Goal: Task Accomplishment & Management: Use online tool/utility

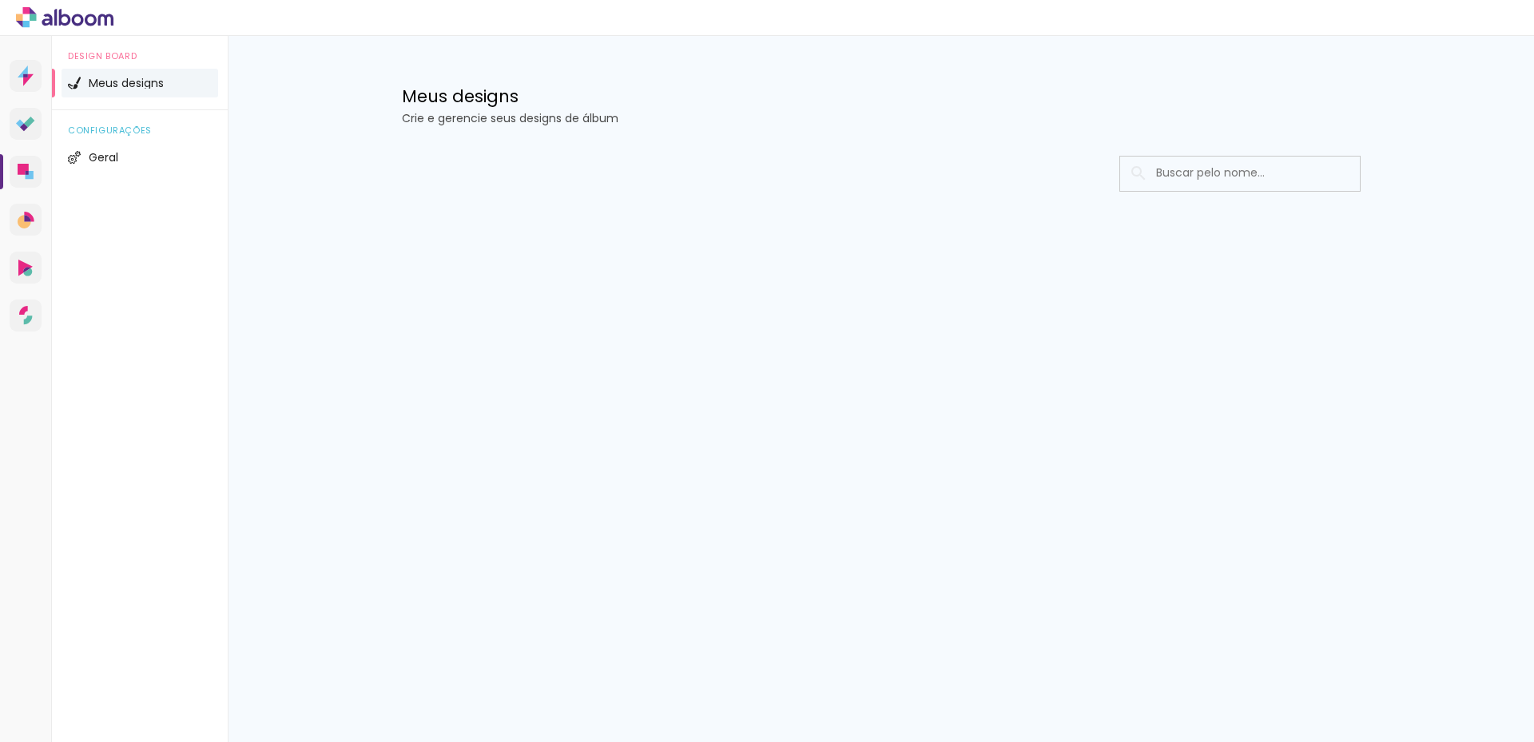
click at [113, 87] on span "Meus designs" at bounding box center [126, 82] width 75 height 11
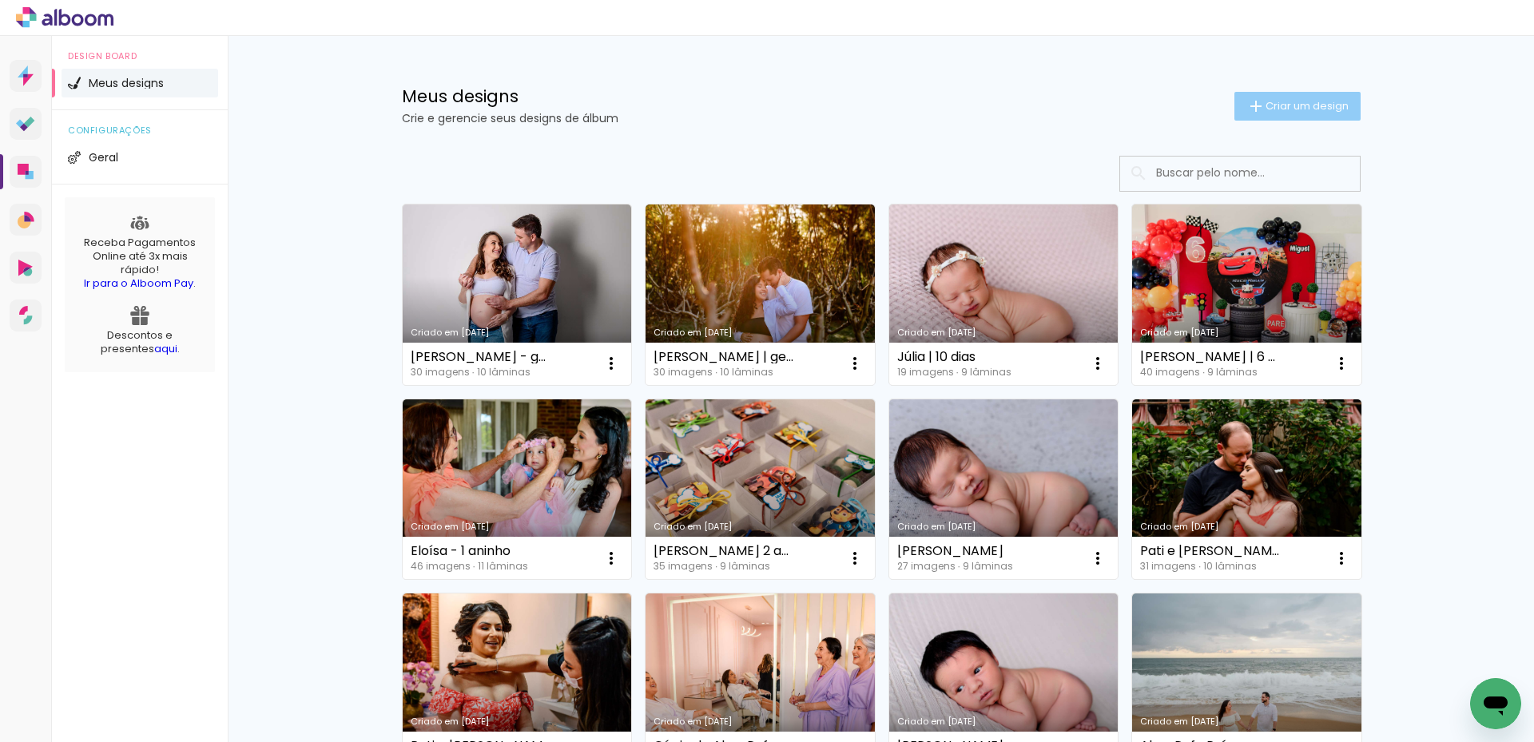
click at [1246, 98] on iron-icon at bounding box center [1255, 106] width 19 height 19
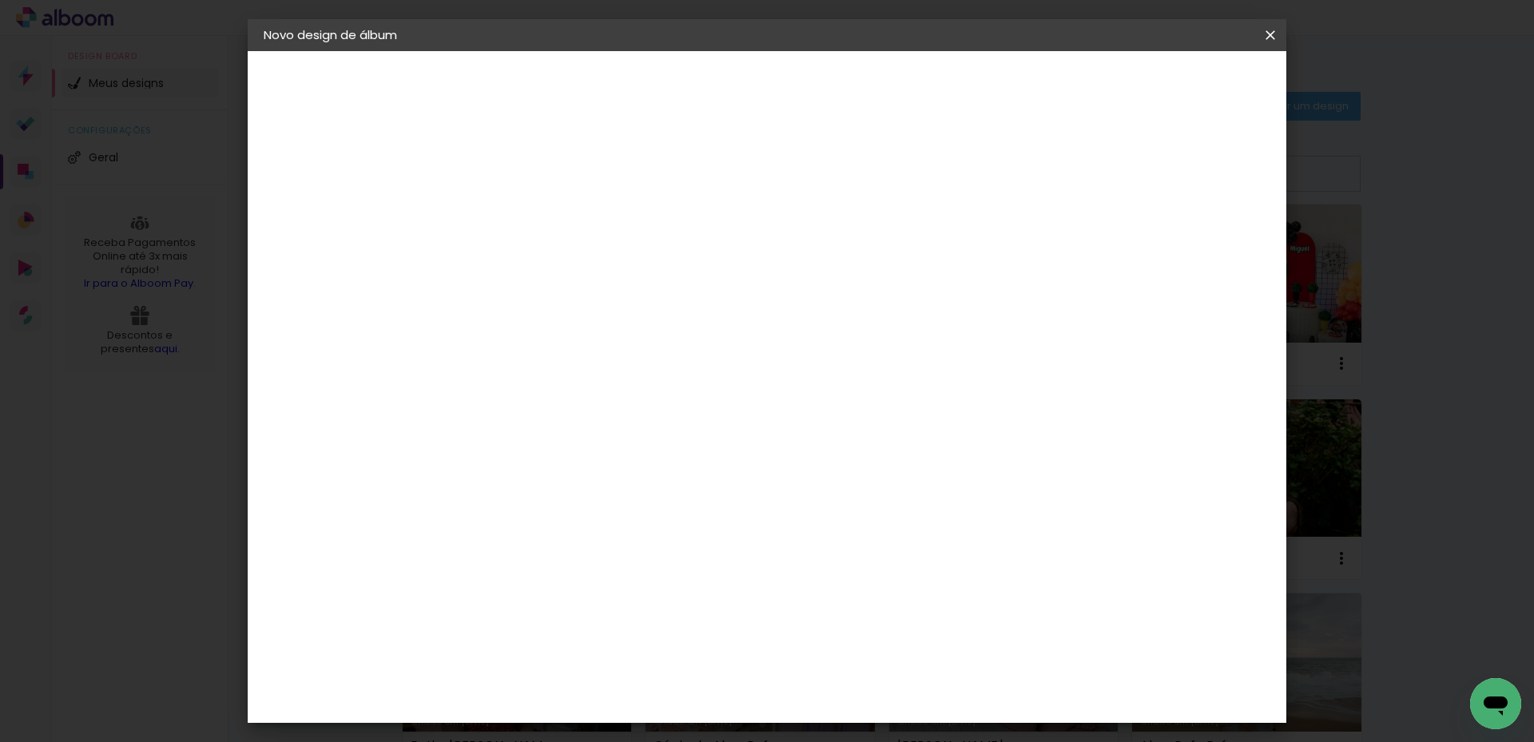
click at [570, 236] on div at bounding box center [524, 215] width 91 height 121
click at [525, 219] on input at bounding box center [525, 214] width 0 height 25
type input "Bibiana"
type paper-input "Bibiana"
click at [0, 0] on slot "Avançar" at bounding box center [0, 0] width 0 height 0
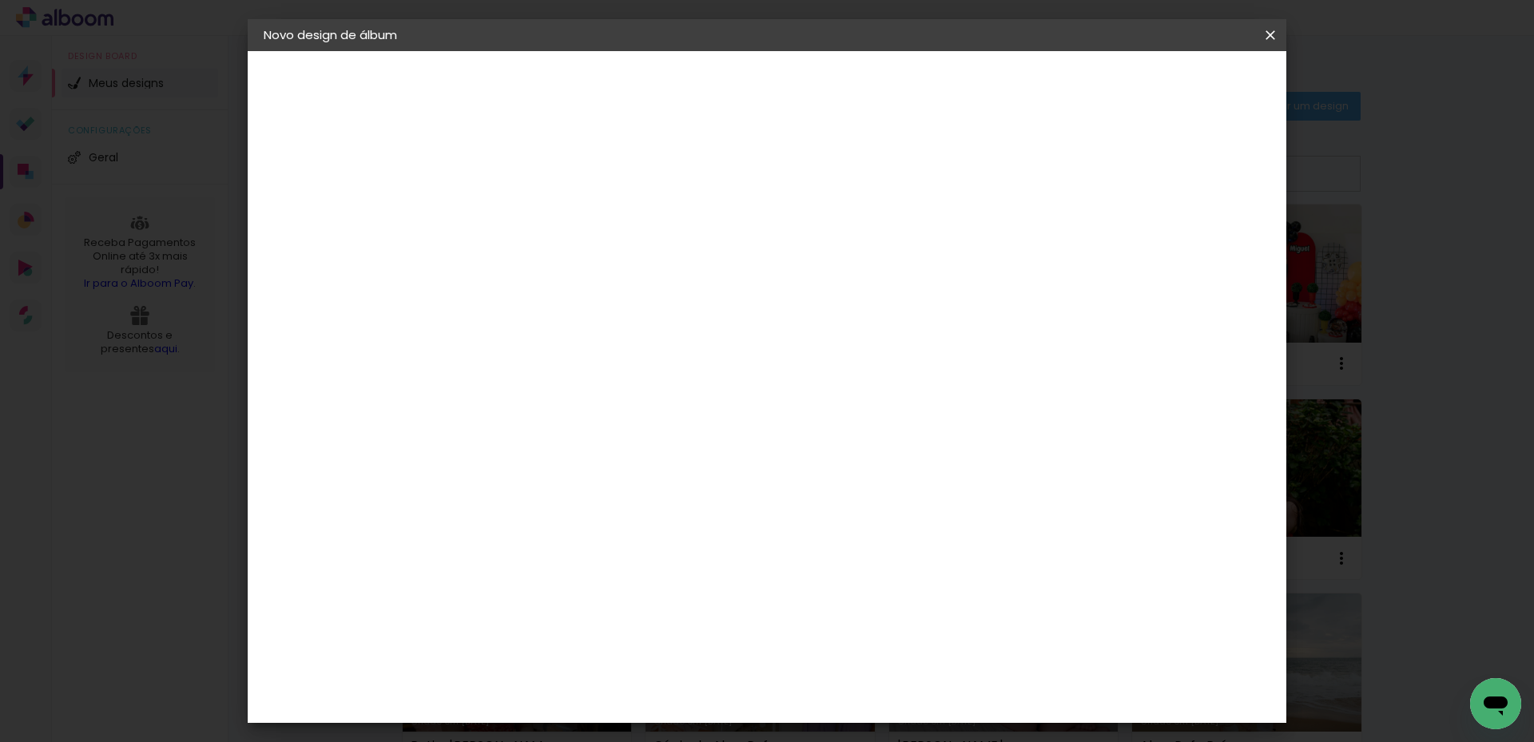
click at [628, 301] on input at bounding box center [565, 304] width 161 height 20
type input "schlo"
type paper-input "schlo"
click at [575, 356] on div "Schlosser" at bounding box center [545, 361] width 61 height 13
click at [0, 0] on slot "Avançar" at bounding box center [0, 0] width 0 height 0
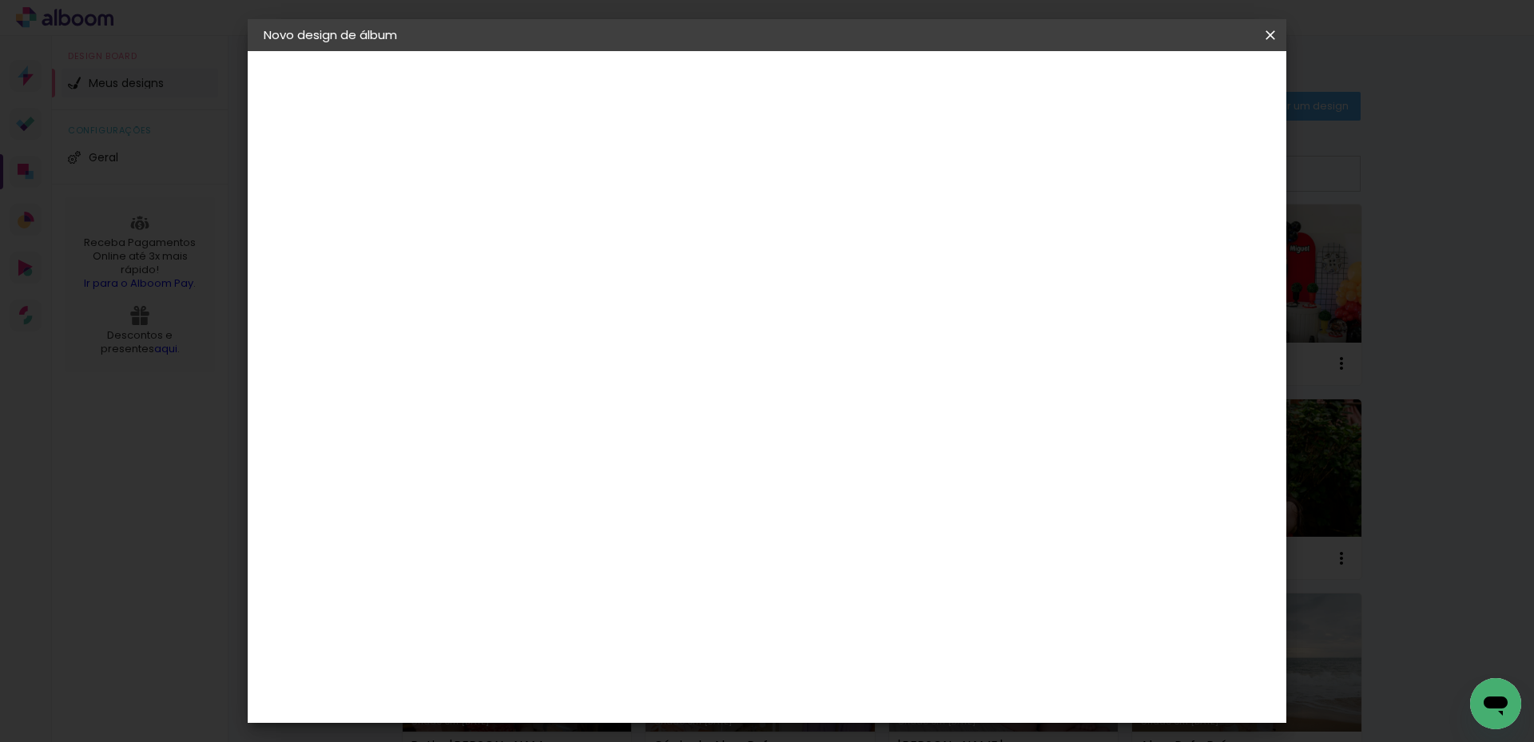
scroll to position [160, 0]
click at [633, 668] on span "25 × 25" at bounding box center [595, 689] width 74 height 42
click at [0, 0] on slot "Avançar" at bounding box center [0, 0] width 0 height 0
click at [1170, 81] on span "Iniciar design" at bounding box center [1134, 84] width 73 height 11
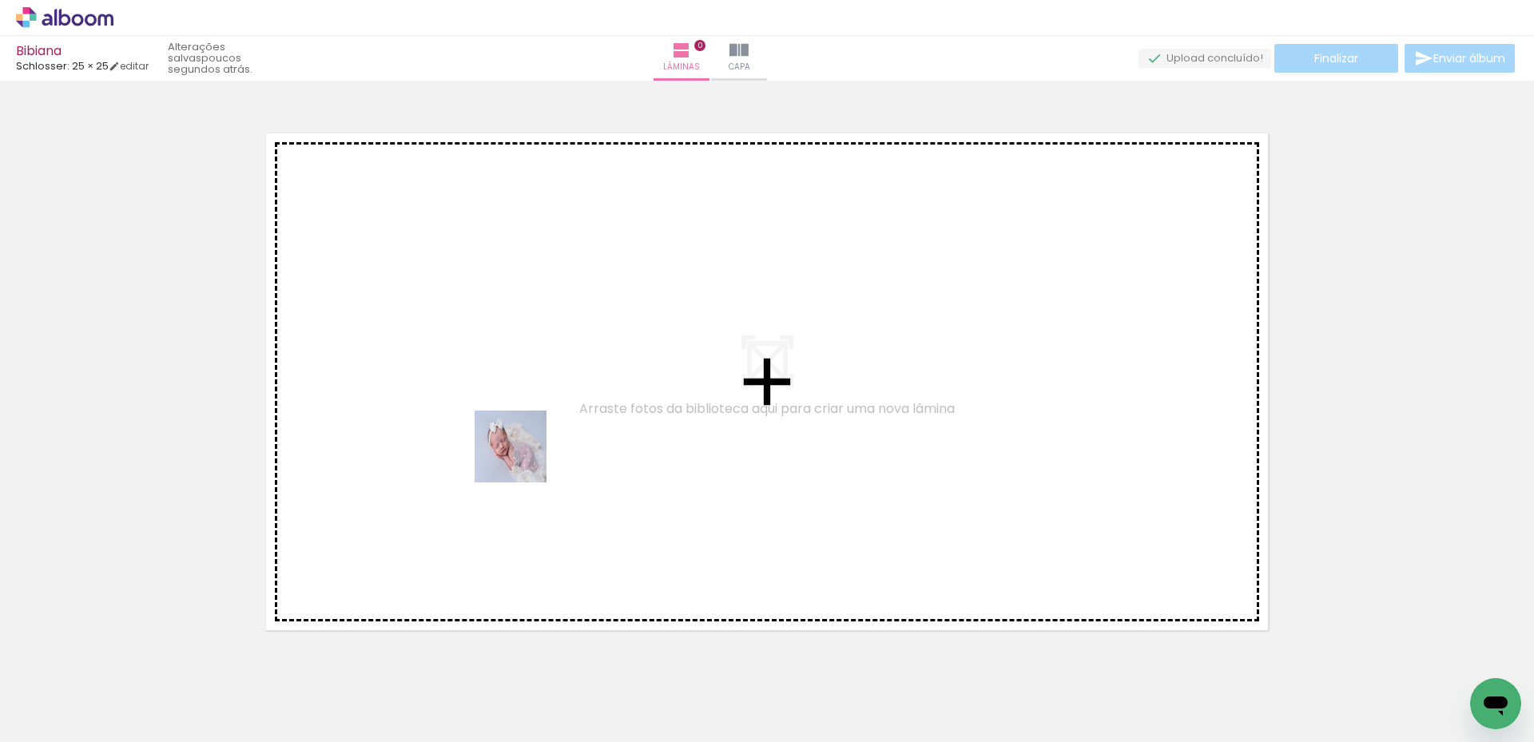
drag, startPoint x: 435, startPoint y: 691, endPoint x: 524, endPoint y: 459, distance: 248.4
click at [523, 459] on quentale-workspace at bounding box center [767, 371] width 1534 height 742
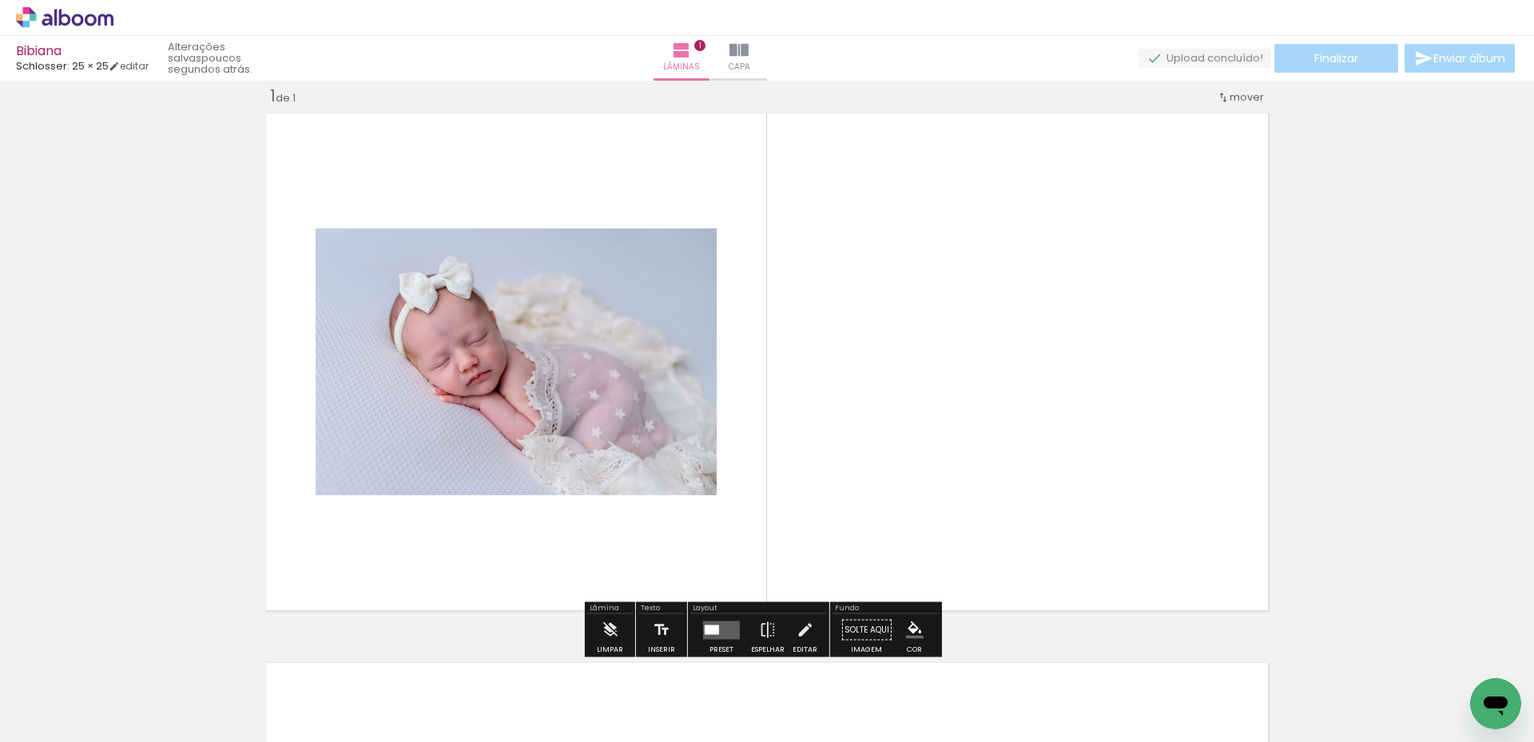
scroll to position [21, 0]
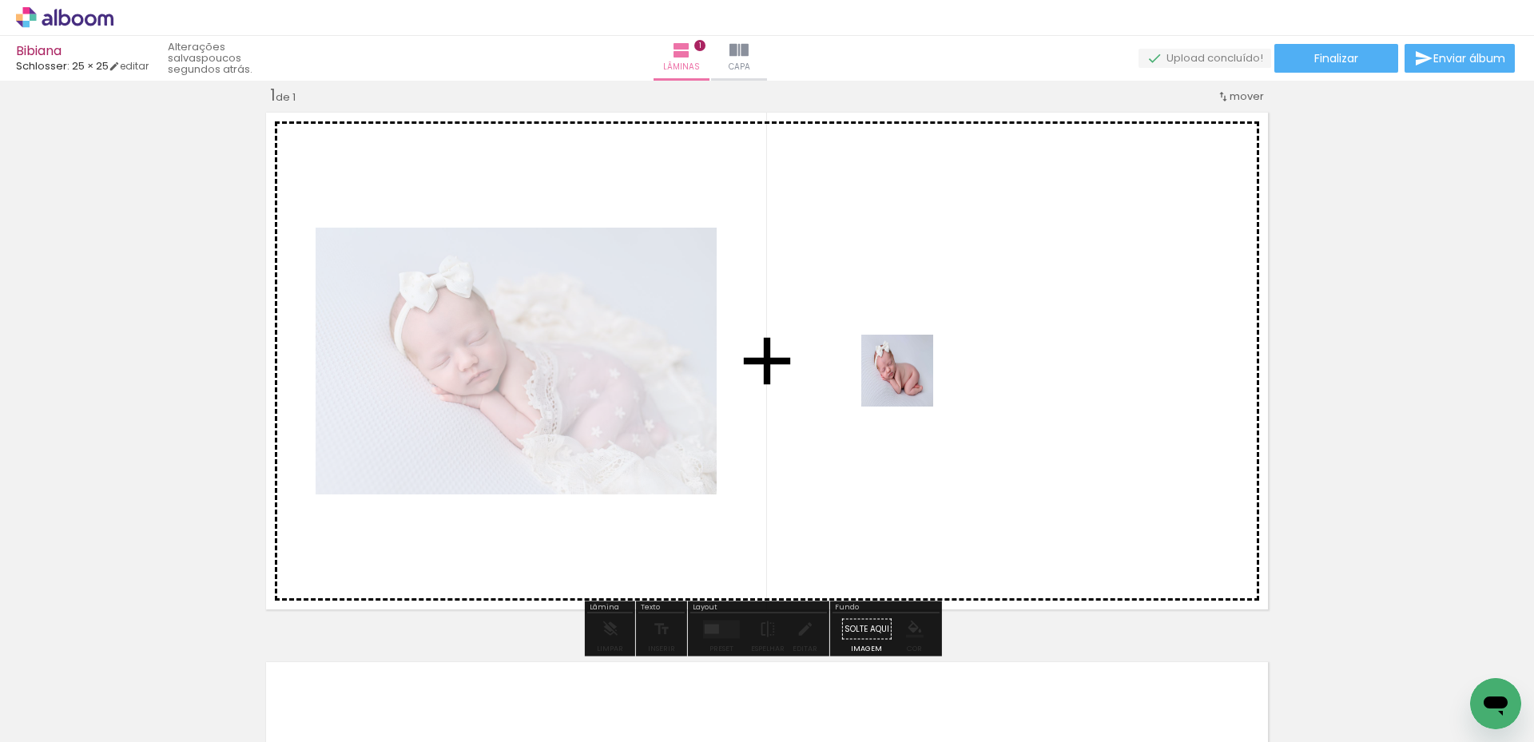
drag, startPoint x: 278, startPoint y: 686, endPoint x: 967, endPoint y: 366, distance: 759.5
click at [967, 366] on quentale-workspace at bounding box center [767, 371] width 1534 height 742
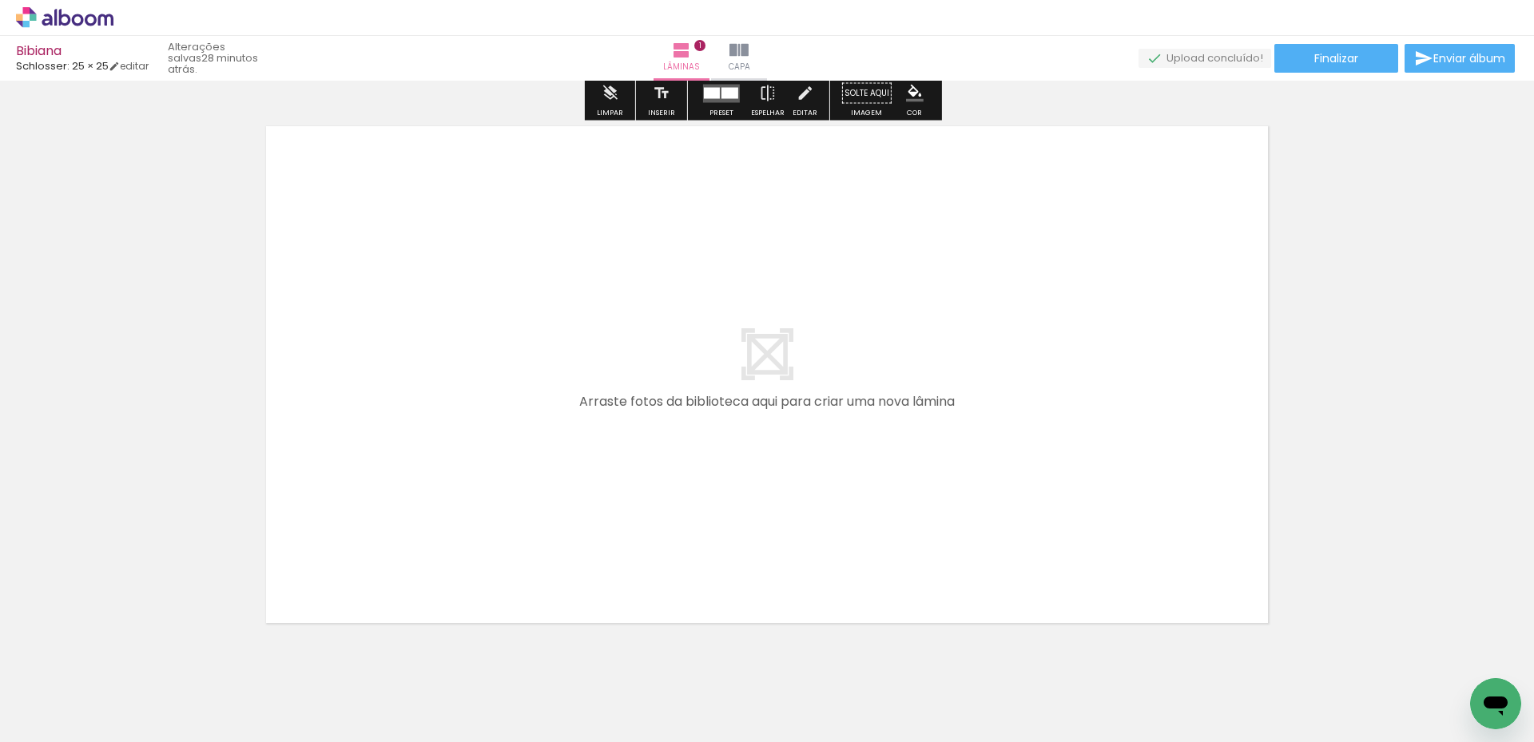
scroll to position [580, 0]
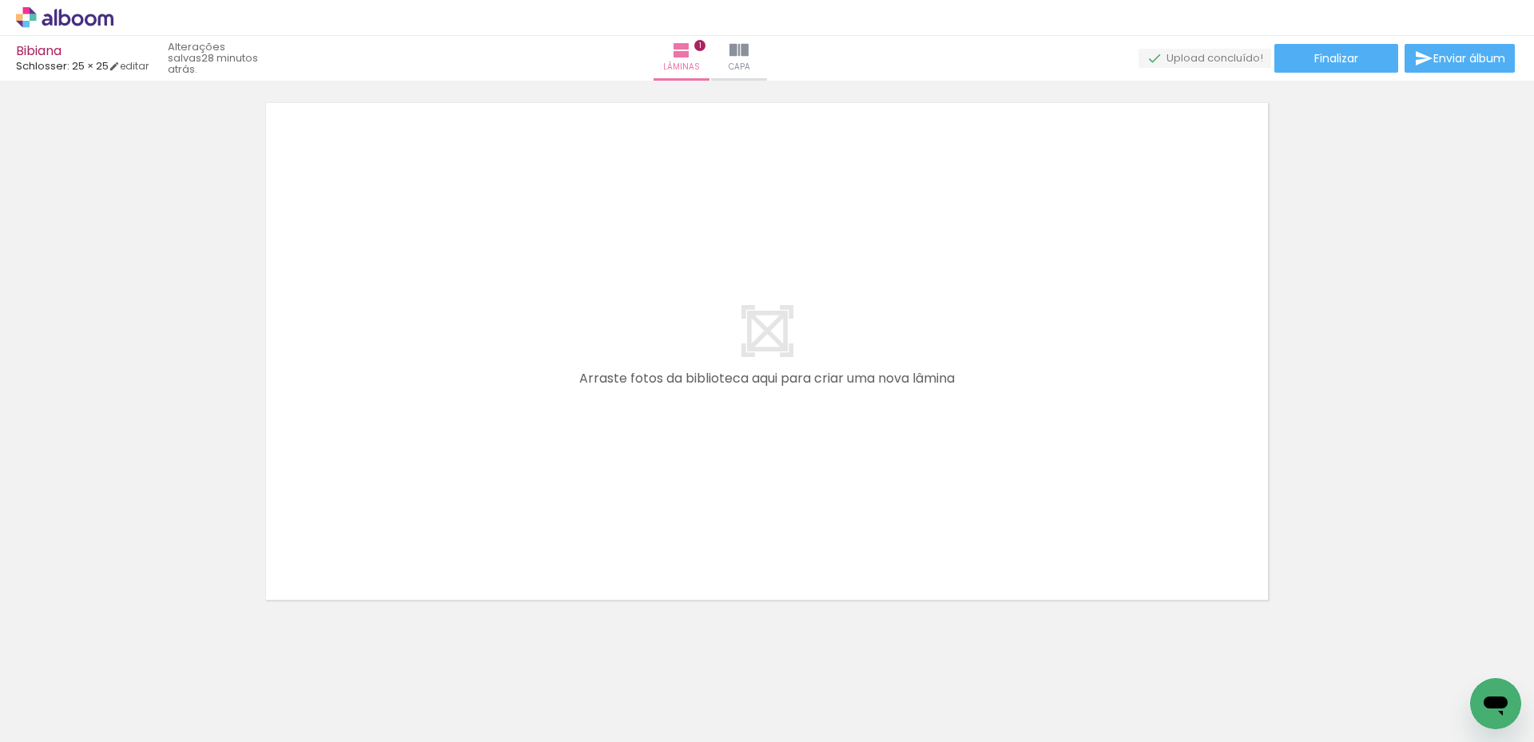
drag, startPoint x: 712, startPoint y: 700, endPoint x: 689, endPoint y: 598, distance: 104.9
click at [408, 393] on quentale-workspace at bounding box center [767, 371] width 1534 height 742
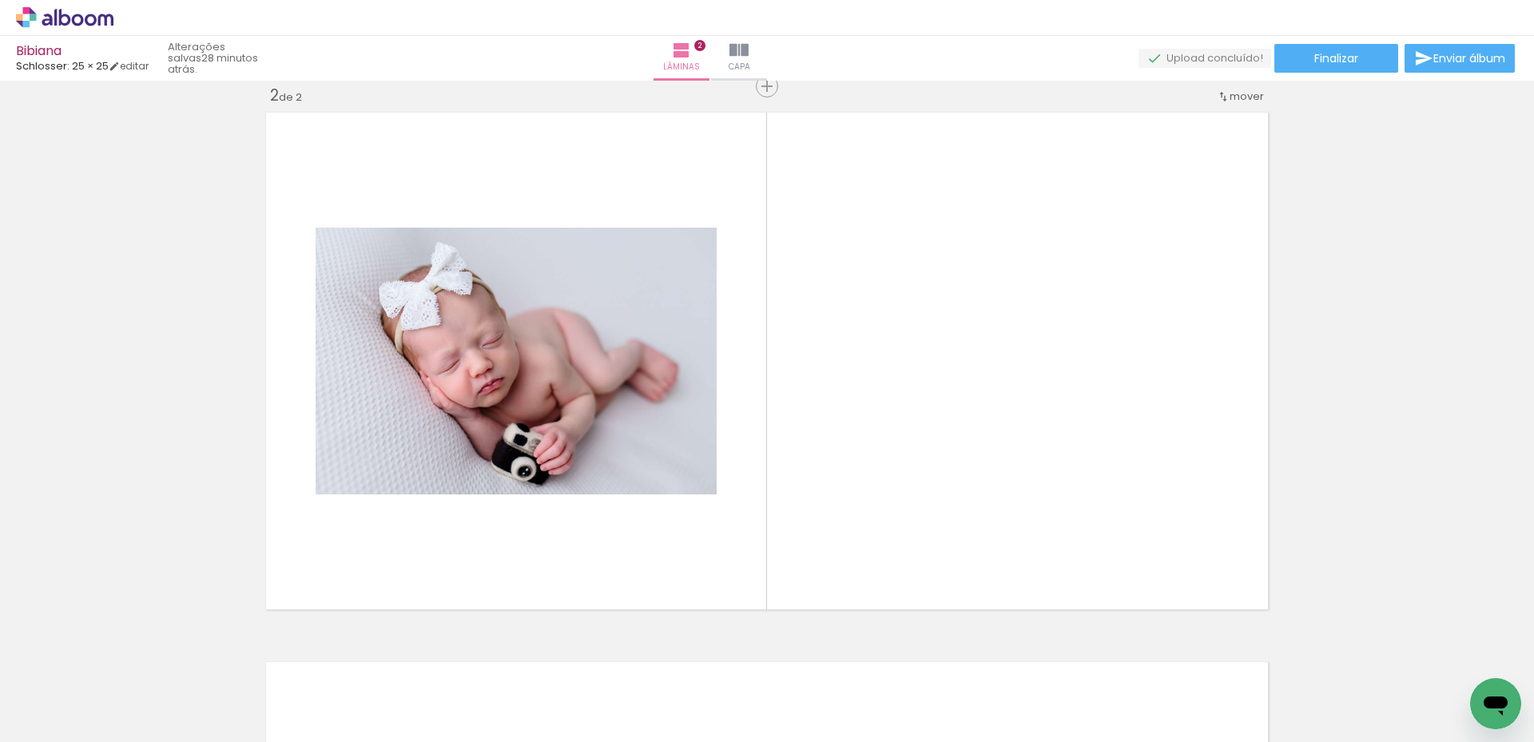
drag, startPoint x: 791, startPoint y: 676, endPoint x: 805, endPoint y: 454, distance: 222.5
click at [805, 454] on quentale-workspace at bounding box center [767, 371] width 1534 height 742
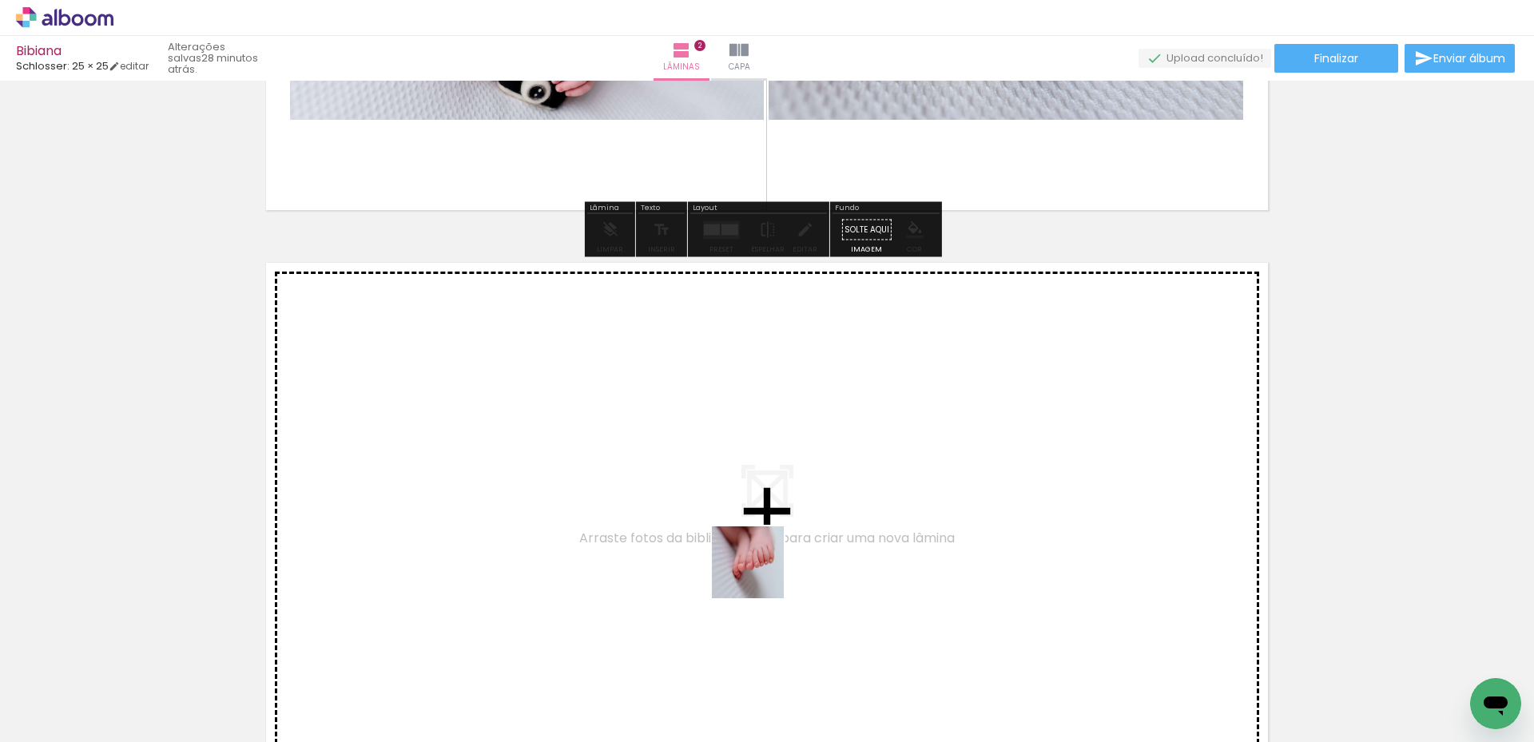
drag, startPoint x: 895, startPoint y: 692, endPoint x: 590, endPoint y: 467, distance: 378.7
click at [590, 467] on quentale-workspace at bounding box center [767, 371] width 1534 height 742
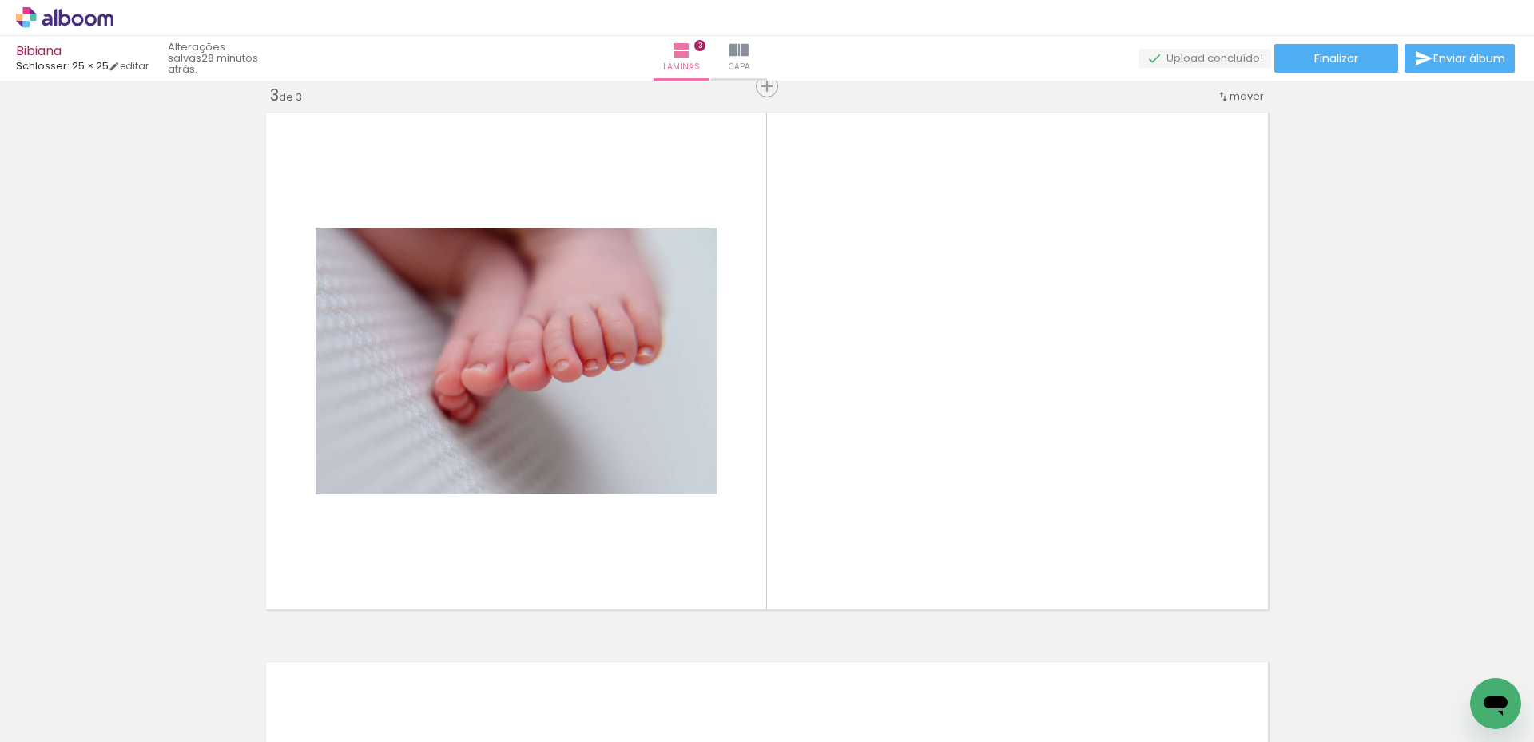
scroll to position [0, 1475]
drag, startPoint x: 912, startPoint y: 694, endPoint x: 1062, endPoint y: 392, distance: 336.9
click at [1062, 392] on quentale-workspace at bounding box center [767, 371] width 1534 height 742
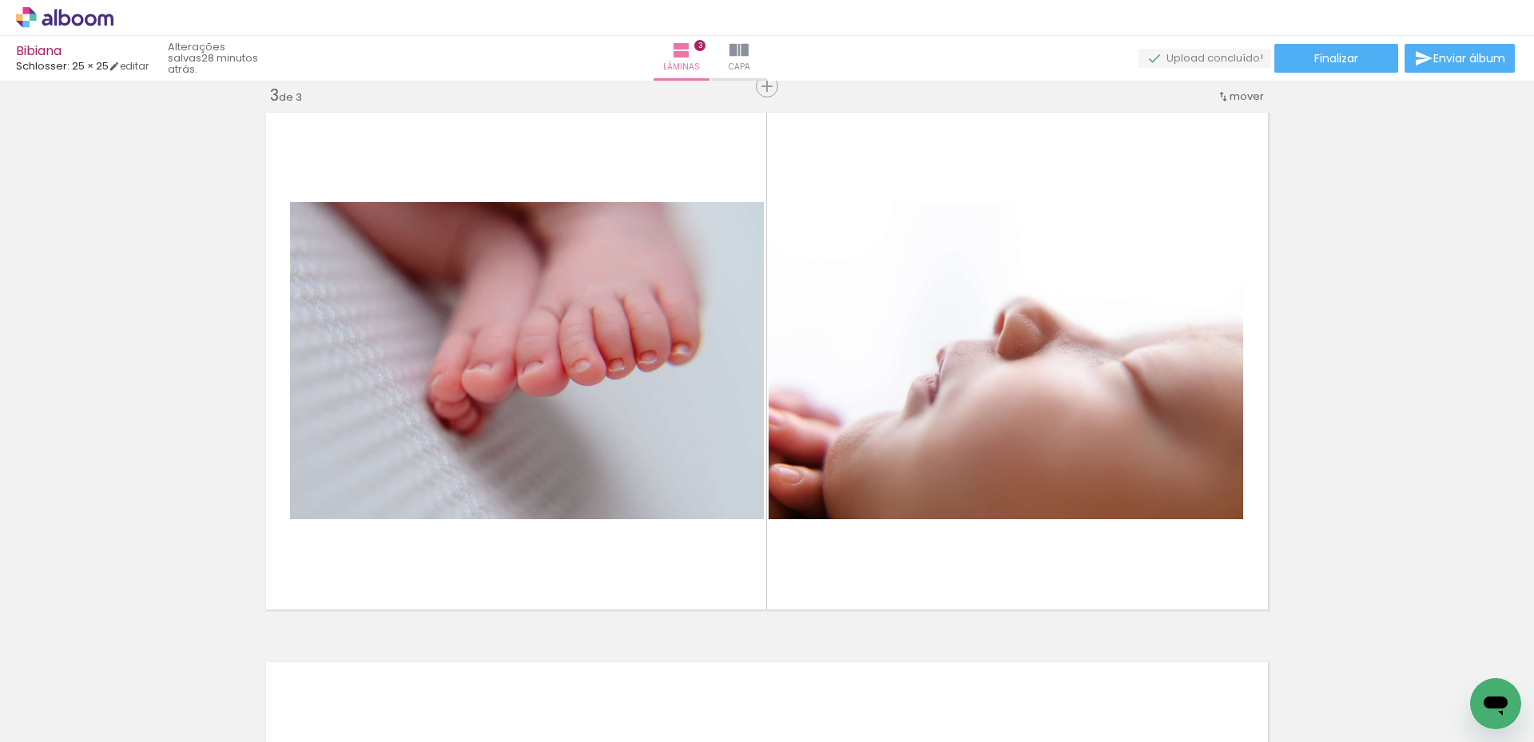
scroll to position [0, 0]
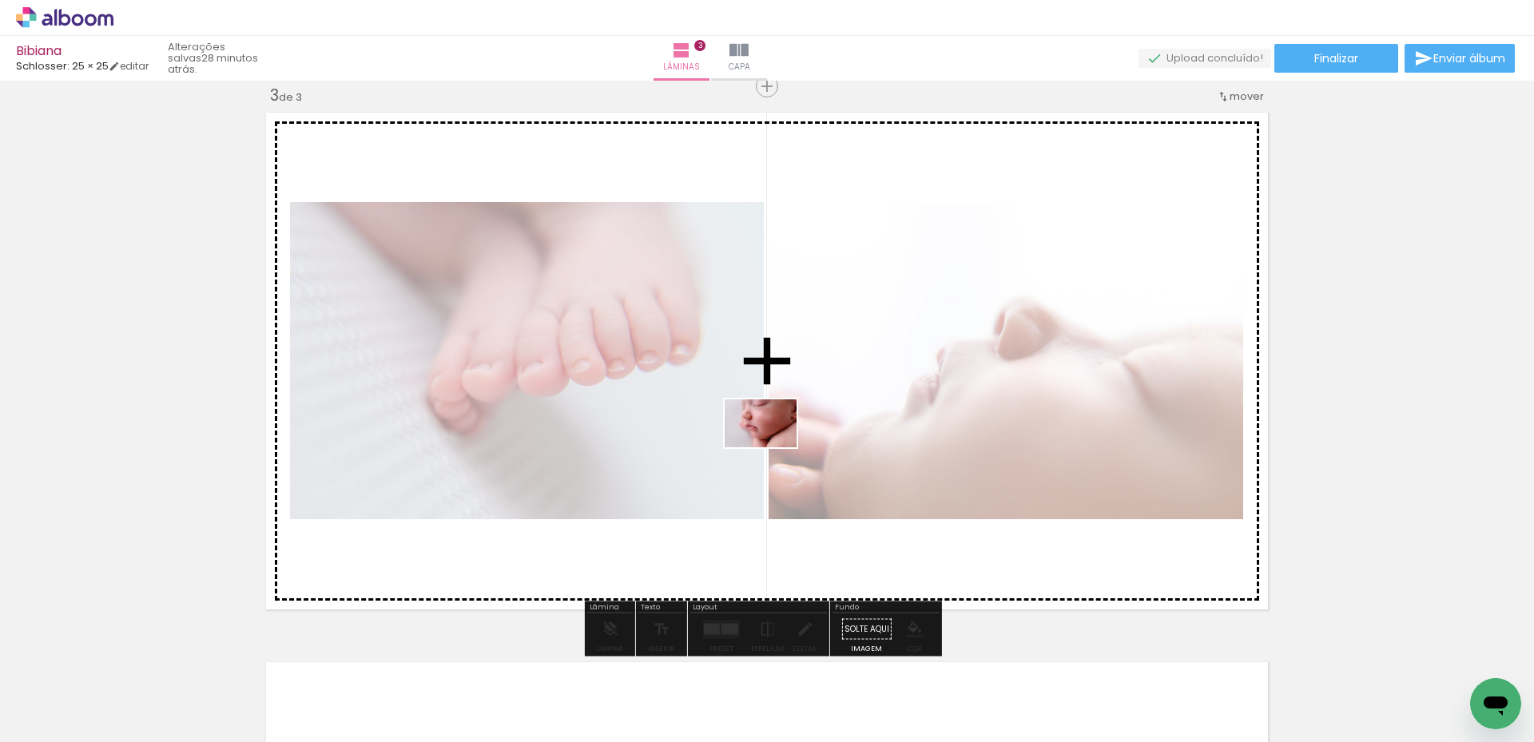
drag, startPoint x: 340, startPoint y: 687, endPoint x: 773, endPoint y: 447, distance: 494.9
click at [773, 447] on quentale-workspace at bounding box center [767, 371] width 1534 height 742
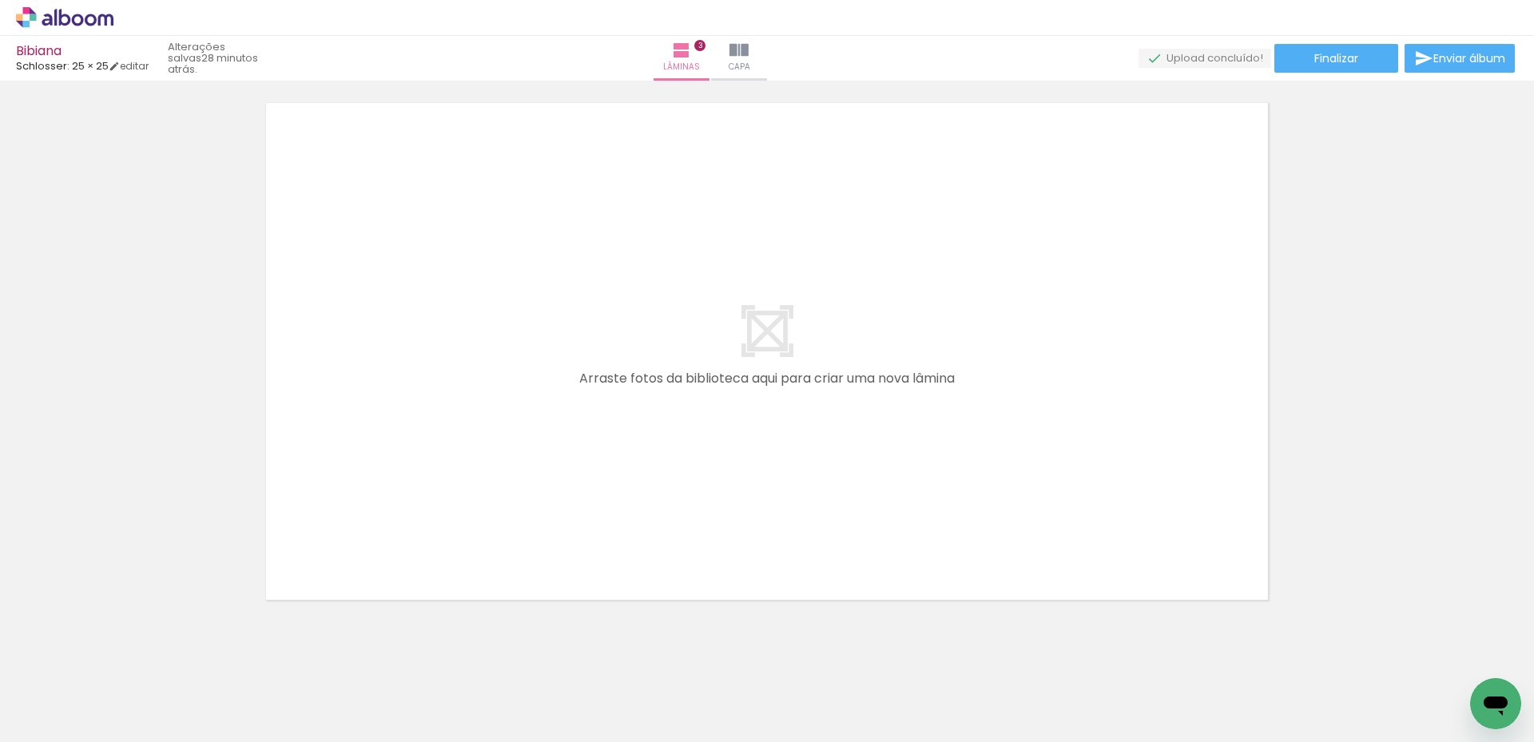
scroll to position [0, 1913]
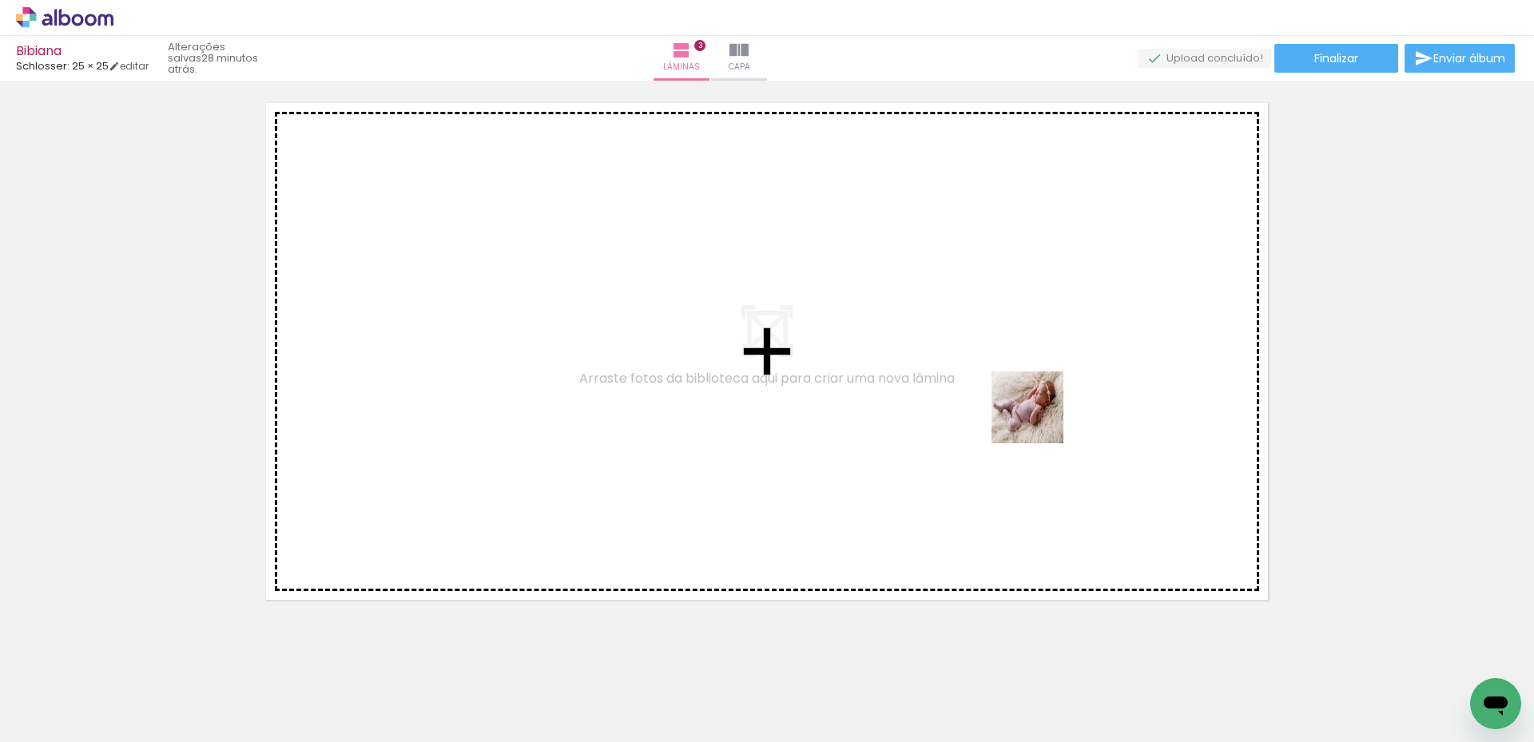
drag, startPoint x: 1293, startPoint y: 559, endPoint x: 1165, endPoint y: 555, distance: 128.7
click at [1039, 419] on quentale-workspace at bounding box center [767, 371] width 1534 height 742
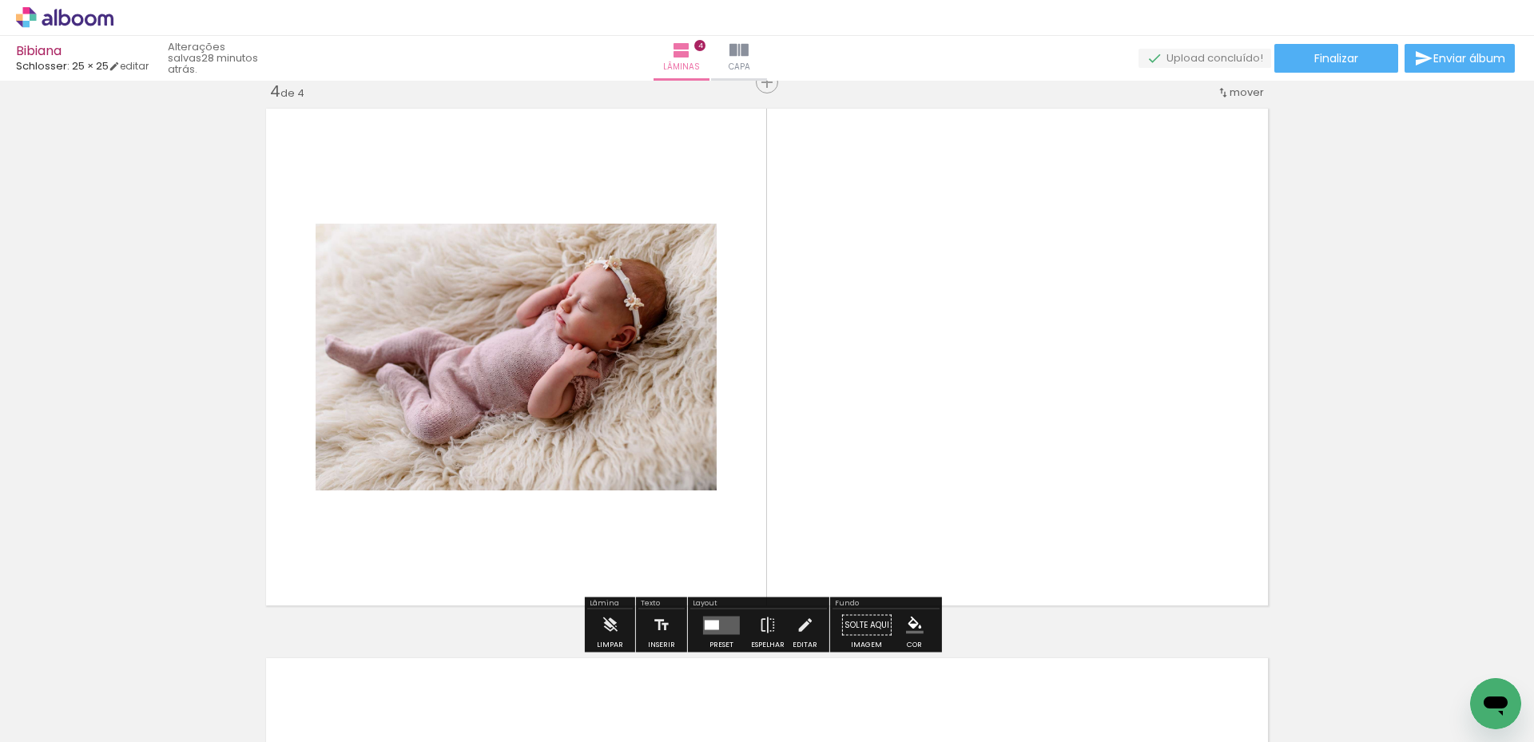
scroll to position [1670, 0]
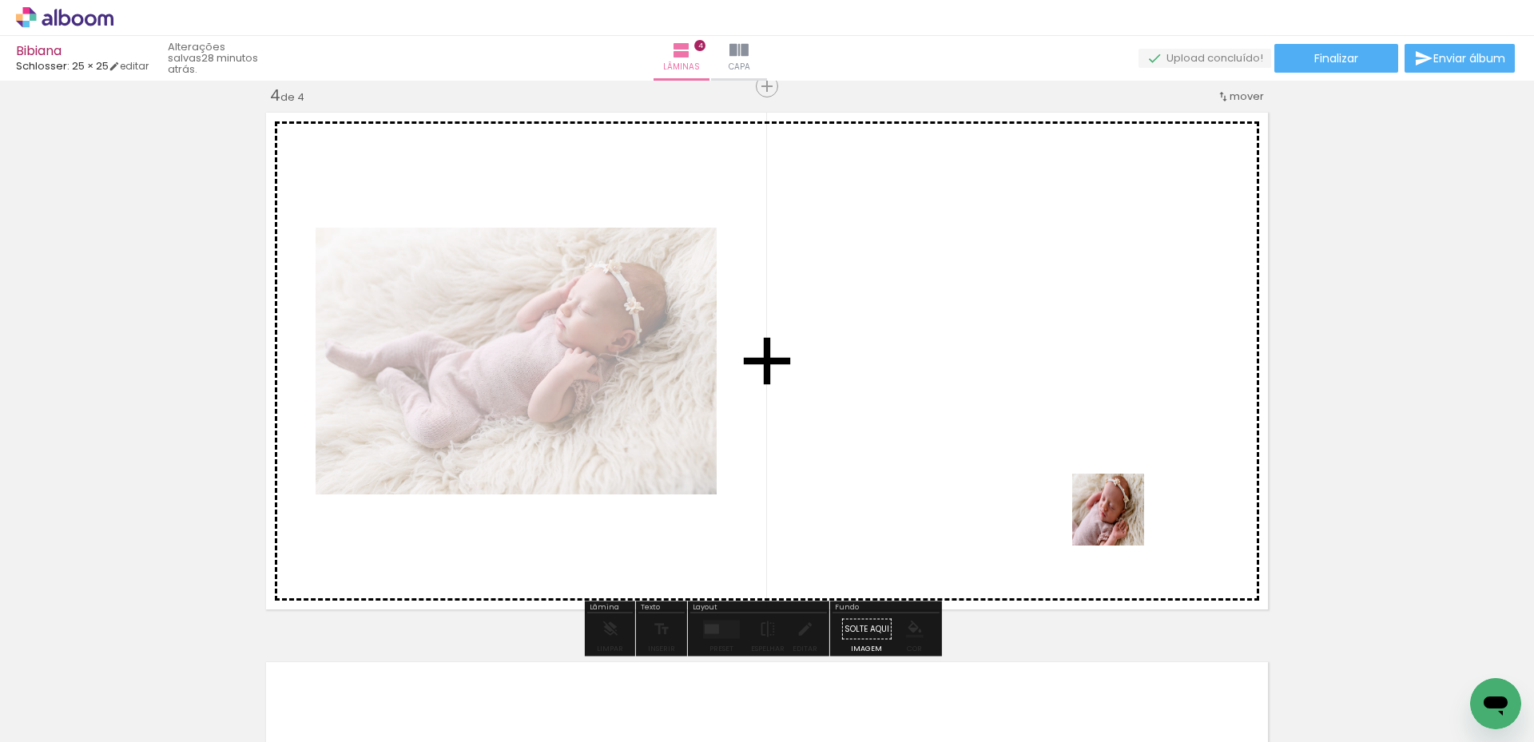
drag, startPoint x: 1366, startPoint y: 681, endPoint x: 1192, endPoint y: 594, distance: 195.1
click at [1033, 487] on quentale-workspace at bounding box center [767, 371] width 1534 height 742
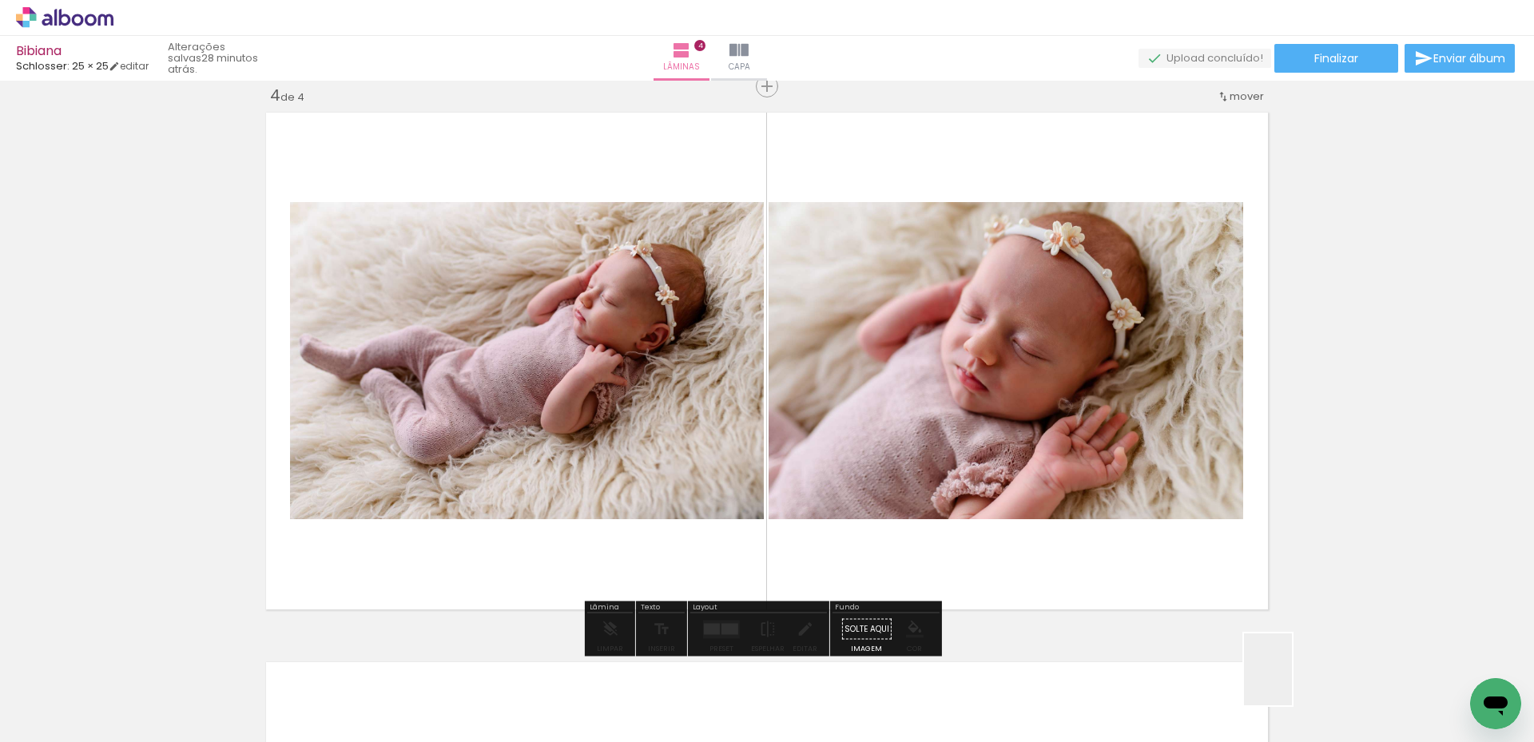
drag, startPoint x: 1292, startPoint y: 681, endPoint x: 869, endPoint y: 429, distance: 492.3
click at [866, 427] on quentale-workspace at bounding box center [767, 371] width 1534 height 742
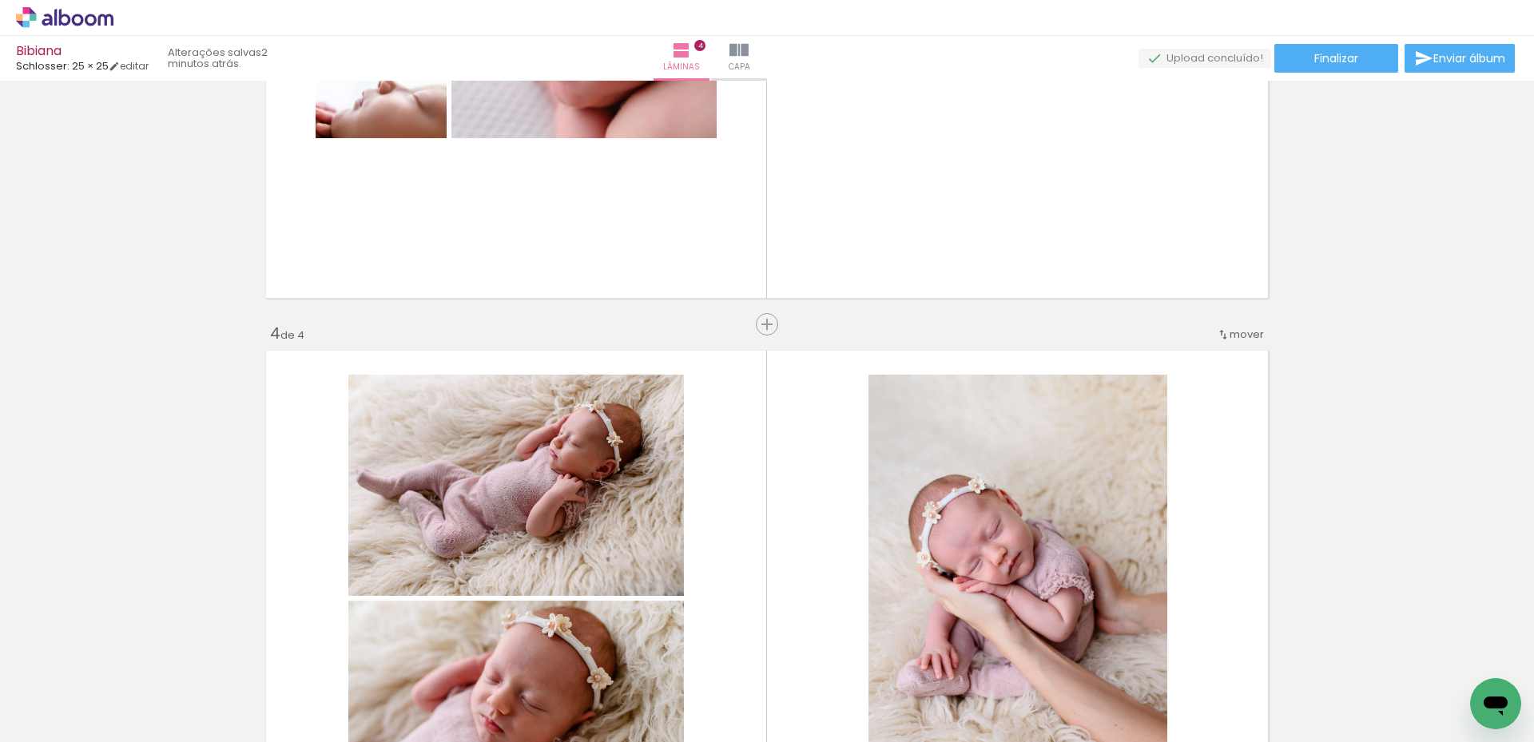
scroll to position [1430, 0]
click at [765, 328] on span "Inserir lâmina" at bounding box center [774, 326] width 62 height 10
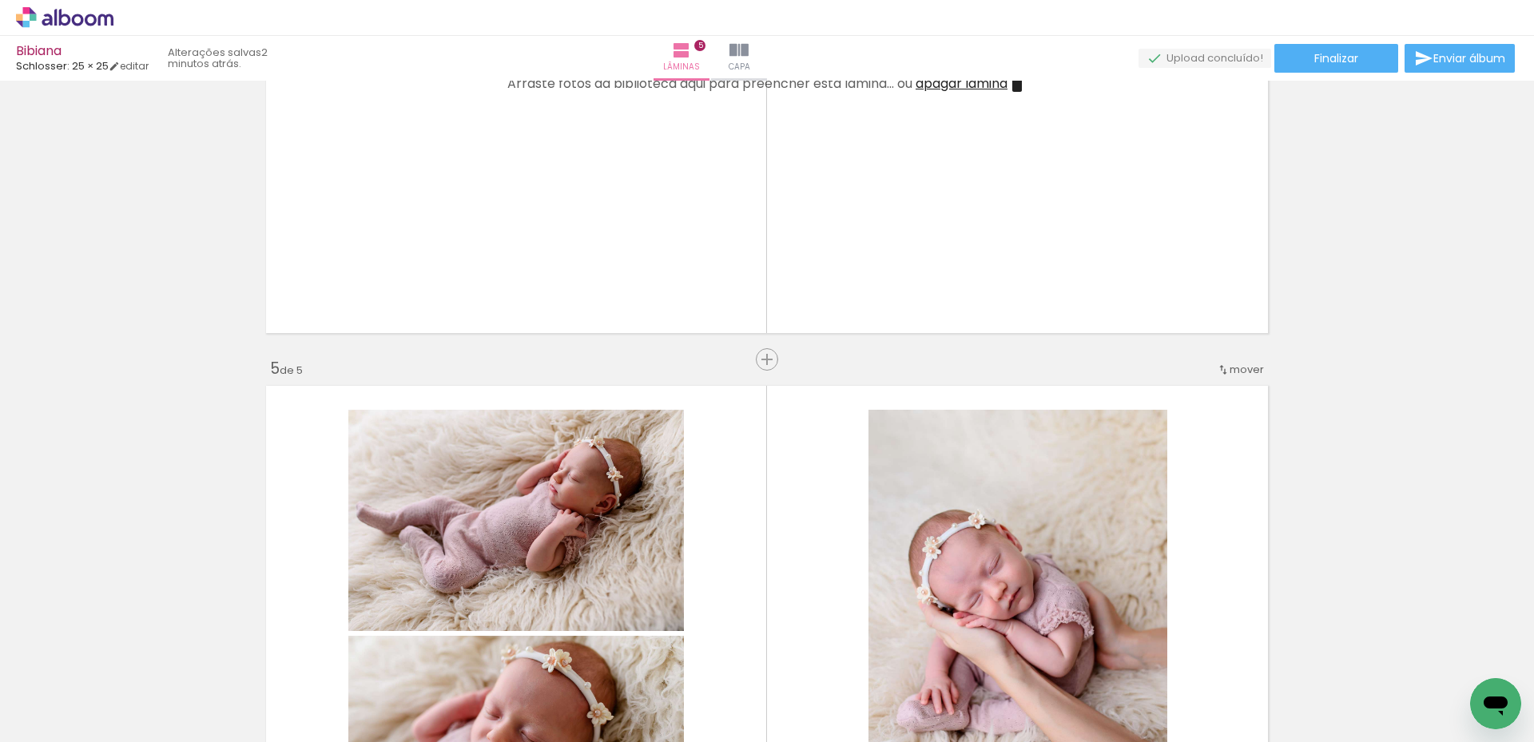
scroll to position [2149, 0]
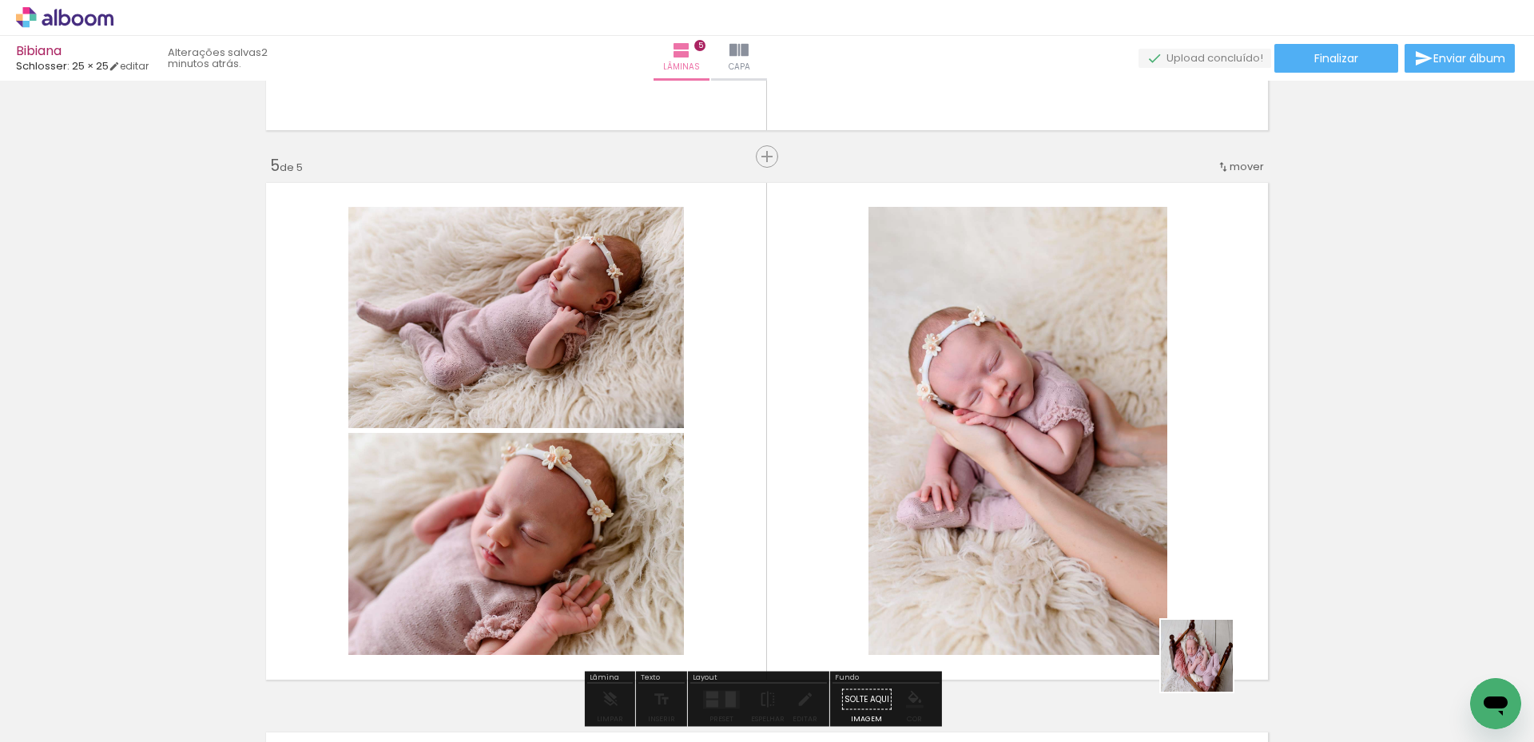
drag, startPoint x: 1221, startPoint y: 680, endPoint x: 892, endPoint y: 476, distance: 387.1
click at [885, 481] on quentale-workspace at bounding box center [767, 371] width 1534 height 742
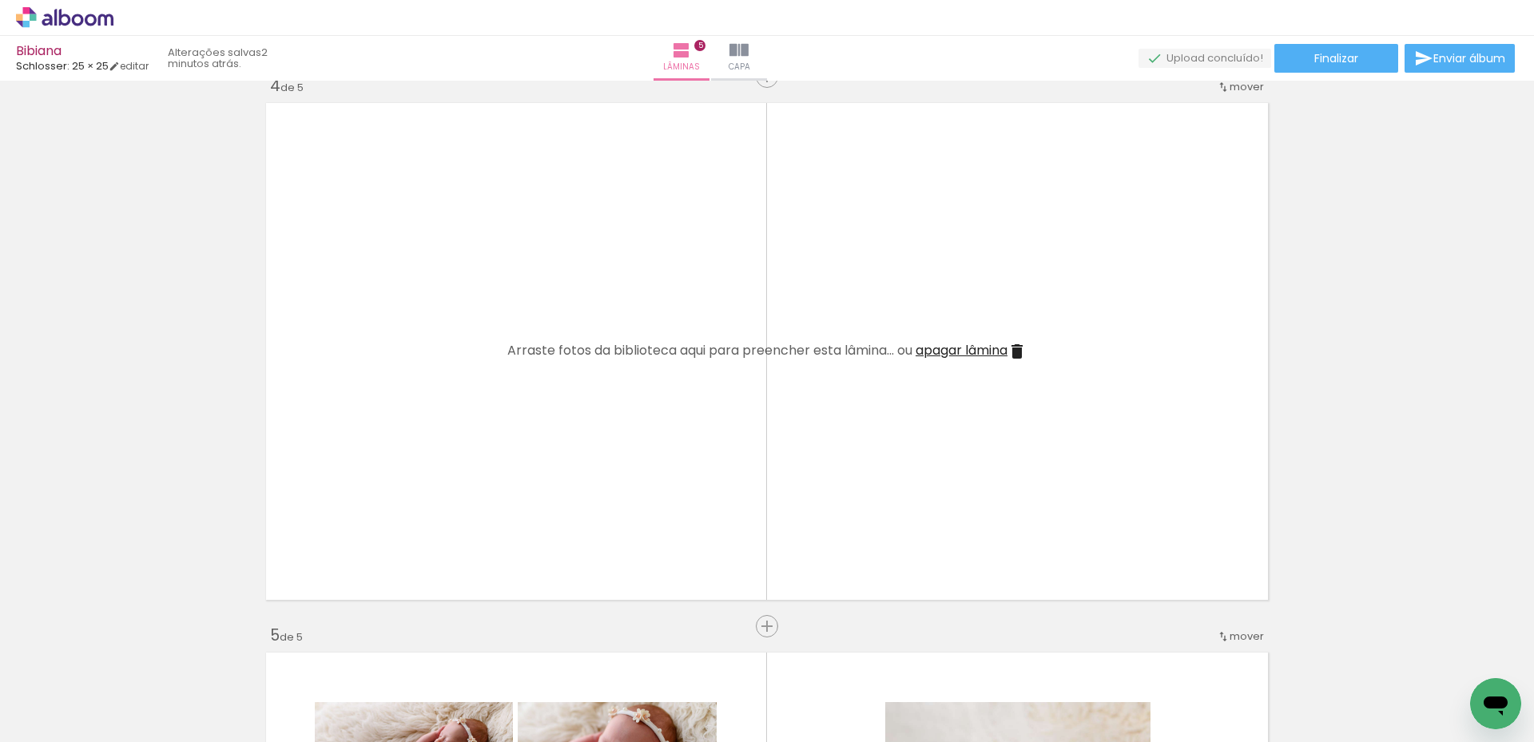
scroll to position [1670, 0]
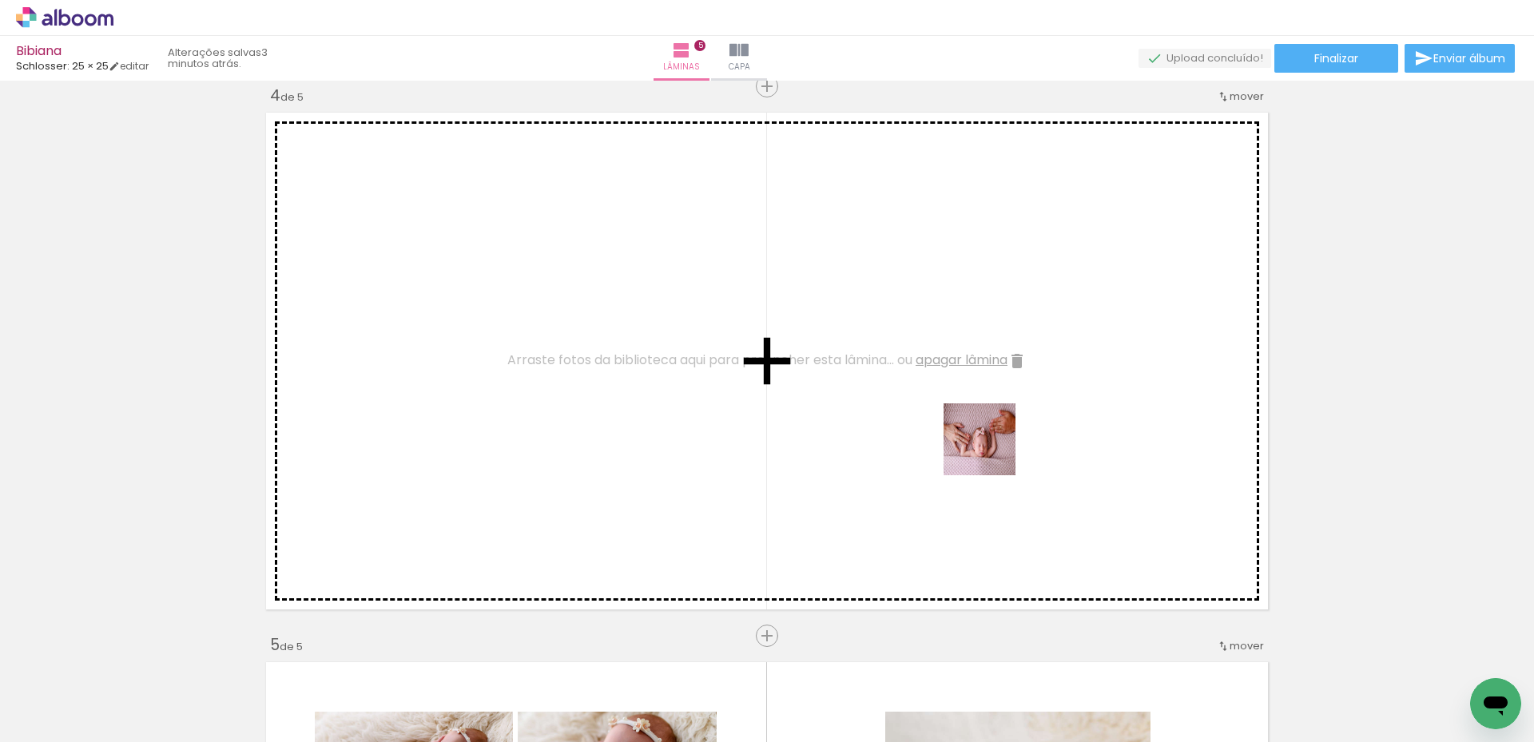
drag, startPoint x: 1103, startPoint y: 679, endPoint x: 991, endPoint y: 451, distance: 253.7
click at [991, 451] on quentale-workspace at bounding box center [767, 371] width 1534 height 742
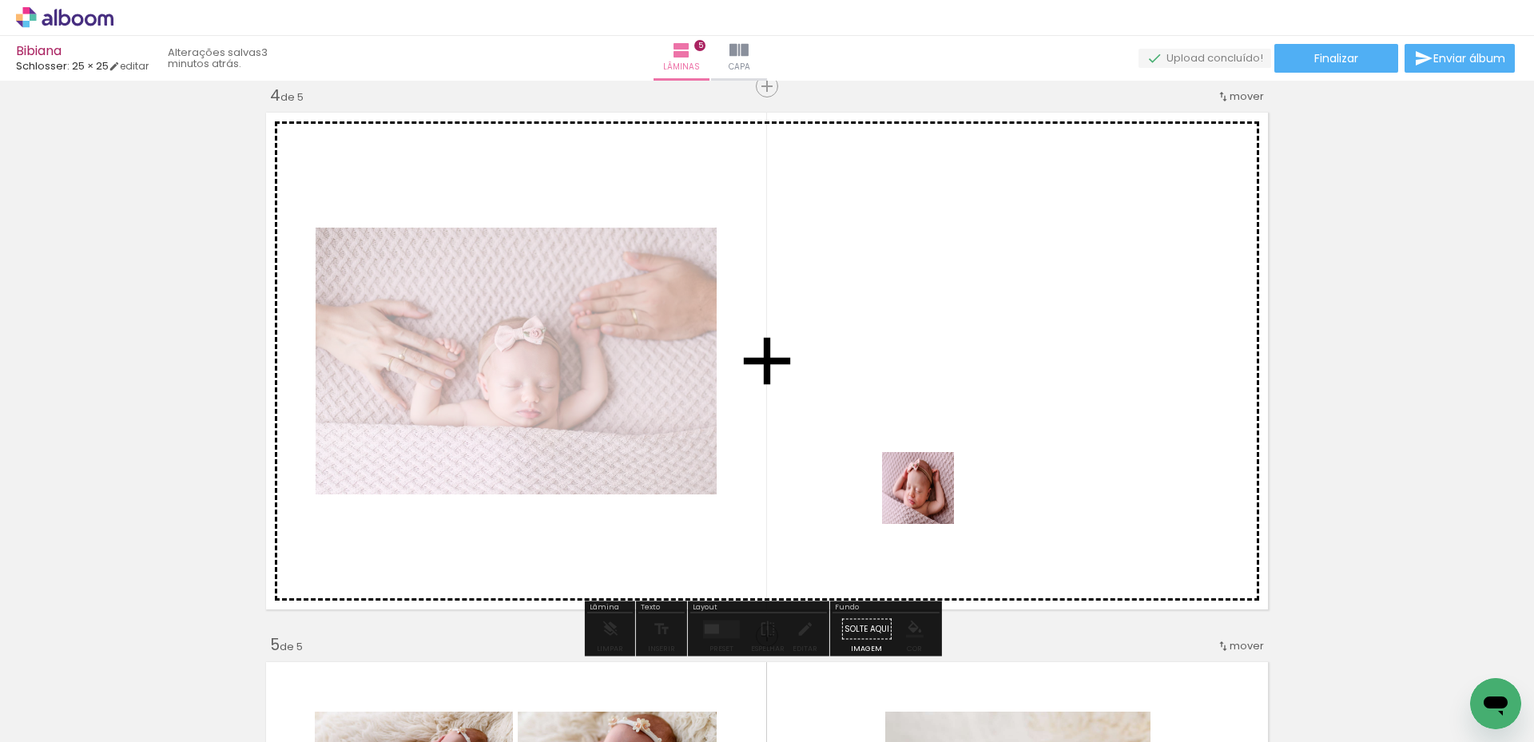
drag, startPoint x: 1015, startPoint y: 687, endPoint x: 936, endPoint y: 644, distance: 89.4
click at [928, 496] on quentale-workspace at bounding box center [767, 371] width 1534 height 742
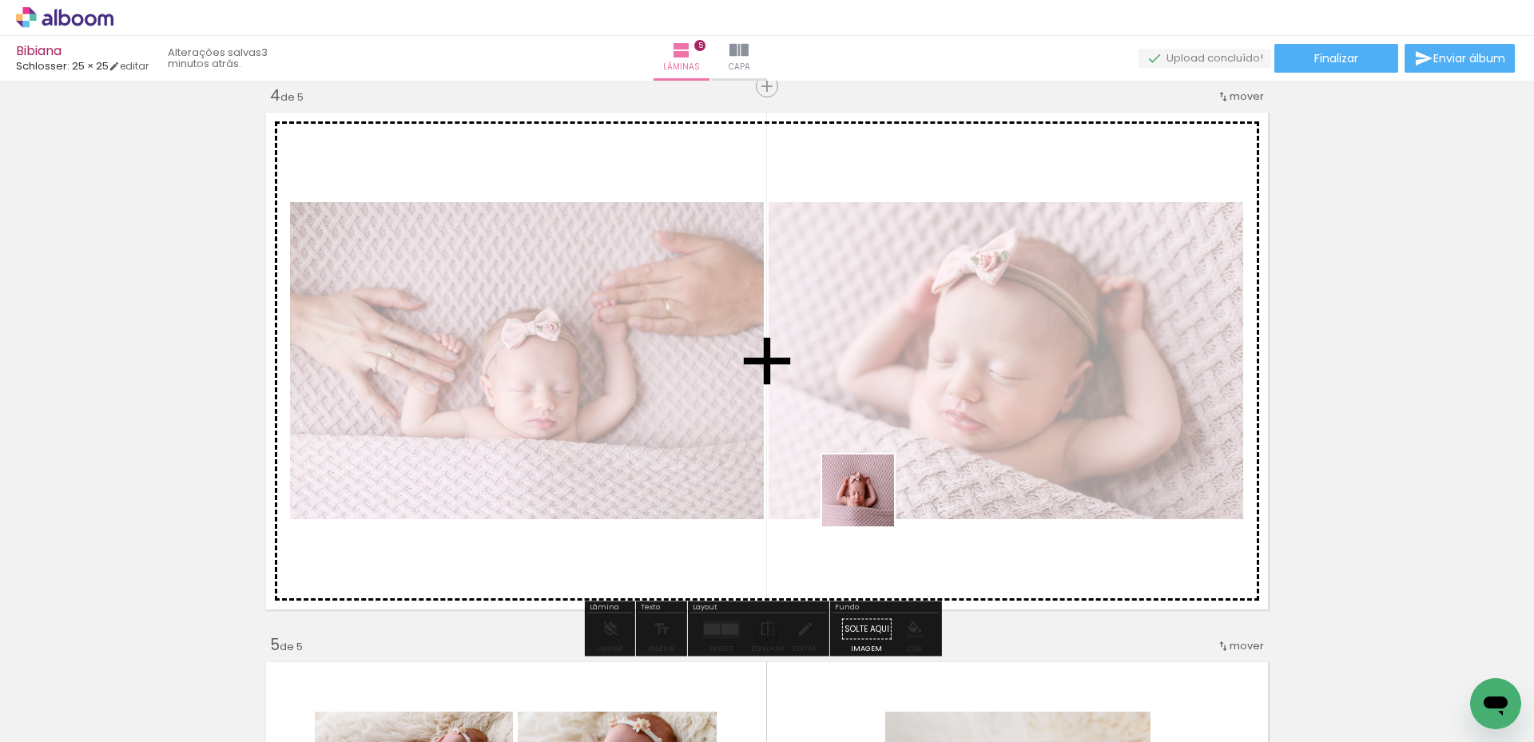
drag, startPoint x: 941, startPoint y: 685, endPoint x: 814, endPoint y: 400, distance: 312.2
click at [810, 396] on quentale-workspace at bounding box center [767, 371] width 1534 height 742
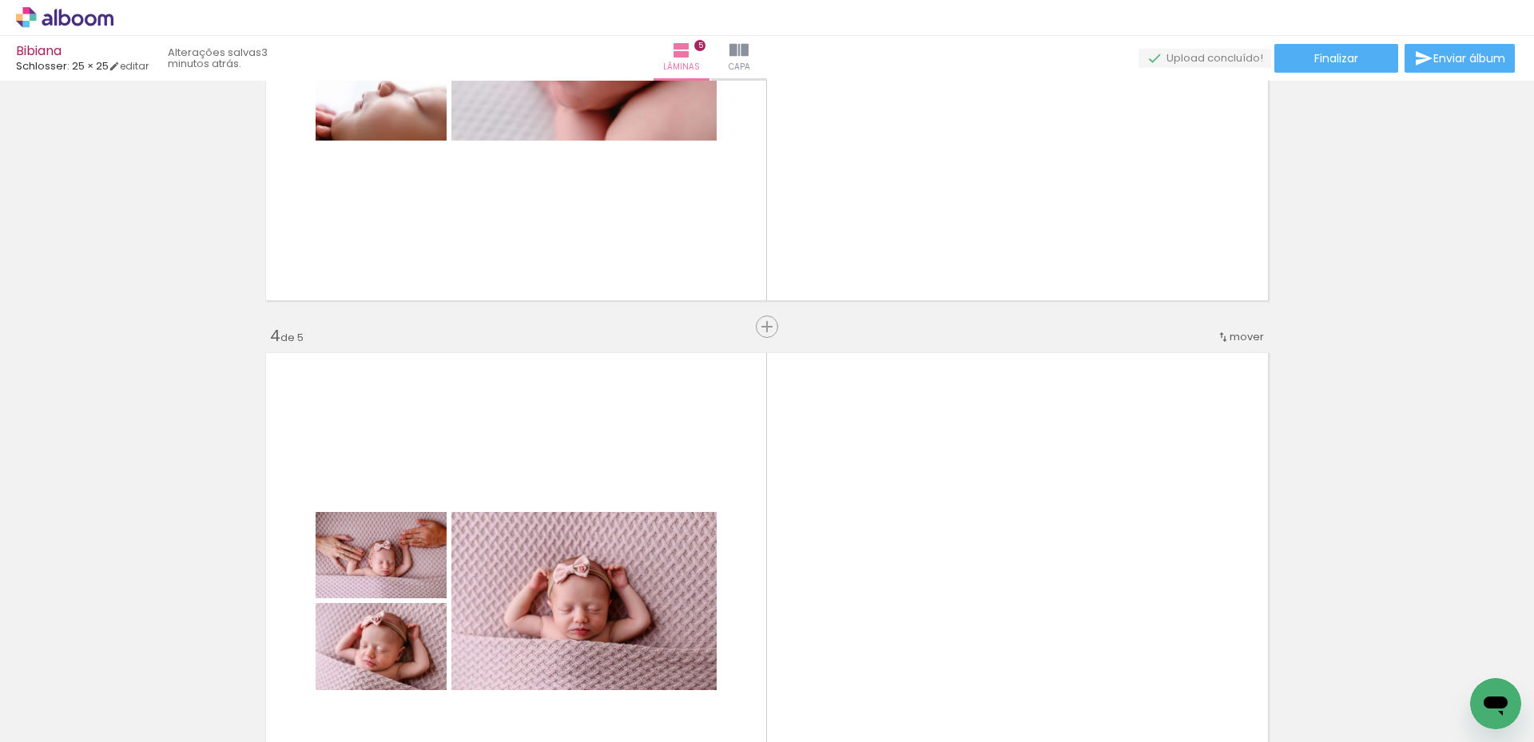
scroll to position [1430, 0]
click at [753, 324] on div "Inserir lâmina" at bounding box center [767, 325] width 86 height 19
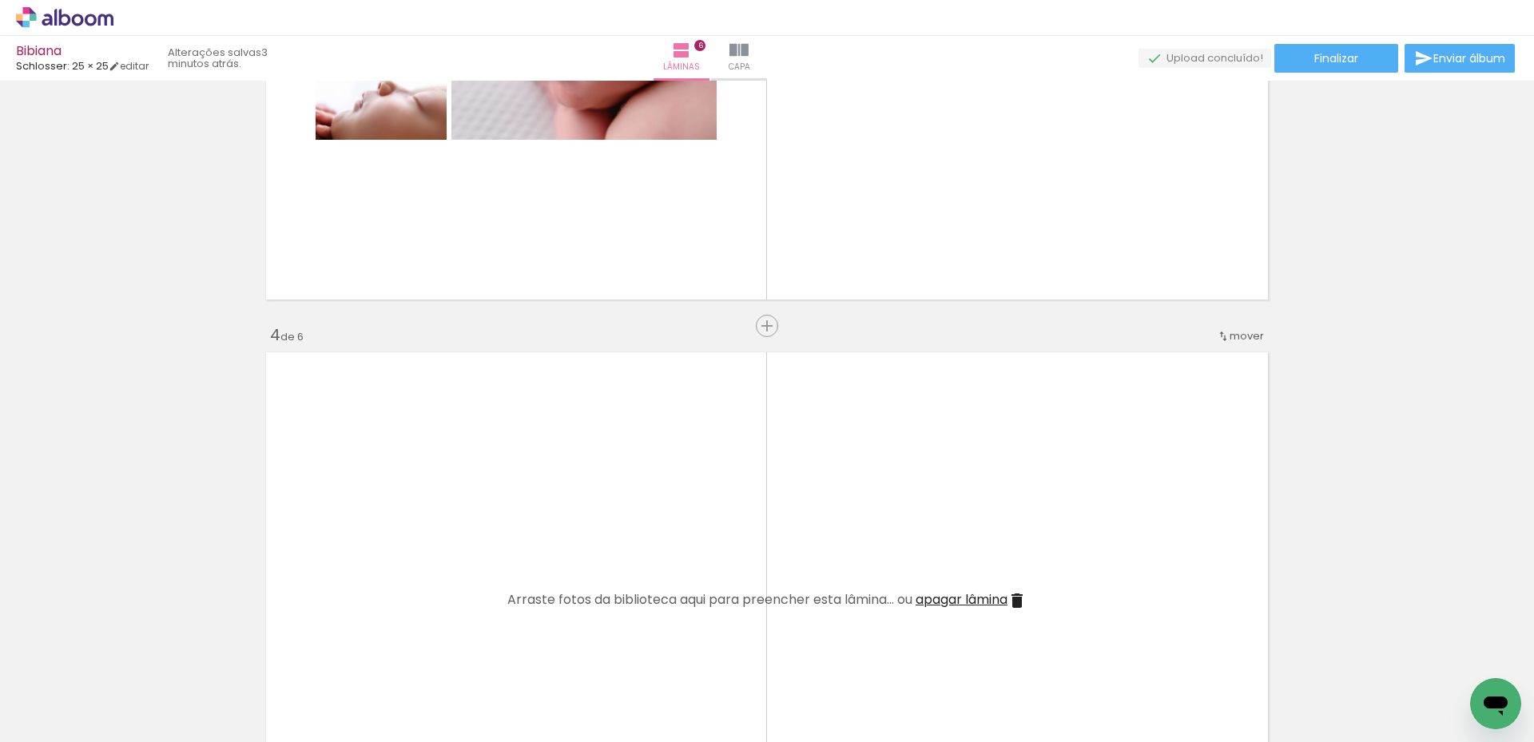
drag, startPoint x: 844, startPoint y: 689, endPoint x: 922, endPoint y: 494, distance: 210.1
click at [922, 494] on quentale-workspace at bounding box center [767, 371] width 1534 height 742
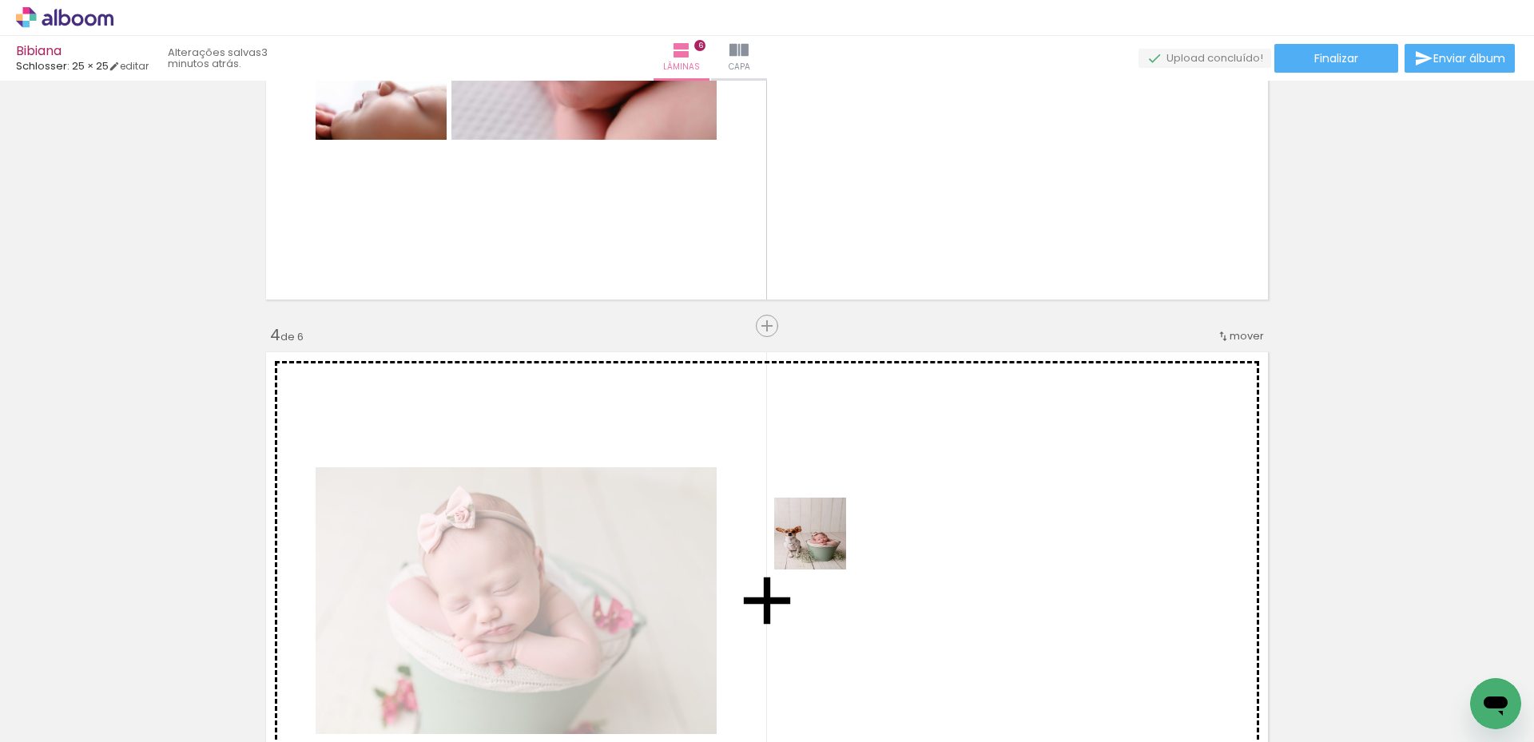
click at [822, 546] on quentale-workspace at bounding box center [767, 371] width 1534 height 742
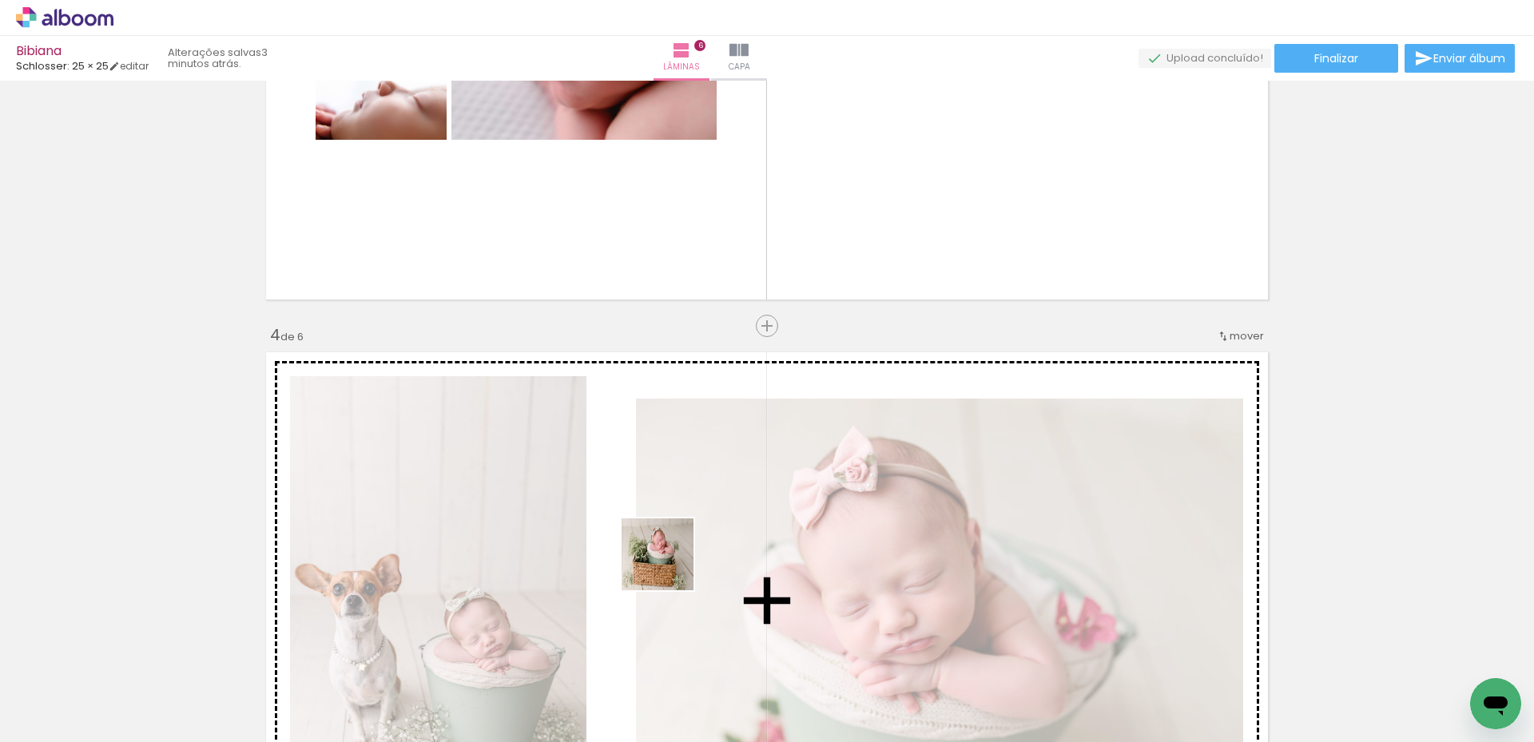
drag, startPoint x: 665, startPoint y: 696, endPoint x: 670, endPoint y: 542, distance: 153.5
click at [669, 542] on quentale-workspace at bounding box center [767, 371] width 1534 height 742
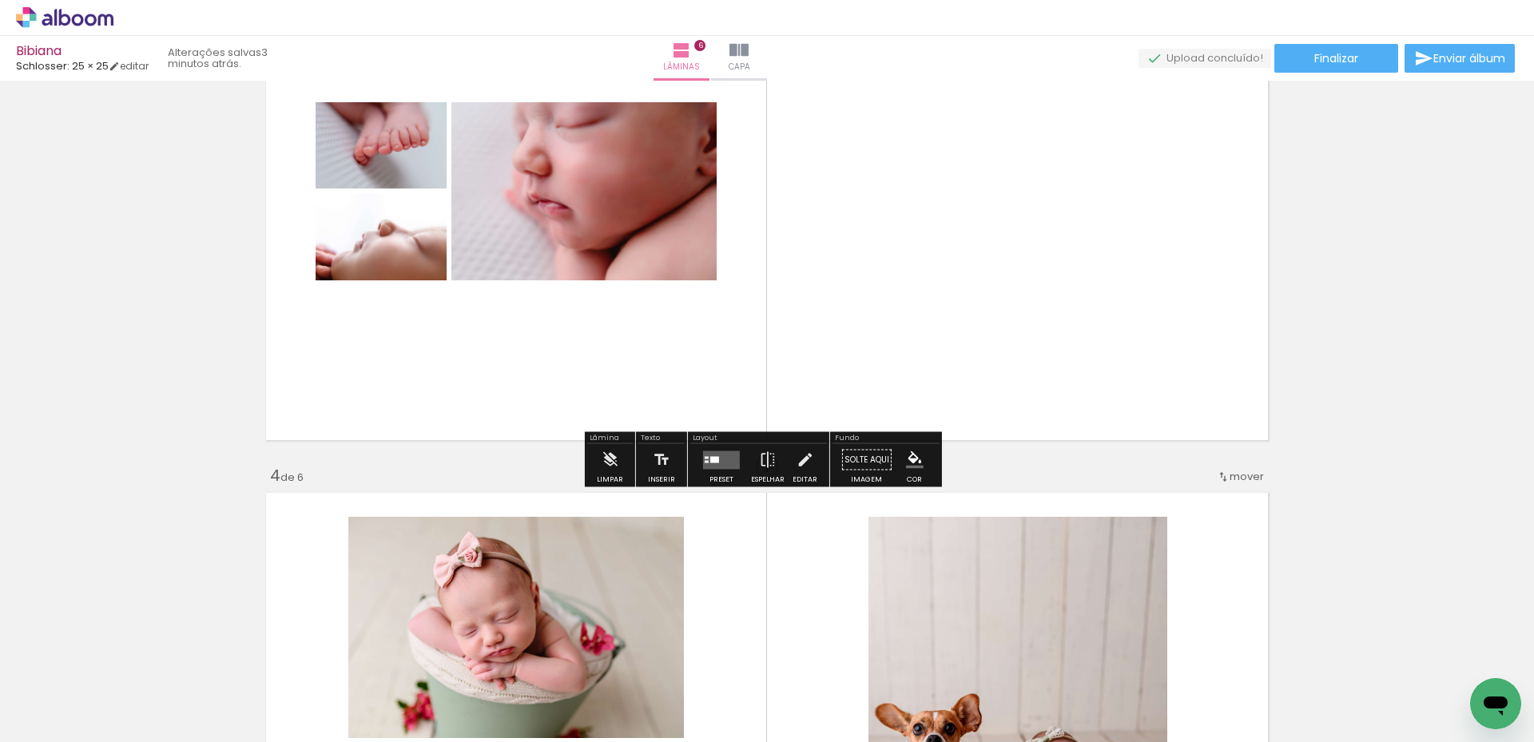
scroll to position [1270, 0]
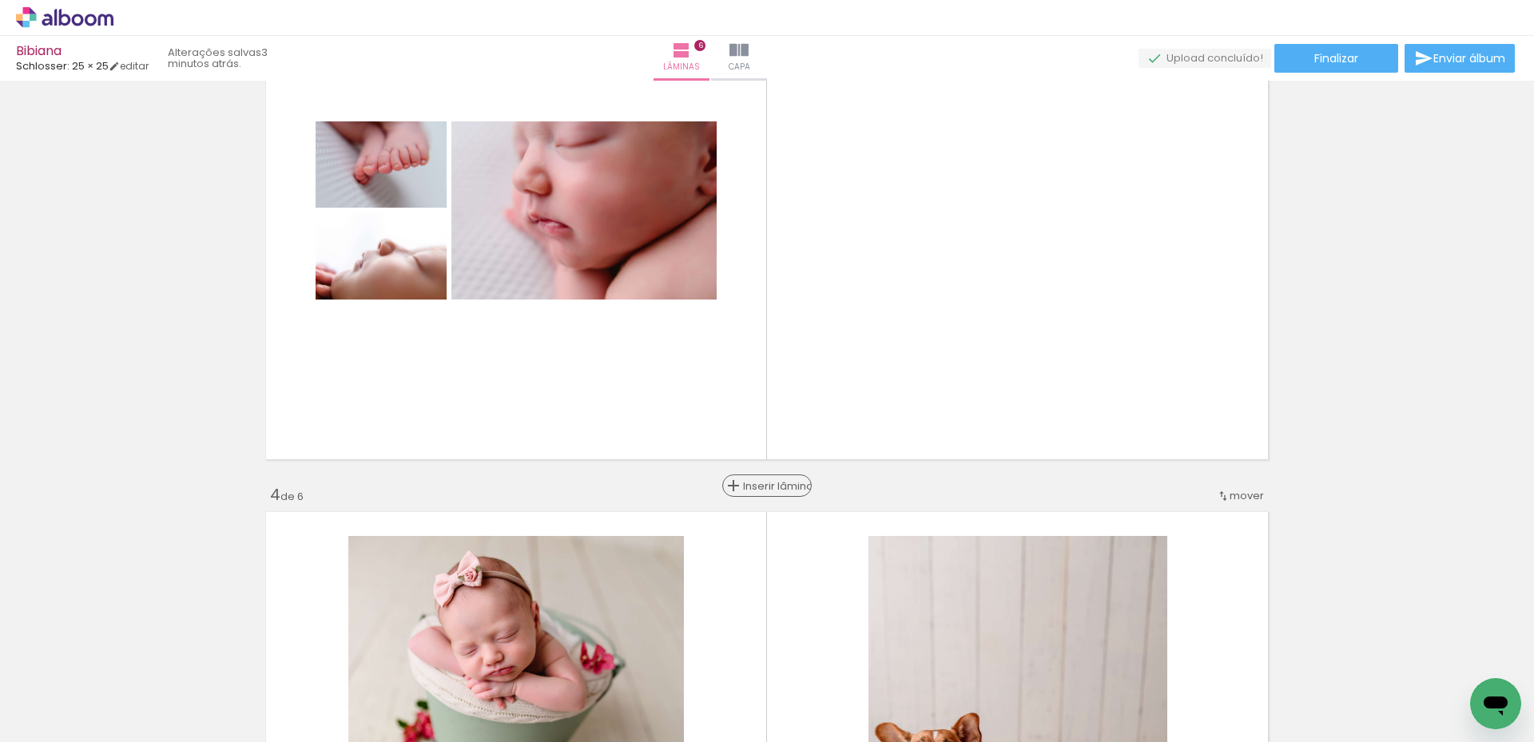
click at [769, 482] on span "Inserir lâmina" at bounding box center [774, 486] width 62 height 10
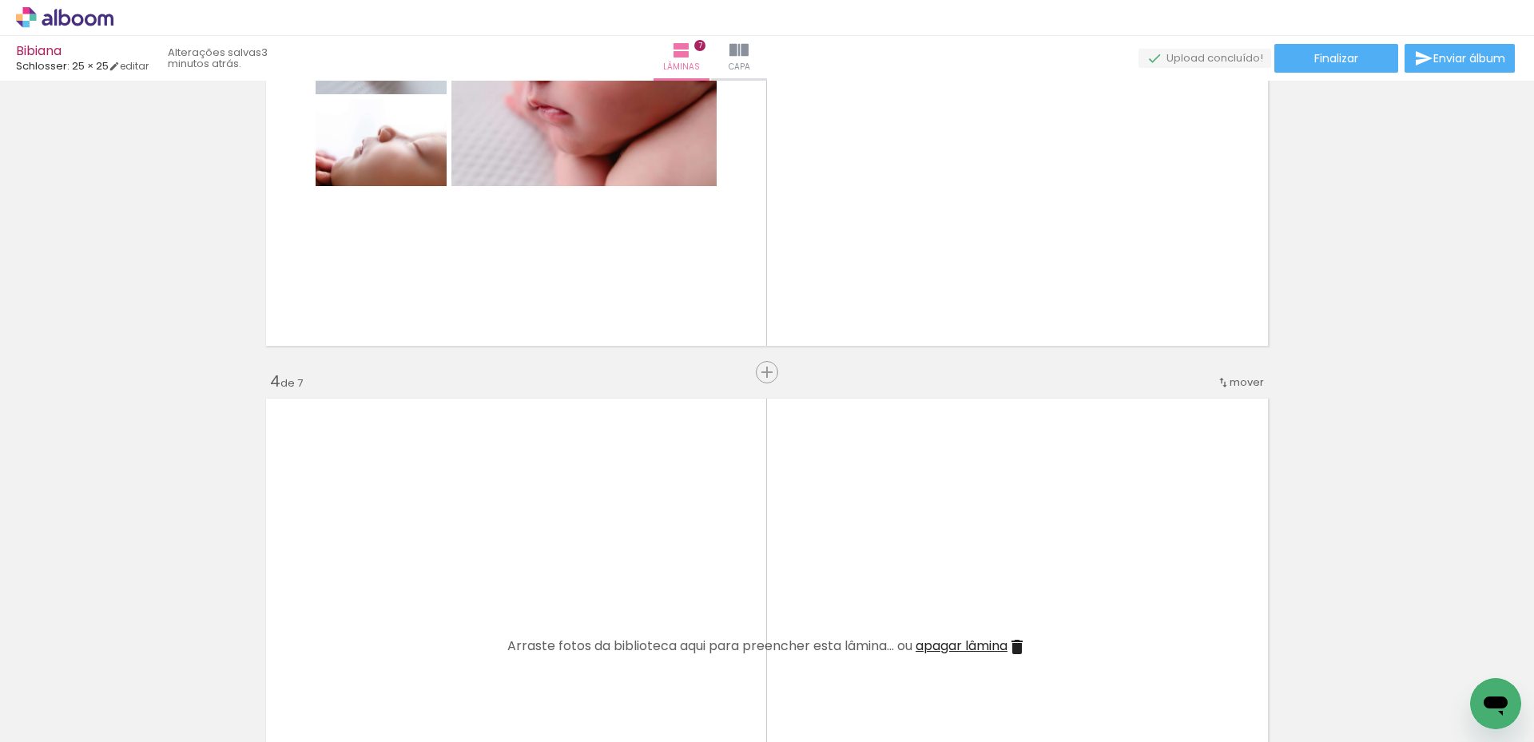
scroll to position [1590, 0]
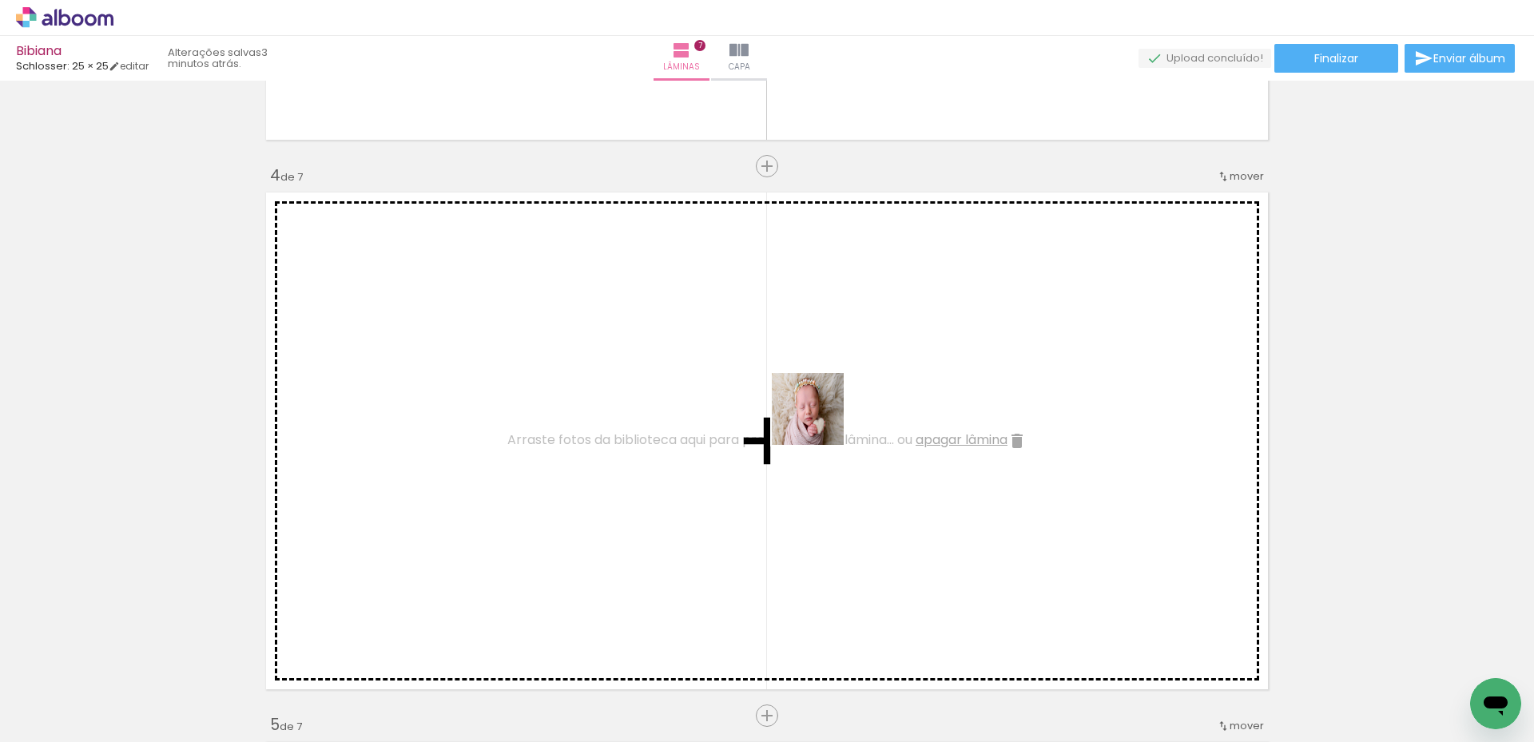
drag, startPoint x: 578, startPoint y: 678, endPoint x: 821, endPoint y: 420, distance: 354.4
click at [821, 420] on quentale-workspace at bounding box center [767, 371] width 1534 height 742
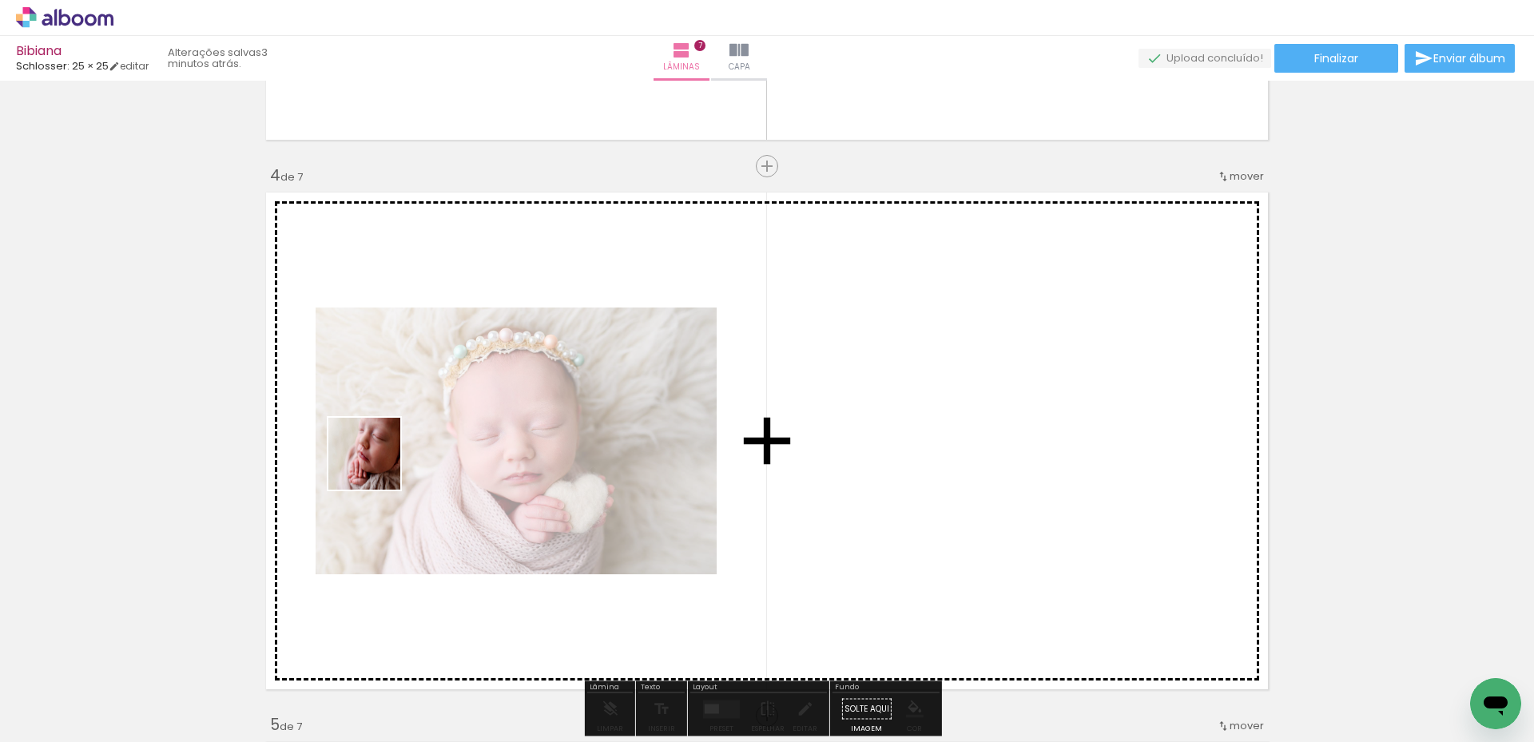
drag, startPoint x: 397, startPoint y: 657, endPoint x: 374, endPoint y: 483, distance: 174.9
click at [378, 439] on quentale-workspace at bounding box center [767, 371] width 1534 height 742
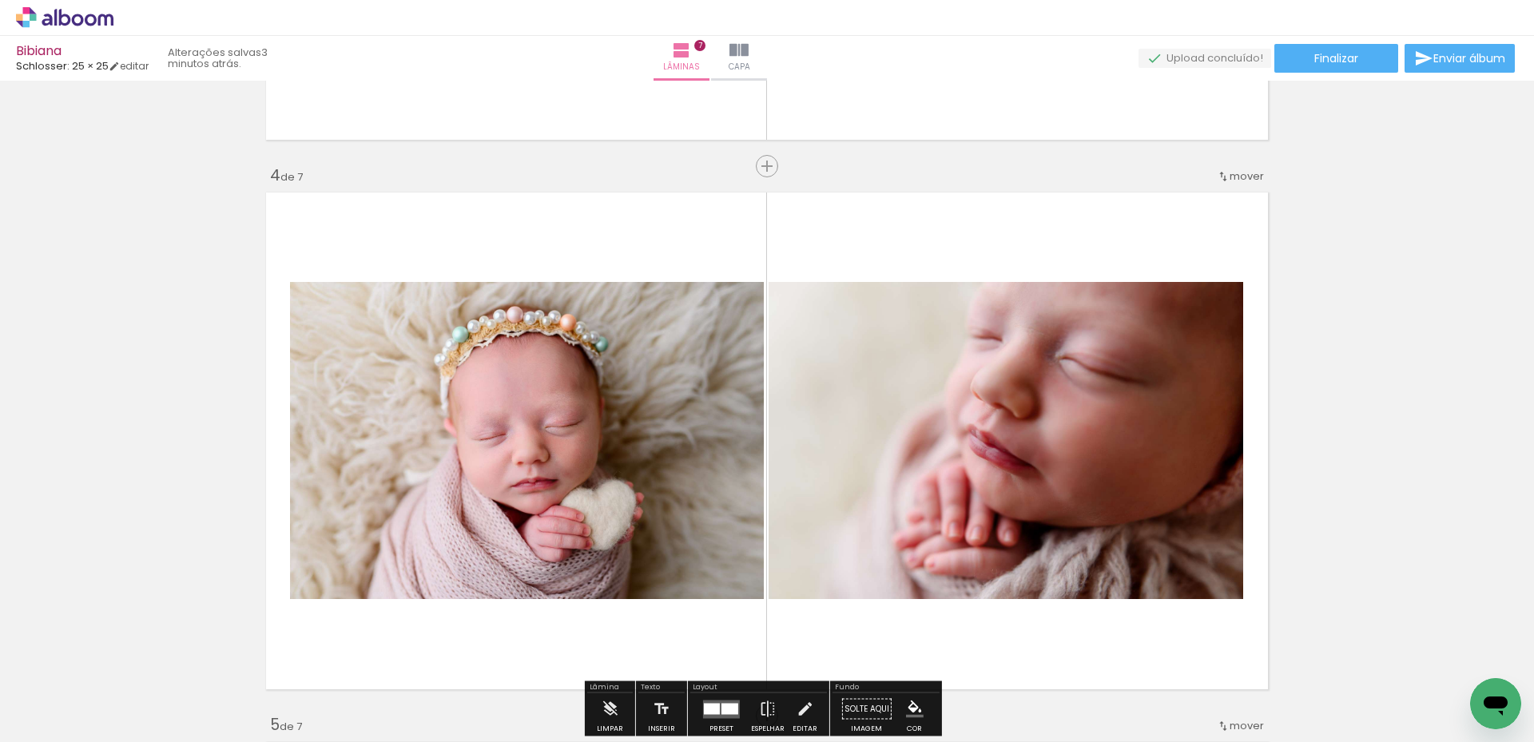
drag, startPoint x: 312, startPoint y: 694, endPoint x: 379, endPoint y: 580, distance: 132.1
click at [497, 473] on quentale-workspace at bounding box center [767, 371] width 1534 height 742
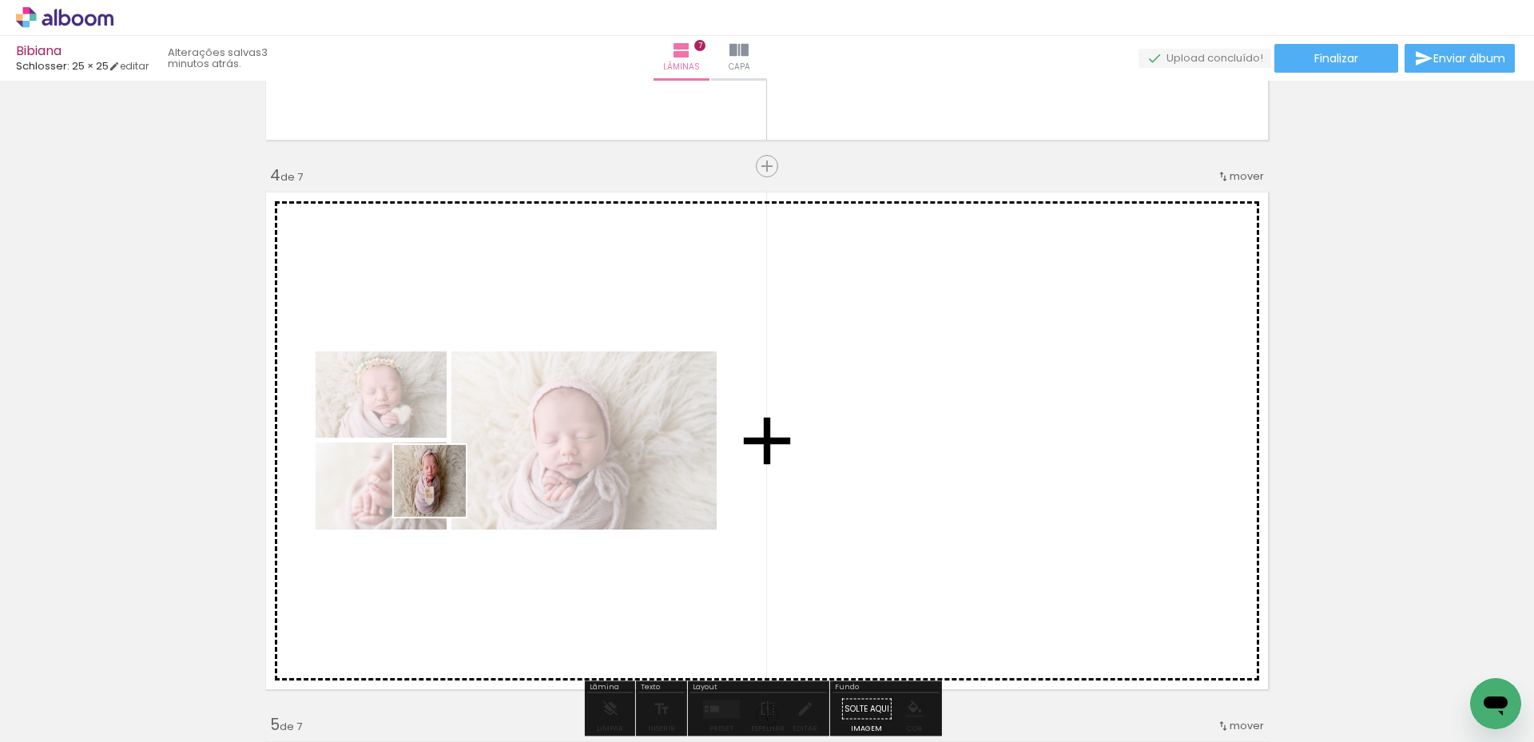
drag, startPoint x: 442, startPoint y: 493, endPoint x: 294, endPoint y: 584, distance: 173.6
click at [515, 469] on quentale-workspace at bounding box center [767, 371] width 1534 height 742
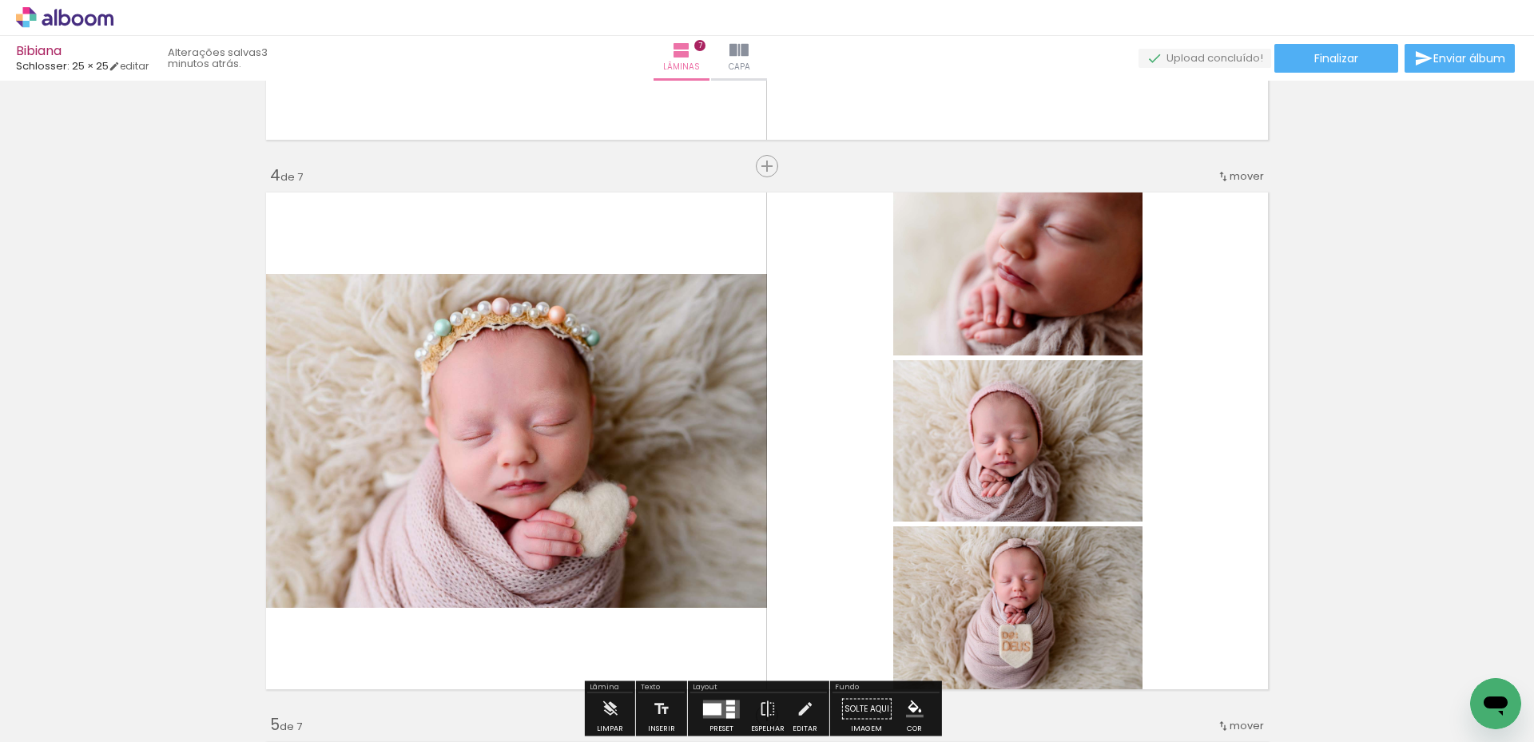
drag, startPoint x: 123, startPoint y: 684, endPoint x: 667, endPoint y: 490, distance: 577.7
click at [594, 433] on quentale-workspace at bounding box center [767, 371] width 1534 height 742
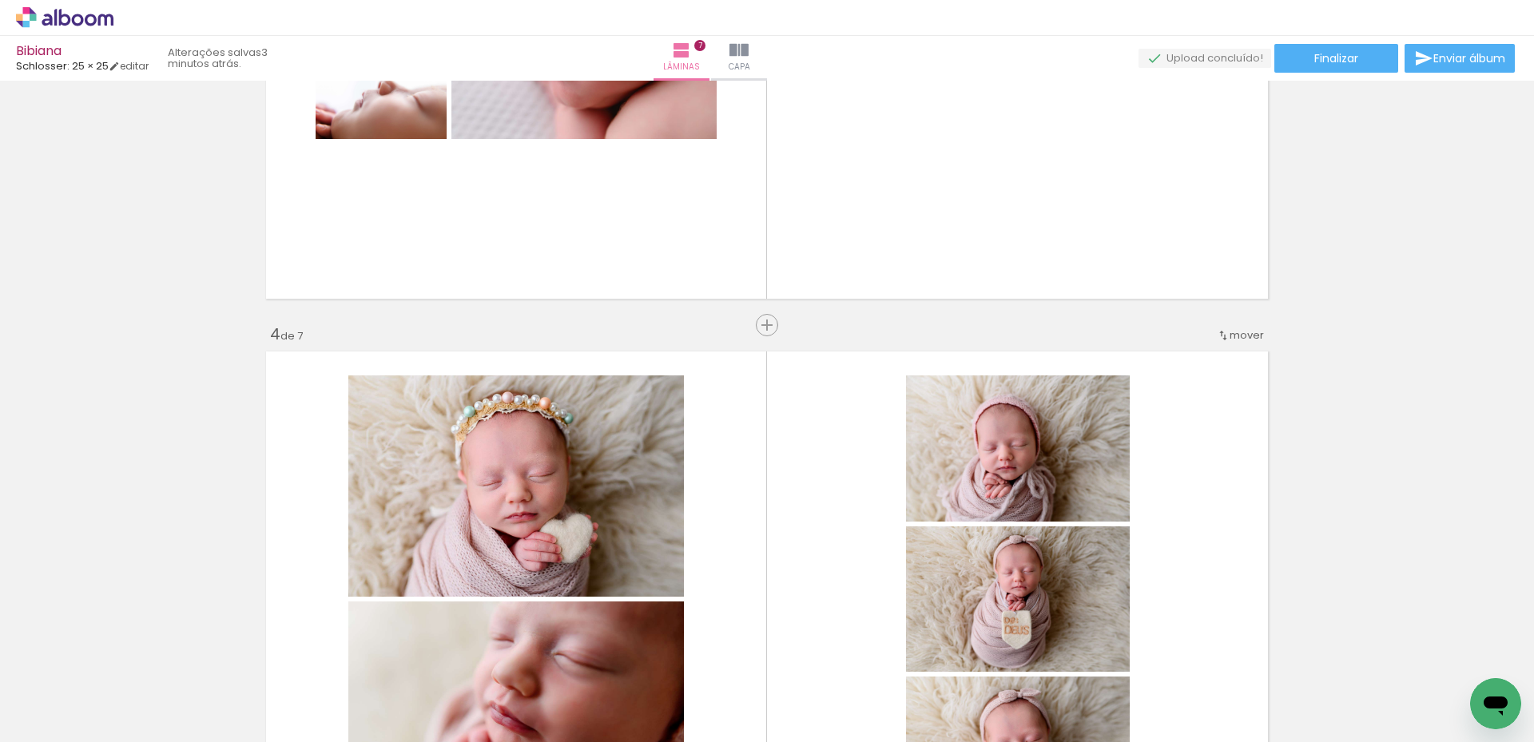
scroll to position [1430, 0]
click at [777, 325] on span "Inserir lâmina" at bounding box center [808, 326] width 62 height 10
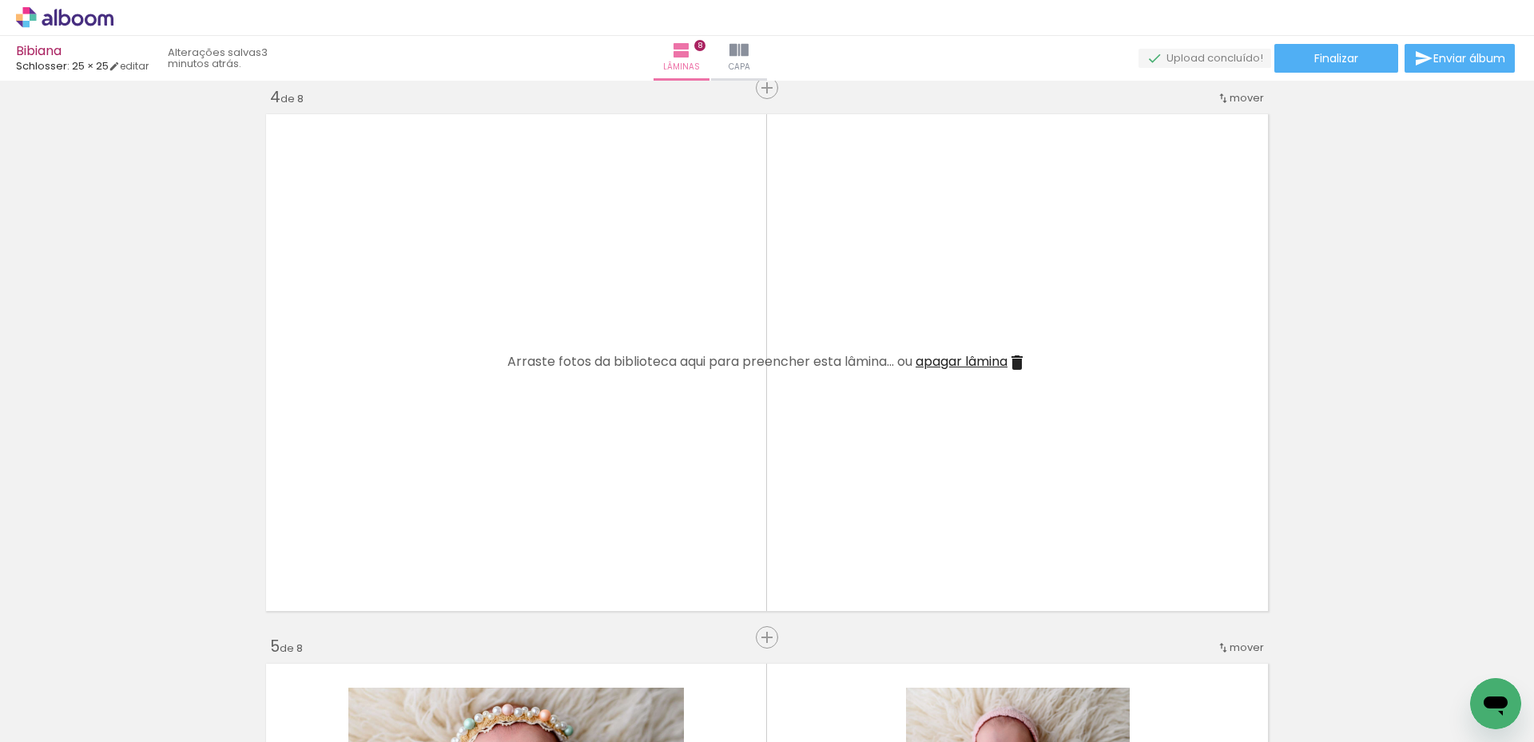
scroll to position [1670, 0]
drag, startPoint x: 615, startPoint y: 655, endPoint x: 803, endPoint y: 399, distance: 317.2
click at [803, 399] on quentale-workspace at bounding box center [767, 371] width 1534 height 742
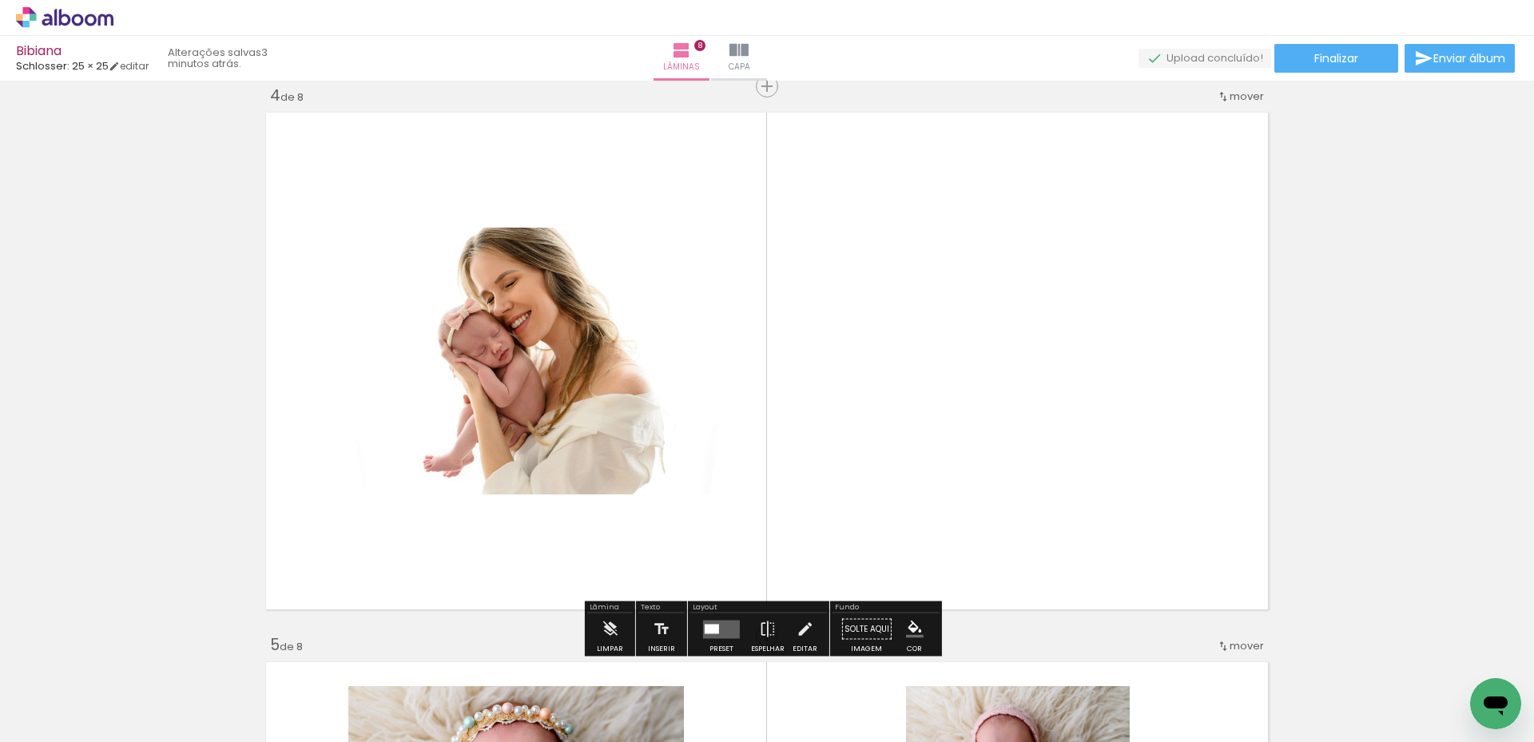
drag, startPoint x: 511, startPoint y: 680, endPoint x: 686, endPoint y: 455, distance: 284.6
click at [789, 402] on quentale-workspace at bounding box center [767, 371] width 1534 height 742
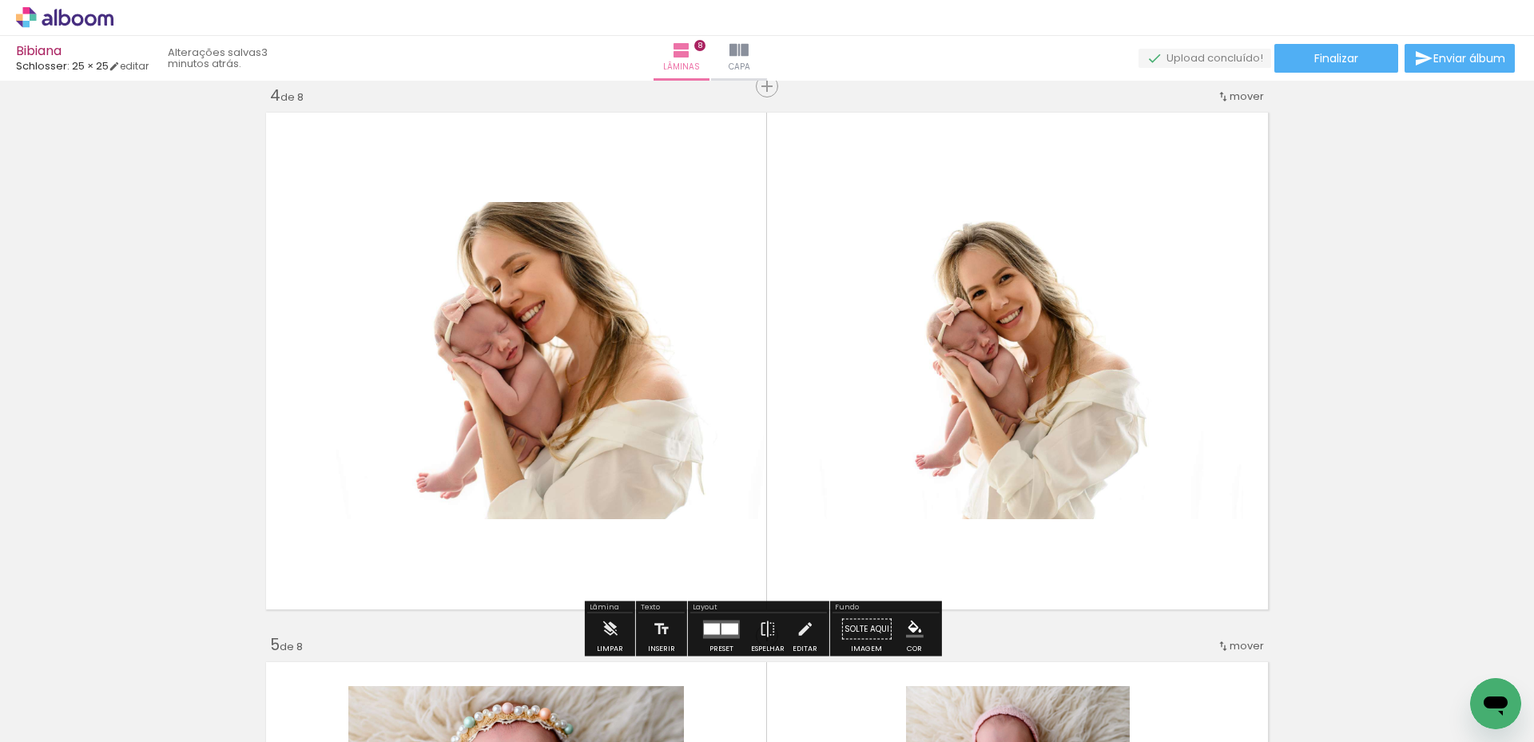
drag, startPoint x: 158, startPoint y: 705, endPoint x: 435, endPoint y: 527, distance: 328.4
click at [517, 442] on quentale-workspace at bounding box center [767, 371] width 1534 height 742
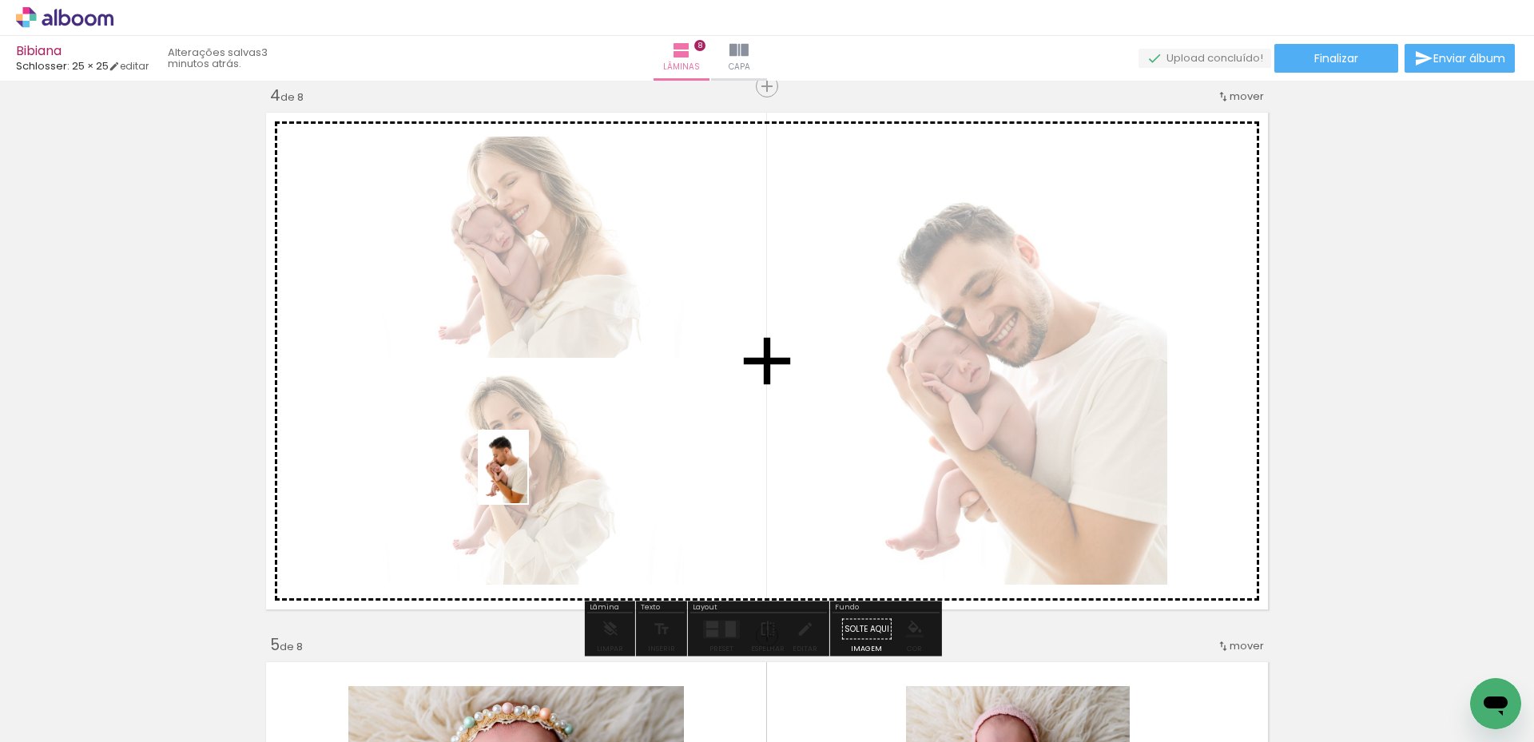
drag, startPoint x: 282, startPoint y: 669, endPoint x: 859, endPoint y: 288, distance: 691.3
click at [859, 288] on quentale-workspace at bounding box center [767, 371] width 1534 height 742
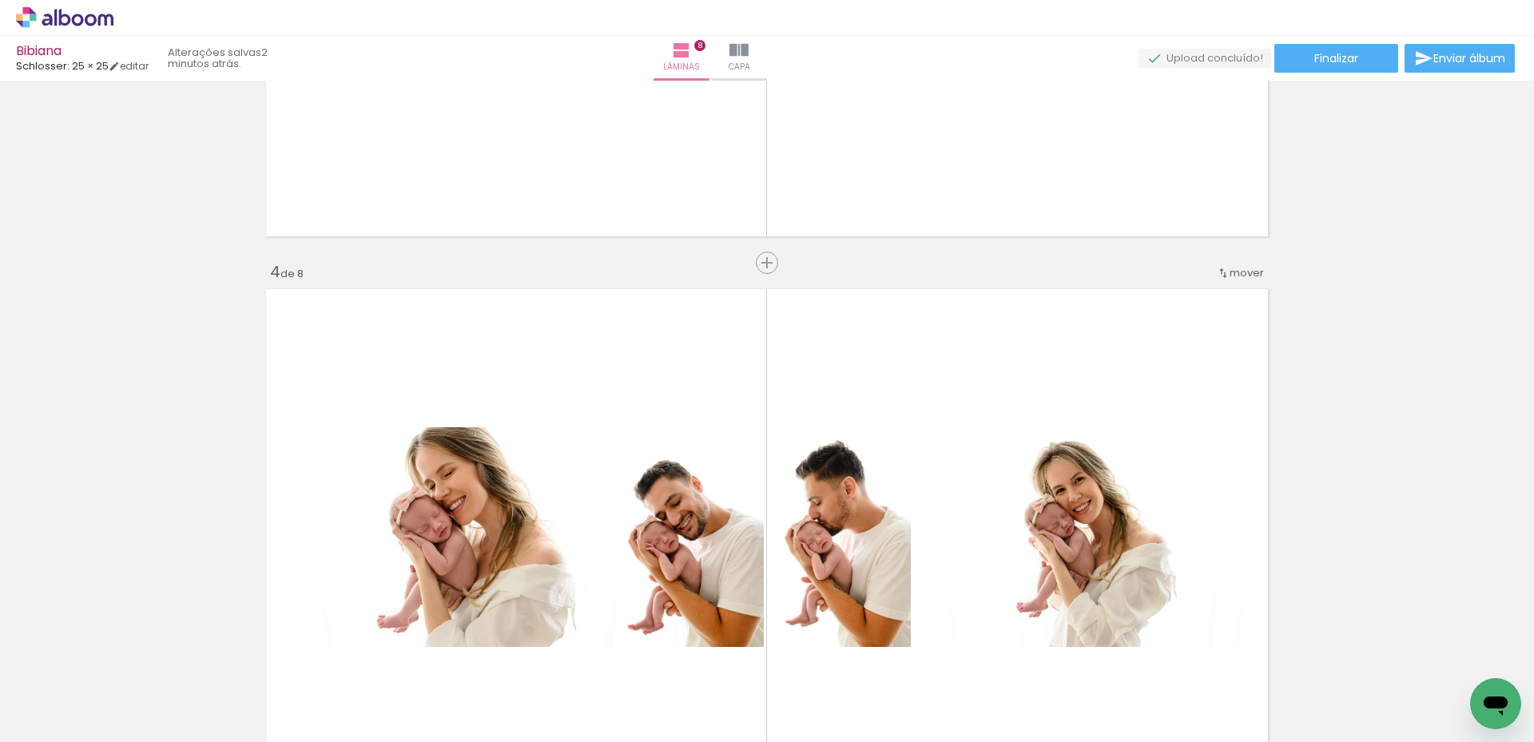
scroll to position [1510, 0]
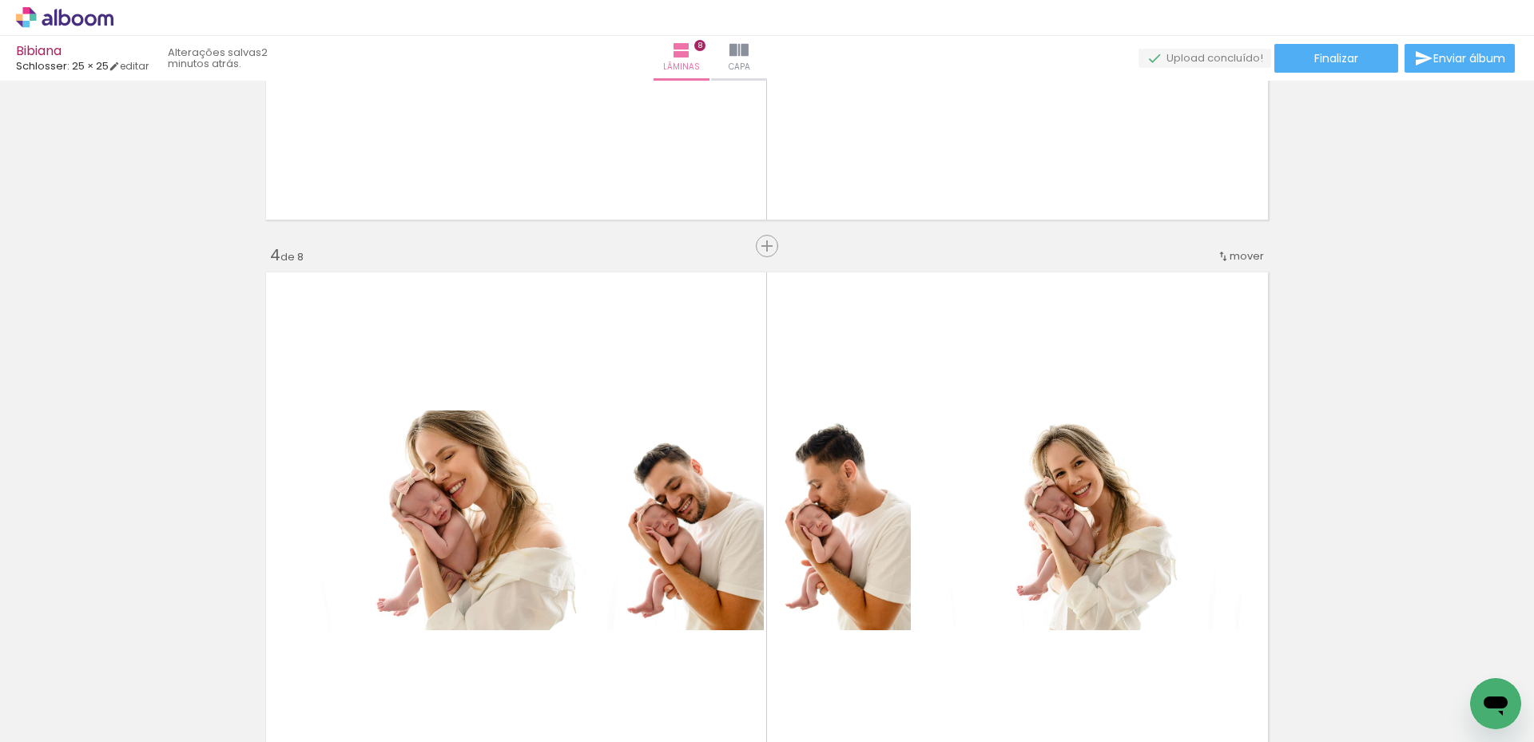
click at [766, 244] on span "Inserir lâmina" at bounding box center [774, 246] width 62 height 10
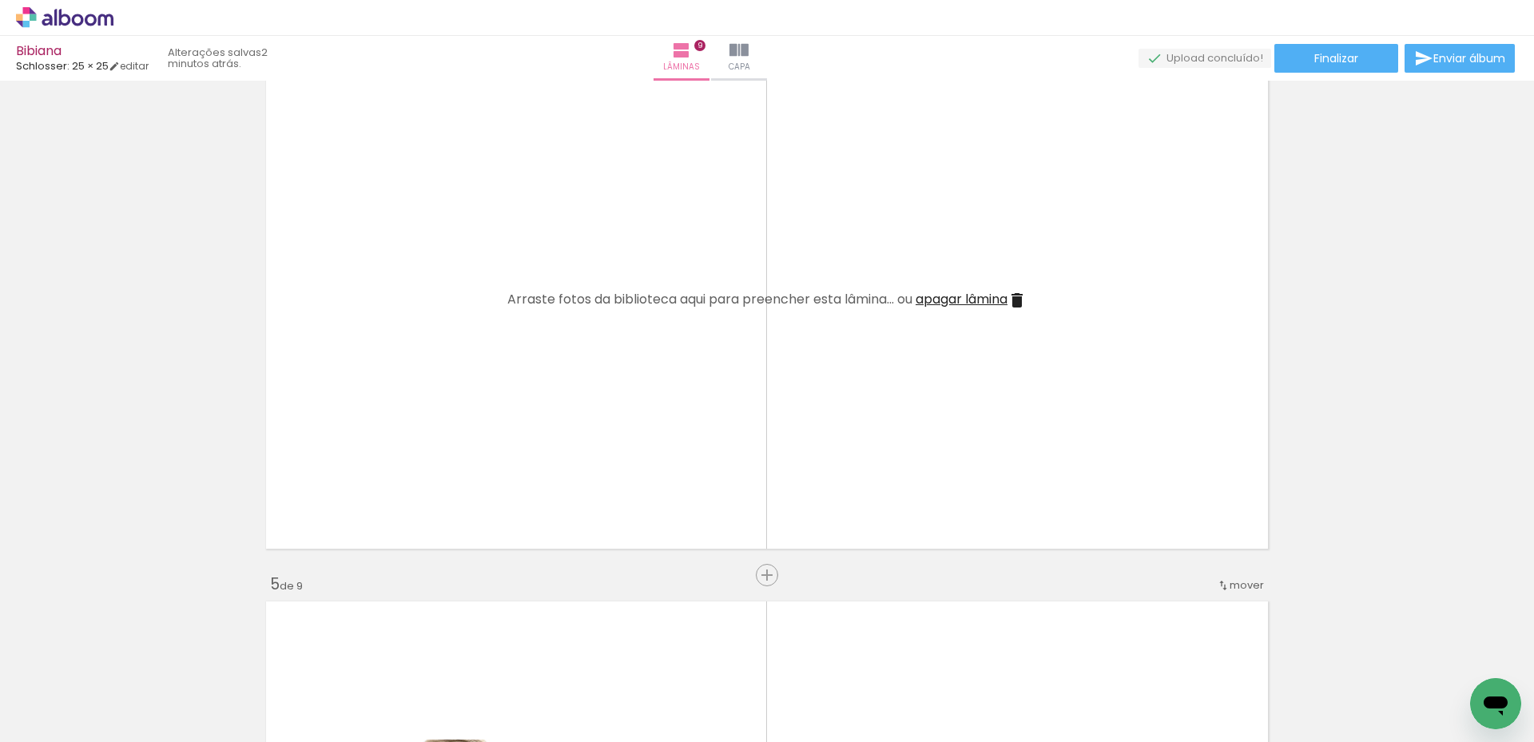
scroll to position [1750, 0]
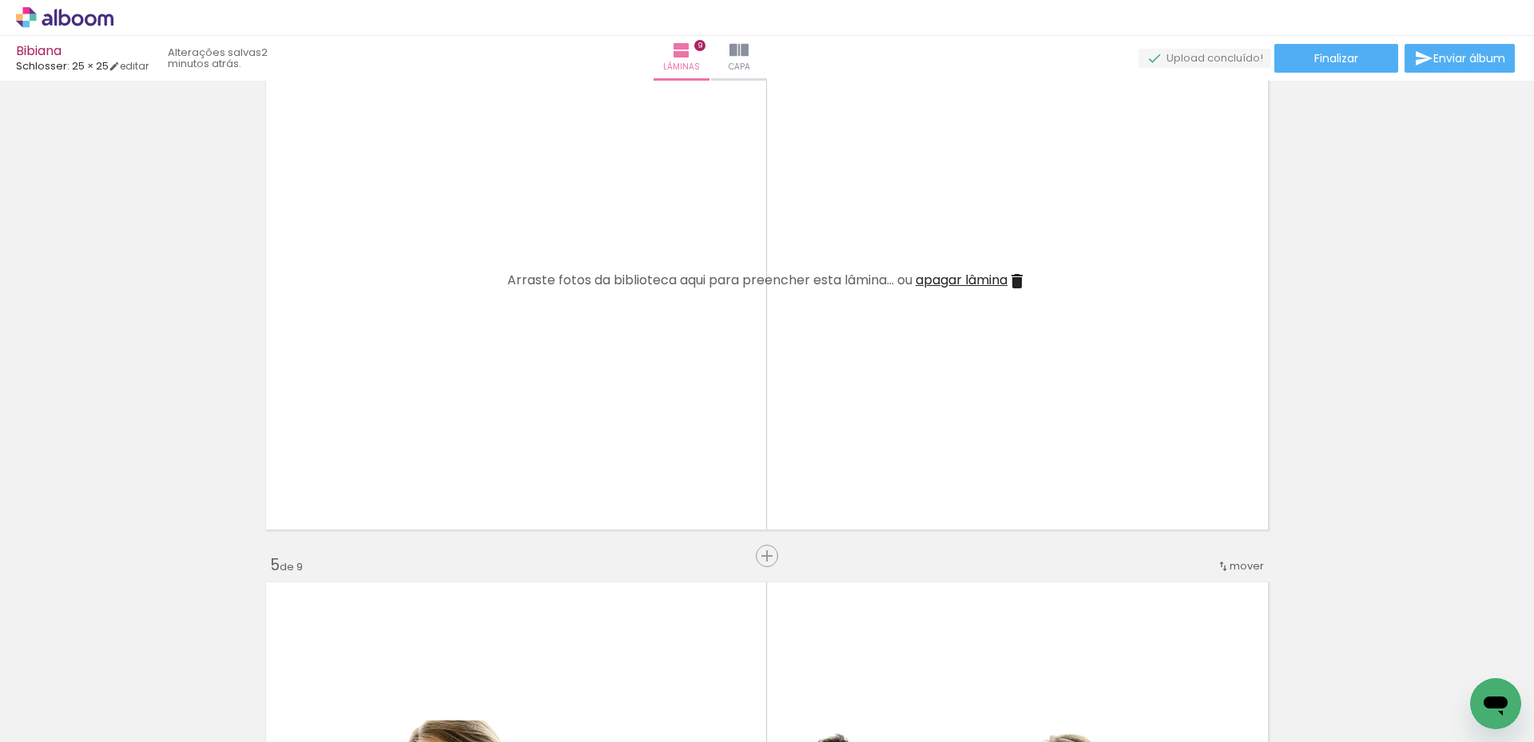
drag, startPoint x: 714, startPoint y: 701, endPoint x: 859, endPoint y: 407, distance: 326.9
click at [859, 407] on quentale-workspace at bounding box center [767, 371] width 1534 height 742
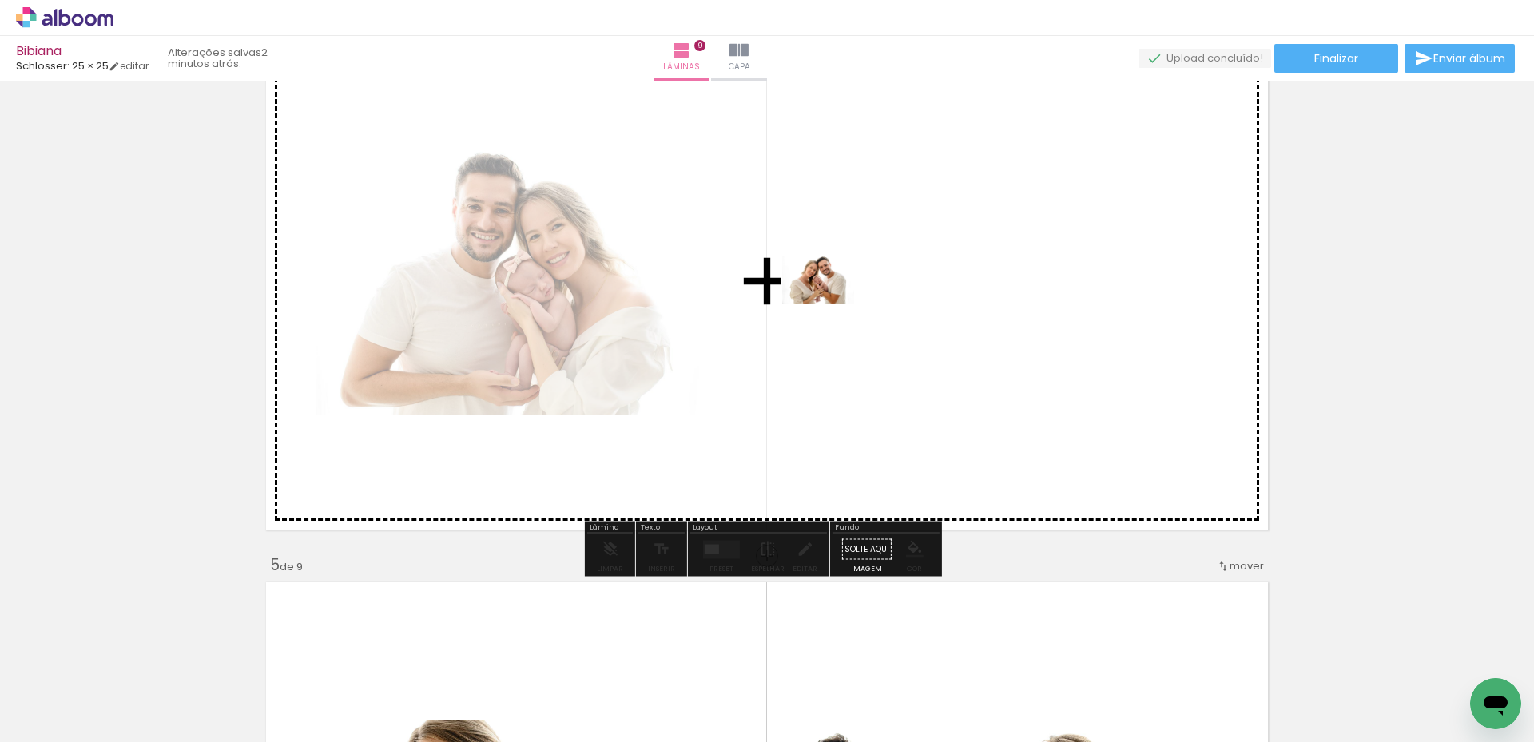
drag, startPoint x: 354, startPoint y: 685, endPoint x: 830, endPoint y: 304, distance: 609.9
click at [830, 304] on quentale-workspace at bounding box center [767, 371] width 1534 height 742
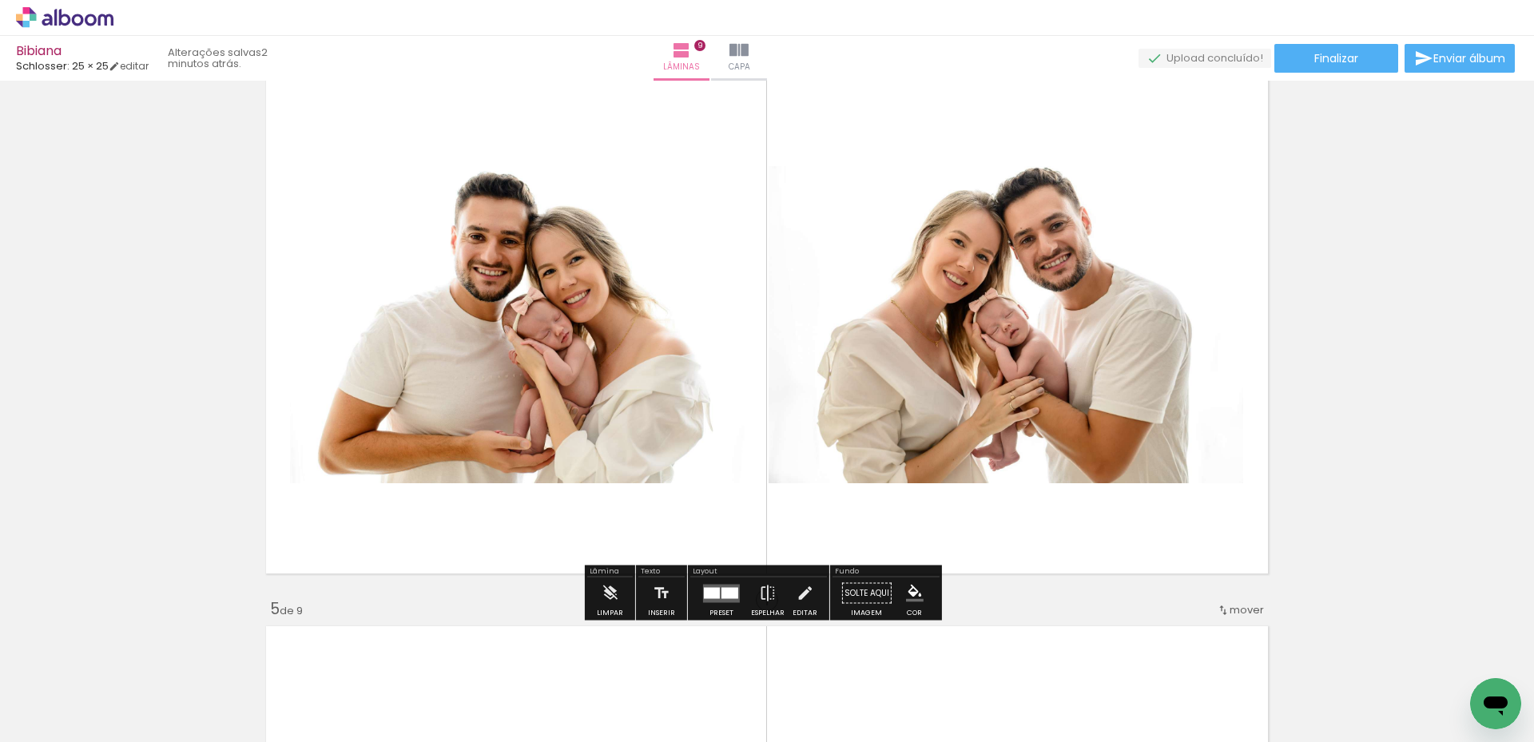
scroll to position [1670, 0]
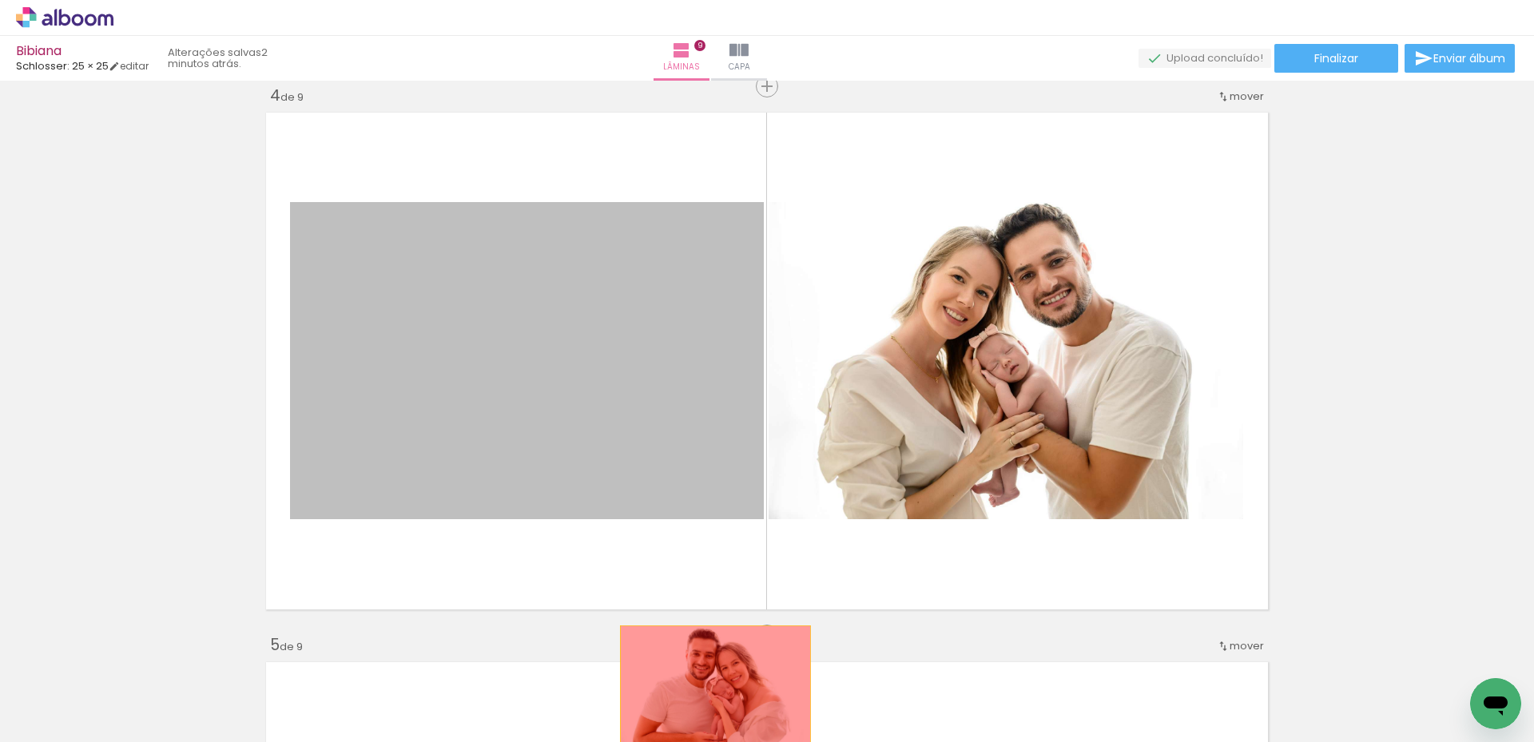
drag, startPoint x: 591, startPoint y: 380, endPoint x: 643, endPoint y: 674, distance: 298.6
click at [709, 689] on quentale-workspace at bounding box center [767, 371] width 1534 height 742
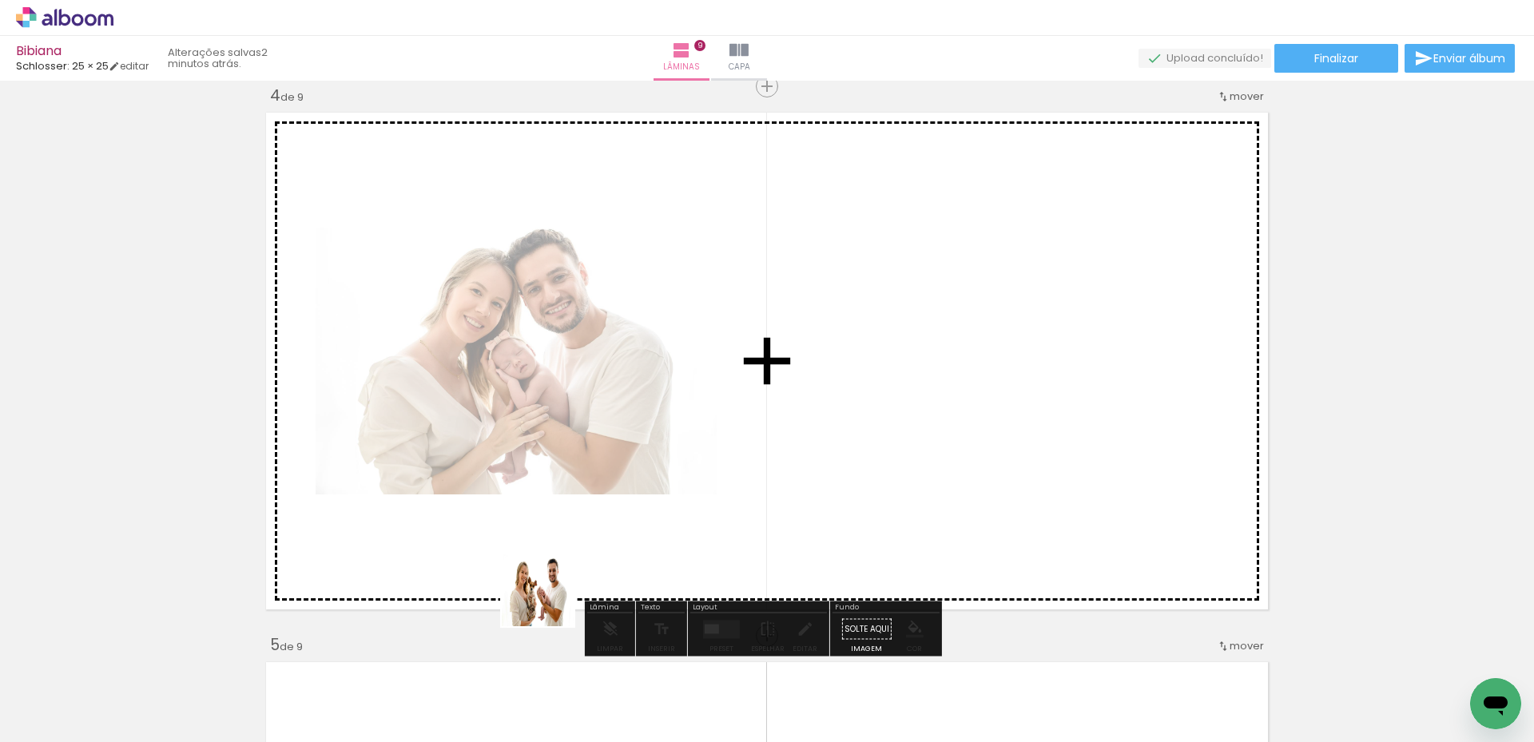
drag, startPoint x: 437, startPoint y: 687, endPoint x: 909, endPoint y: 375, distance: 565.7
click at [909, 375] on quentale-workspace at bounding box center [767, 371] width 1534 height 742
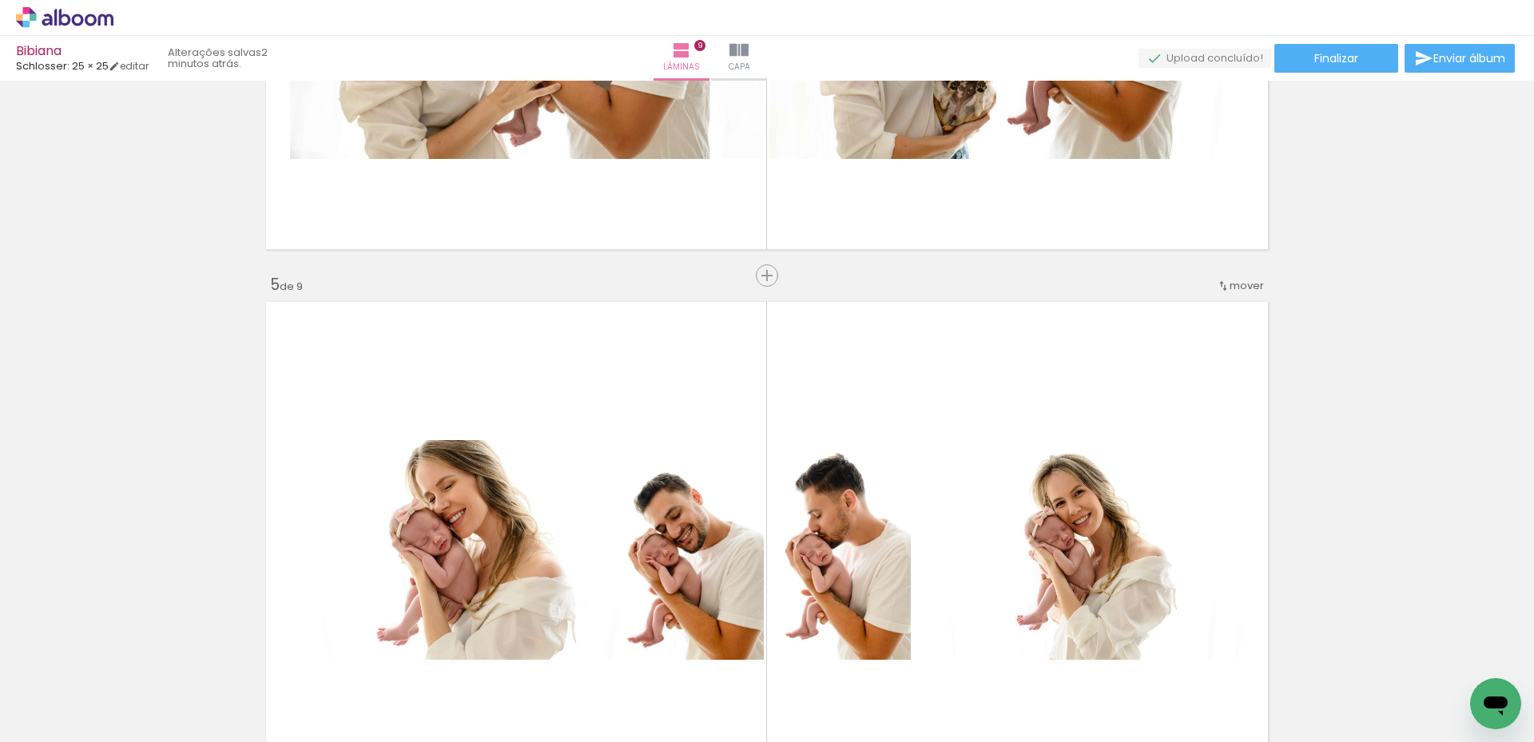
scroll to position [2229, 0]
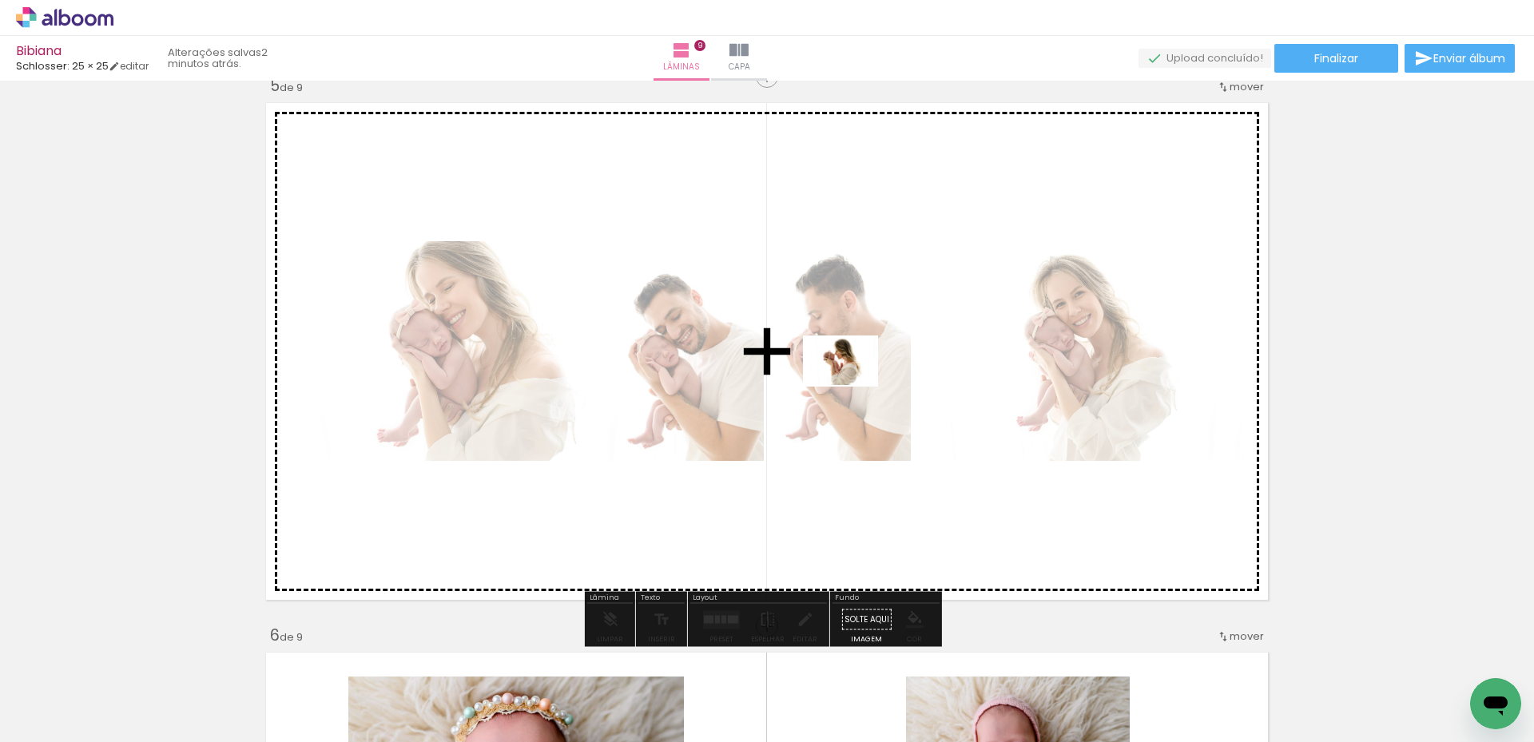
drag, startPoint x: 356, startPoint y: 690, endPoint x: 843, endPoint y: 388, distance: 572.6
click at [852, 386] on quentale-workspace at bounding box center [767, 371] width 1534 height 742
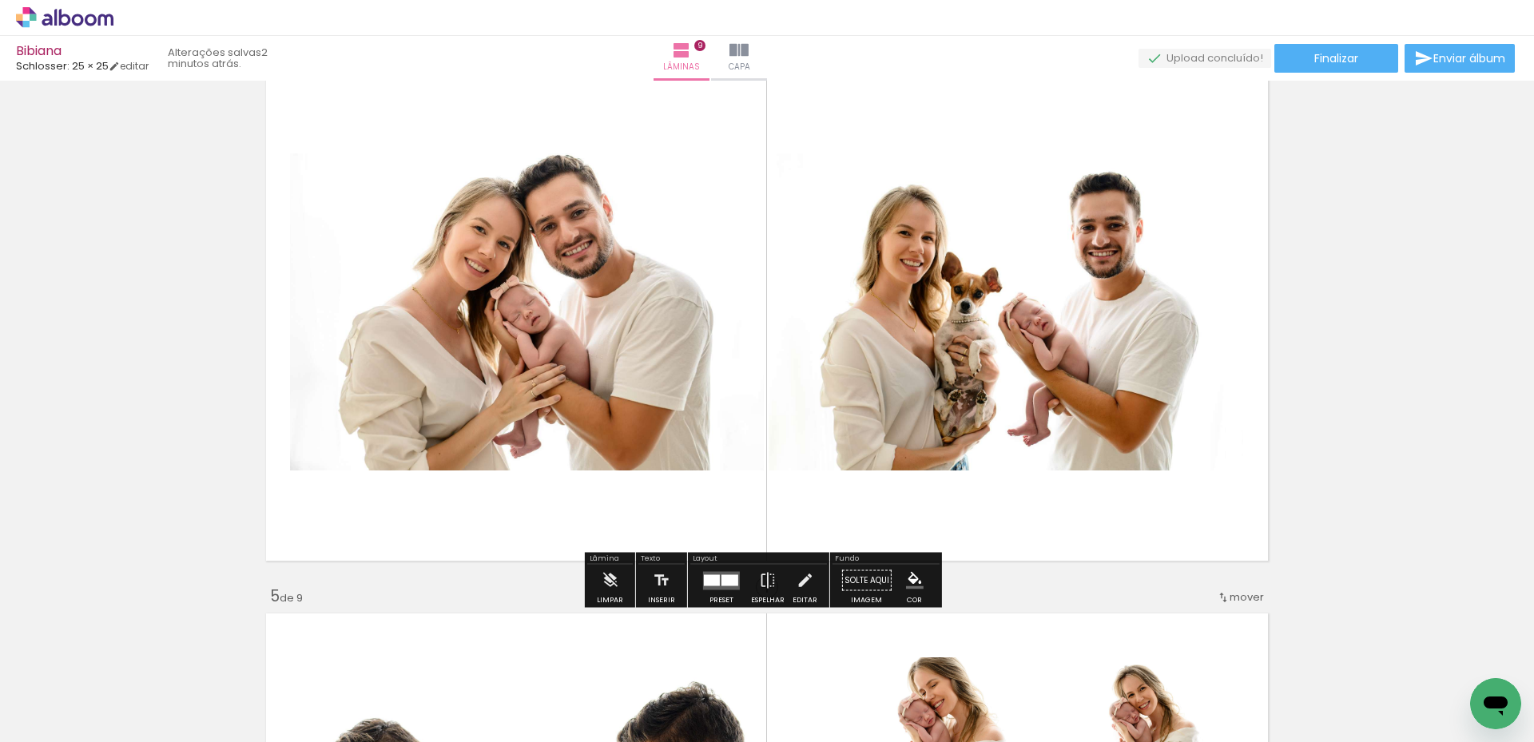
scroll to position [1830, 0]
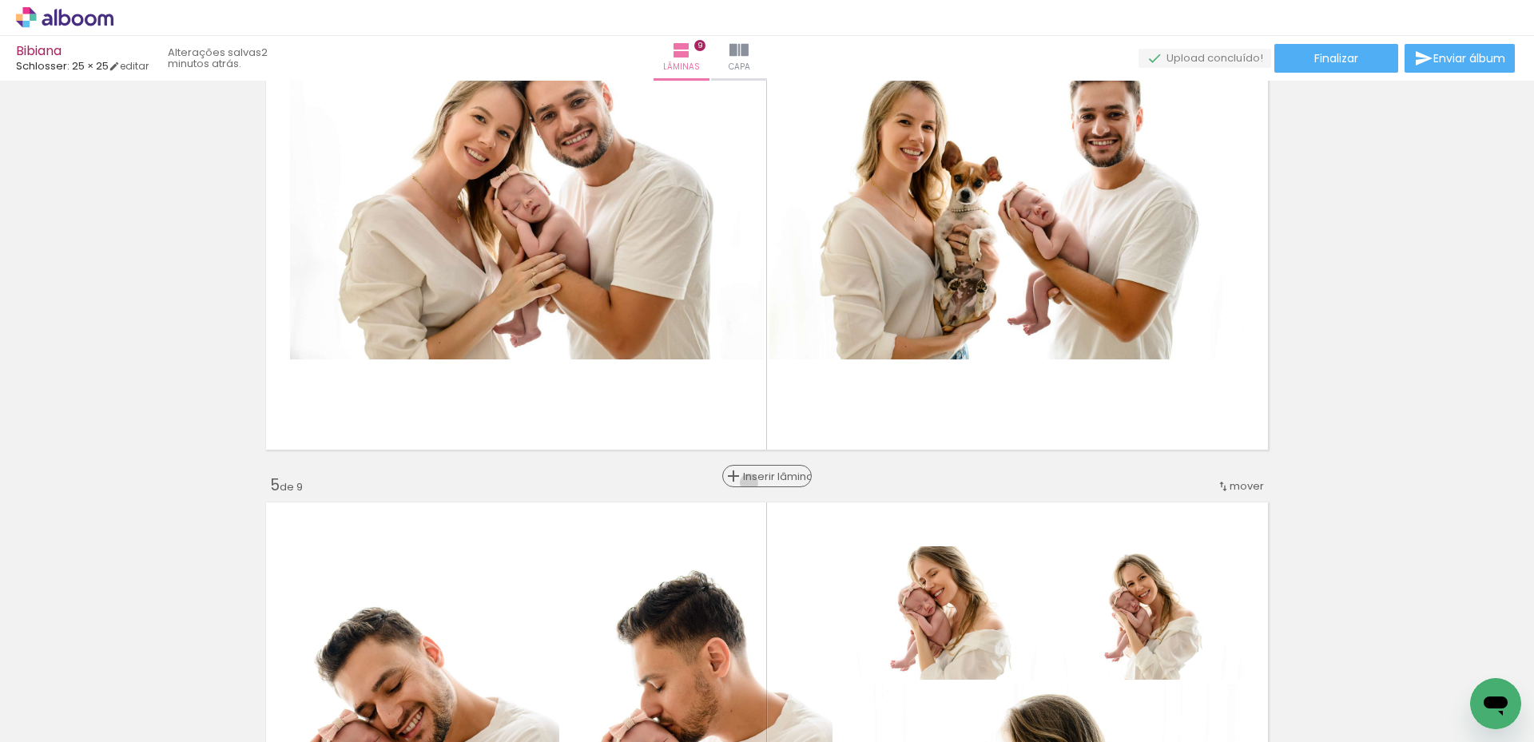
click at [766, 482] on span "Inserir lâmina" at bounding box center [774, 476] width 62 height 10
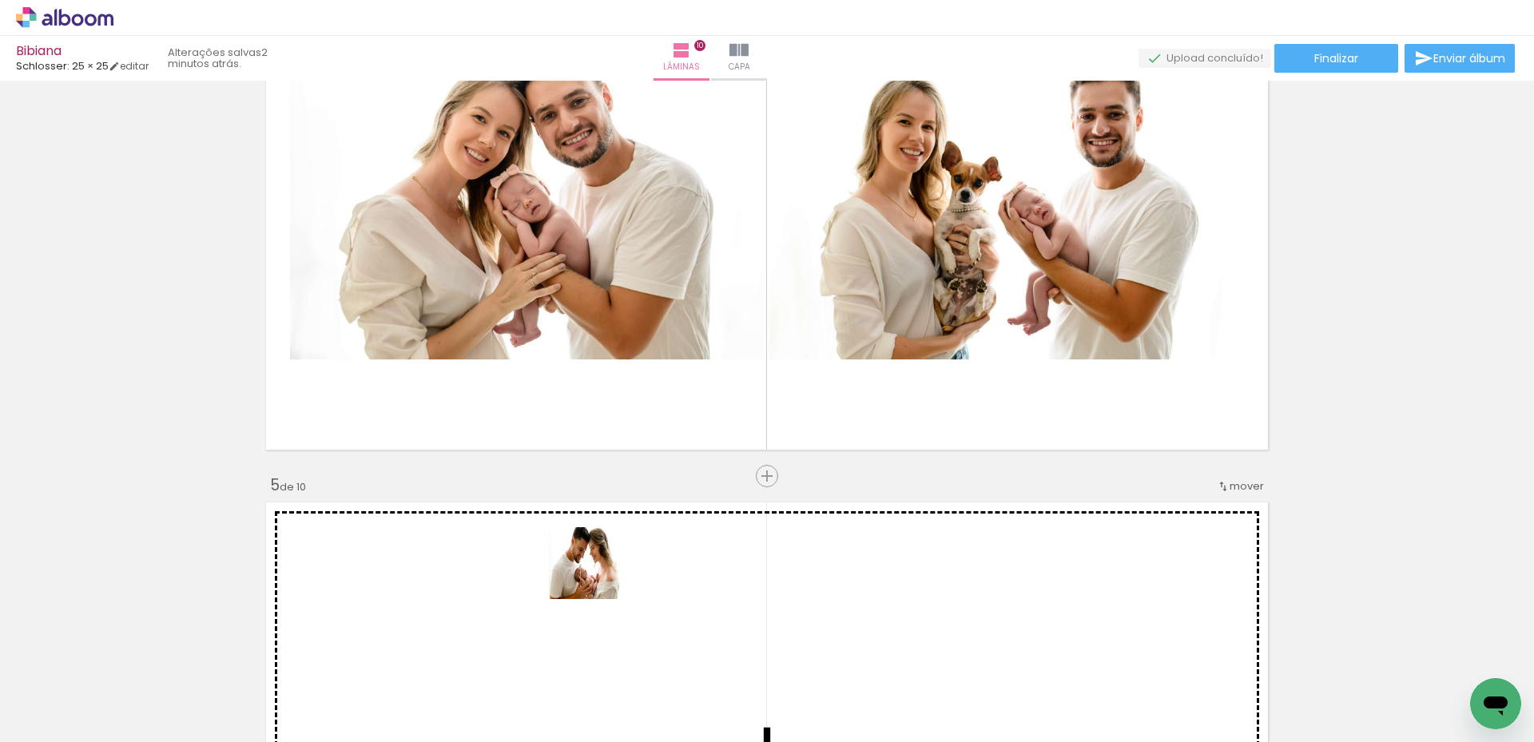
drag, startPoint x: 432, startPoint y: 677, endPoint x: 633, endPoint y: 587, distance: 219.9
click at [626, 562] on quentale-workspace at bounding box center [767, 371] width 1534 height 742
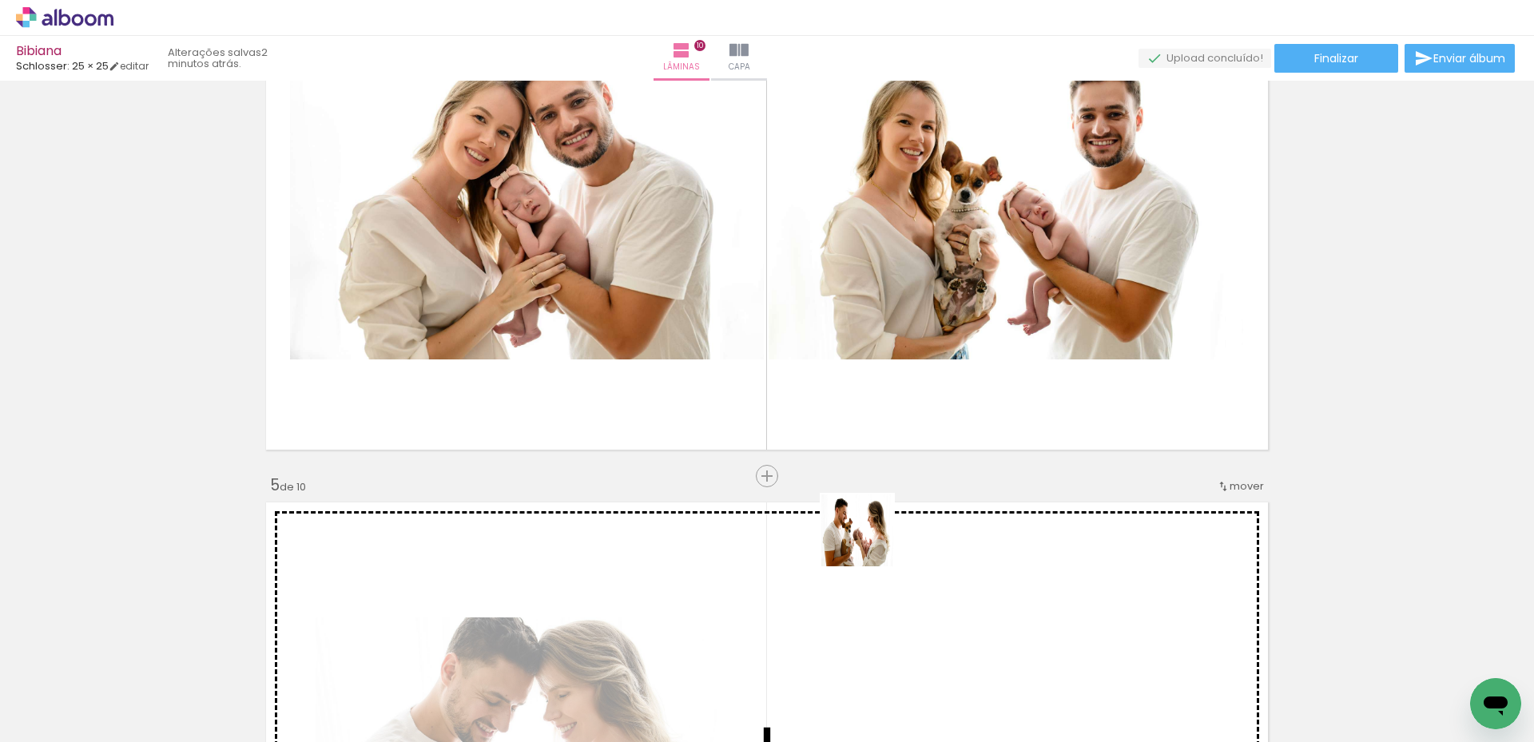
drag, startPoint x: 852, startPoint y: 543, endPoint x: 869, endPoint y: 542, distance: 17.6
click at [869, 542] on quentale-workspace at bounding box center [767, 371] width 1534 height 742
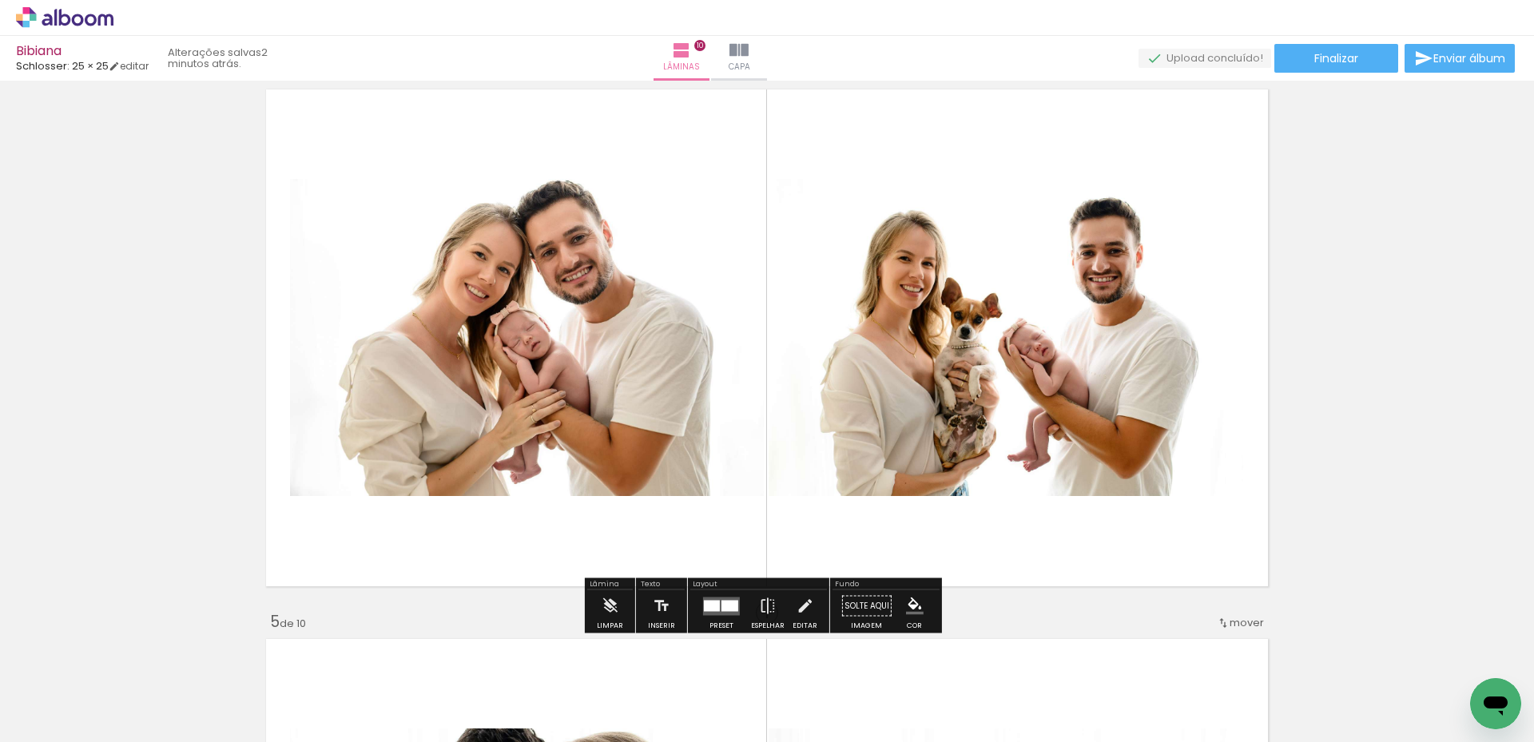
scroll to position [1430, 0]
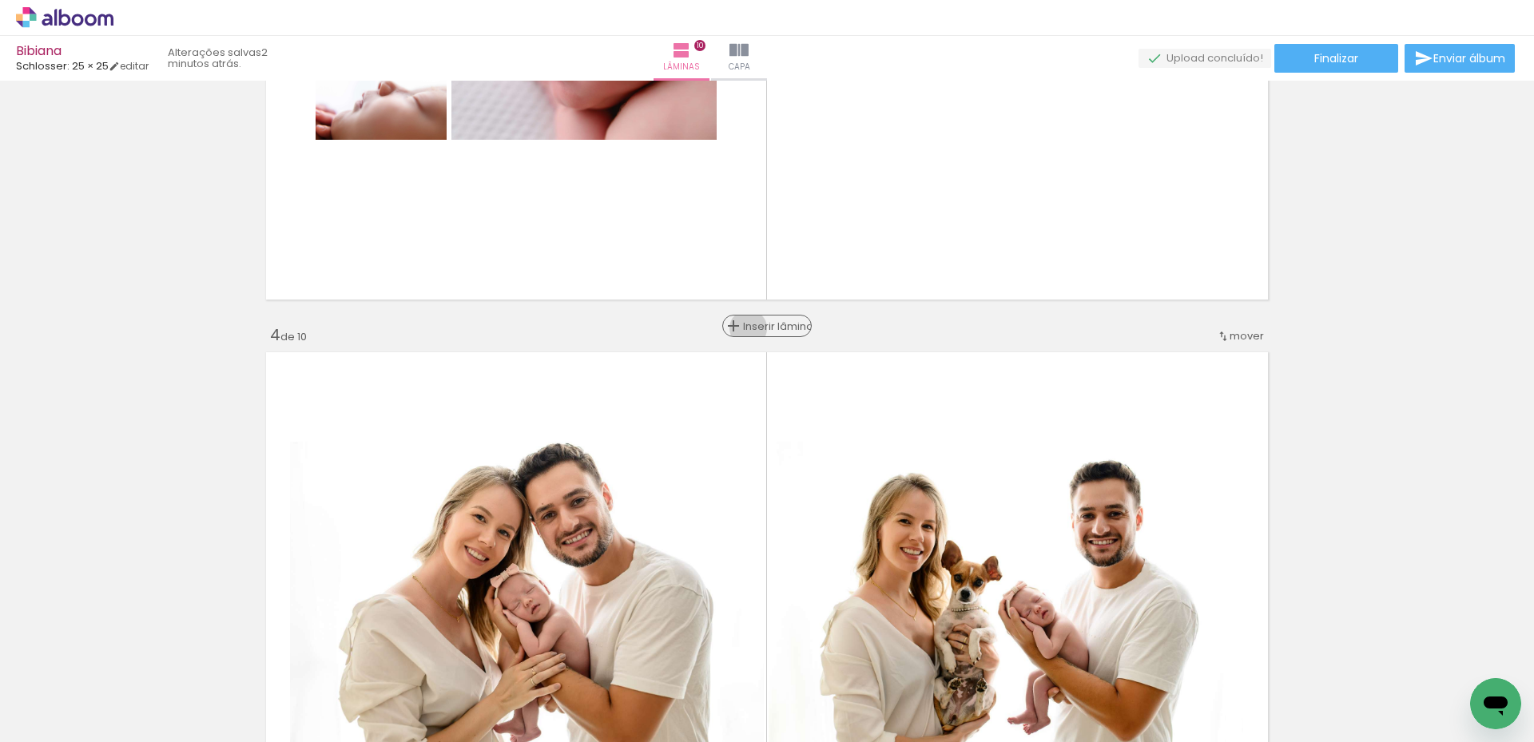
click at [765, 328] on span "Inserir lâmina" at bounding box center [774, 326] width 62 height 10
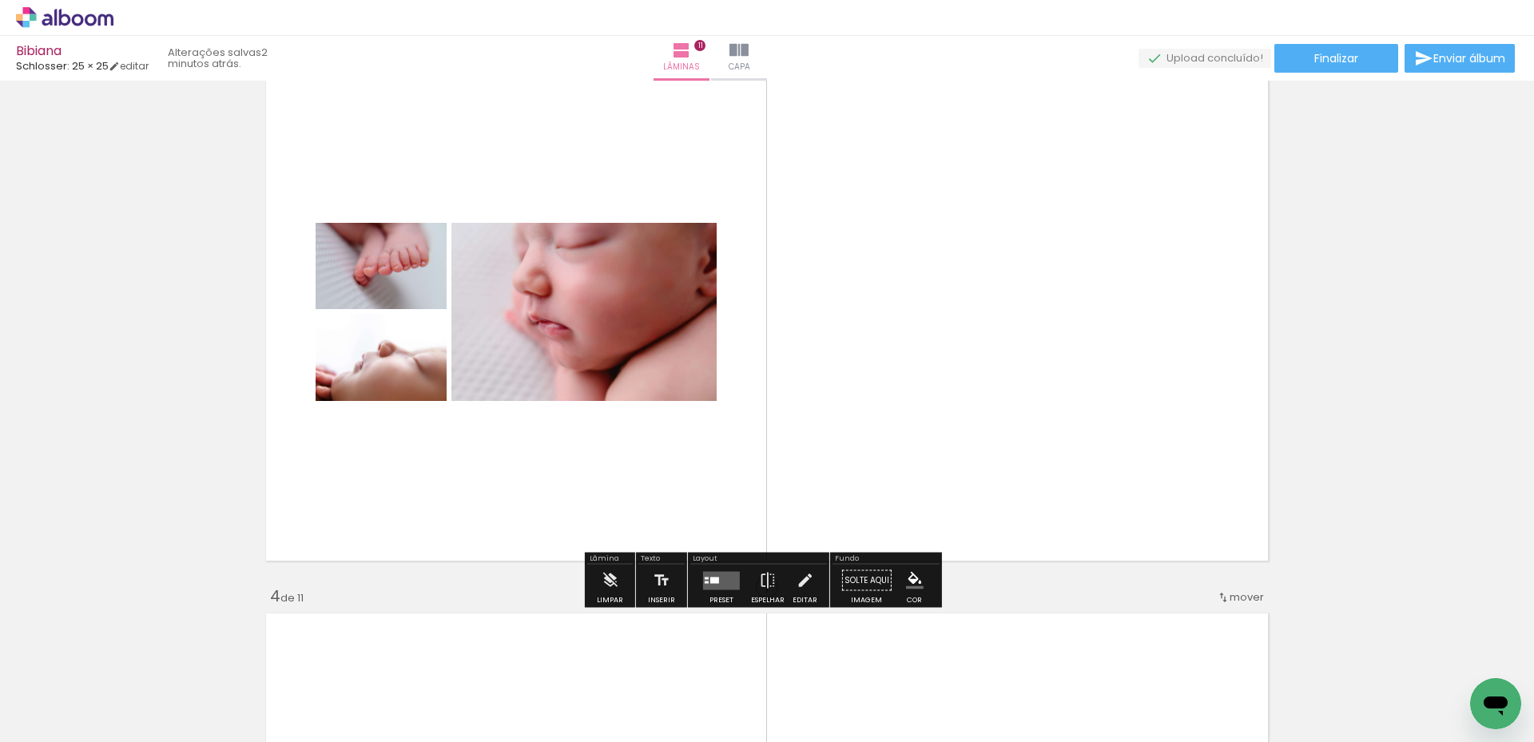
scroll to position [1198, 0]
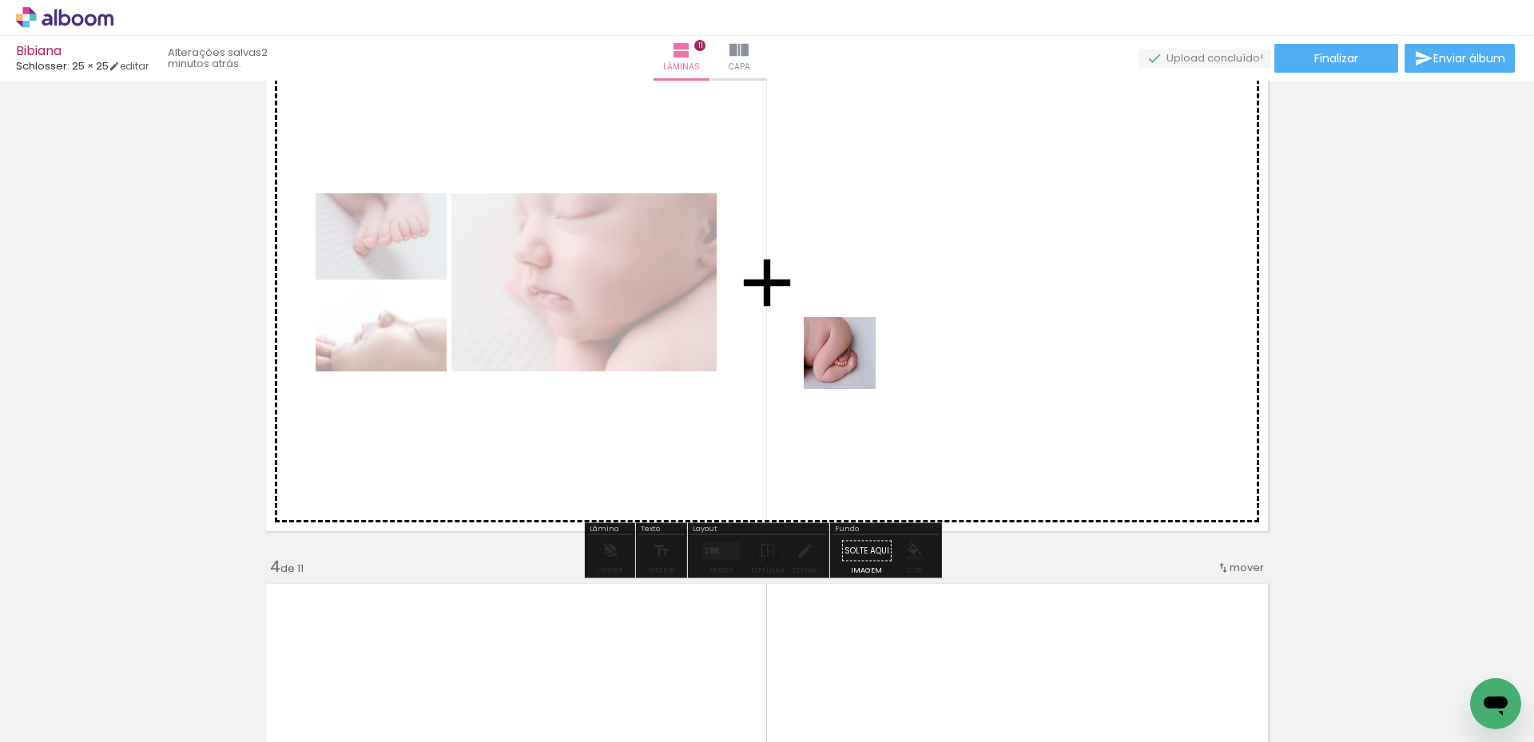
drag, startPoint x: 181, startPoint y: 696, endPoint x: 892, endPoint y: 313, distance: 808.2
click at [882, 352] on quentale-workspace at bounding box center [767, 371] width 1534 height 742
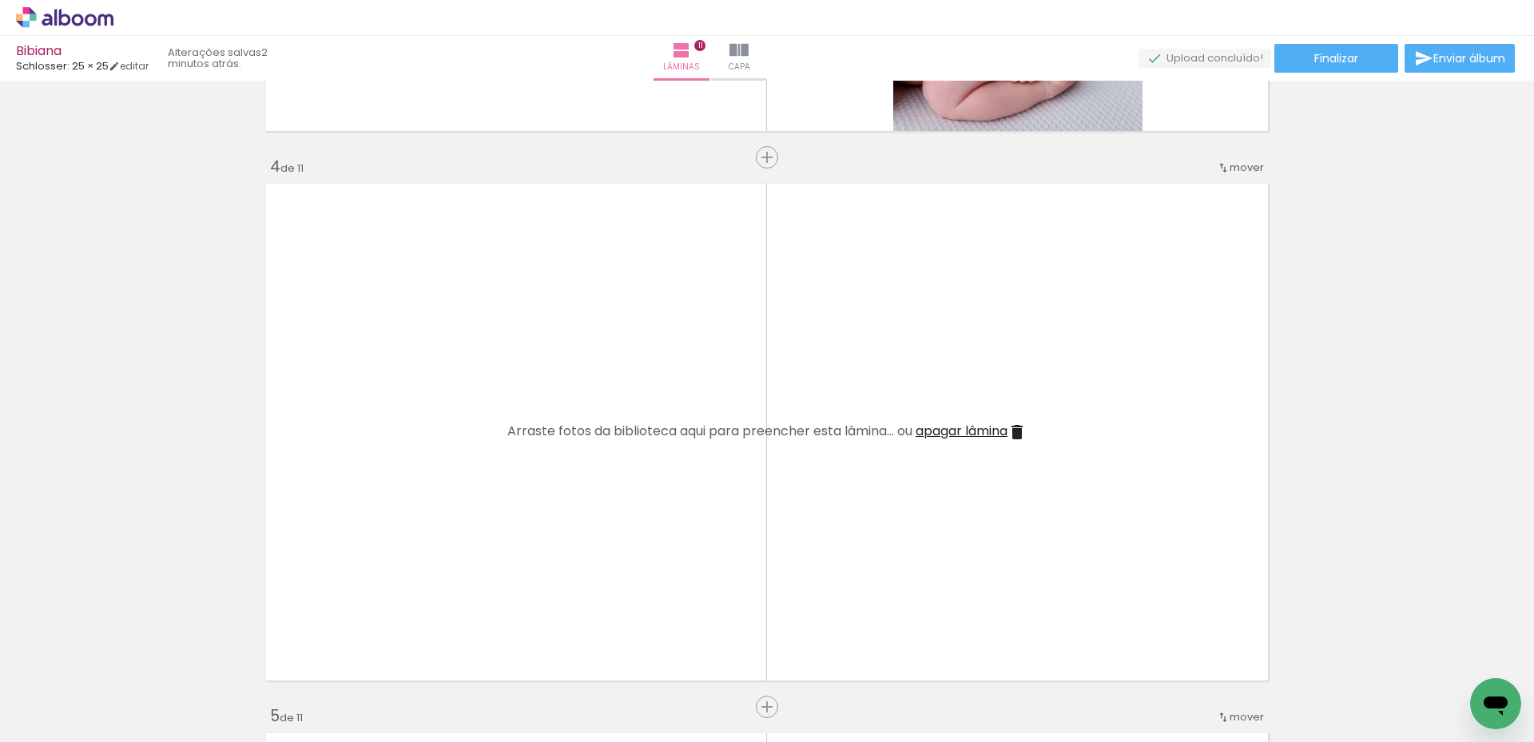
scroll to position [1598, 0]
drag, startPoint x: 522, startPoint y: 690, endPoint x: 643, endPoint y: 496, distance: 229.0
click at [643, 496] on quentale-workspace at bounding box center [767, 371] width 1534 height 742
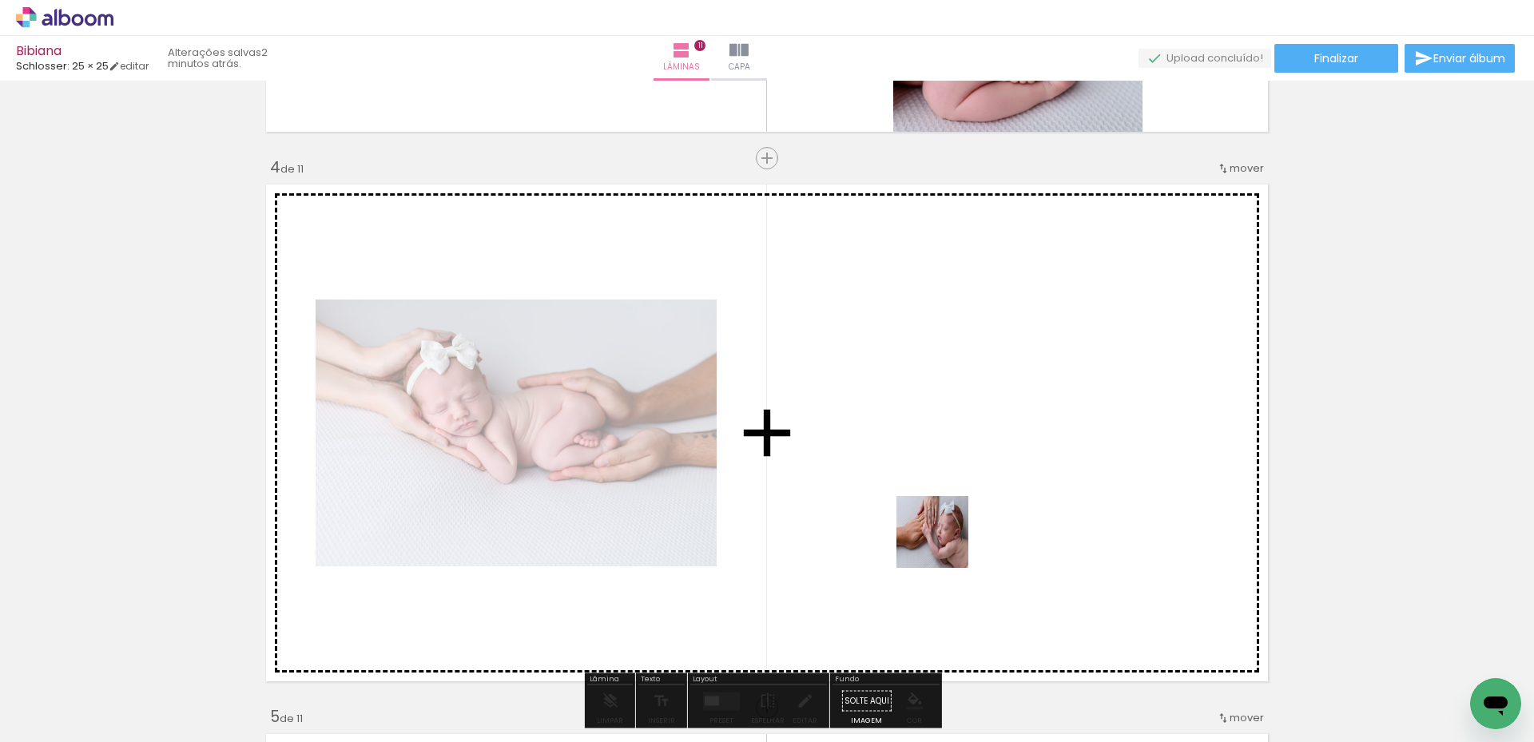
drag, startPoint x: 969, startPoint y: 684, endPoint x: 944, endPoint y: 544, distance: 142.0
click at [944, 544] on quentale-workspace at bounding box center [767, 371] width 1534 height 742
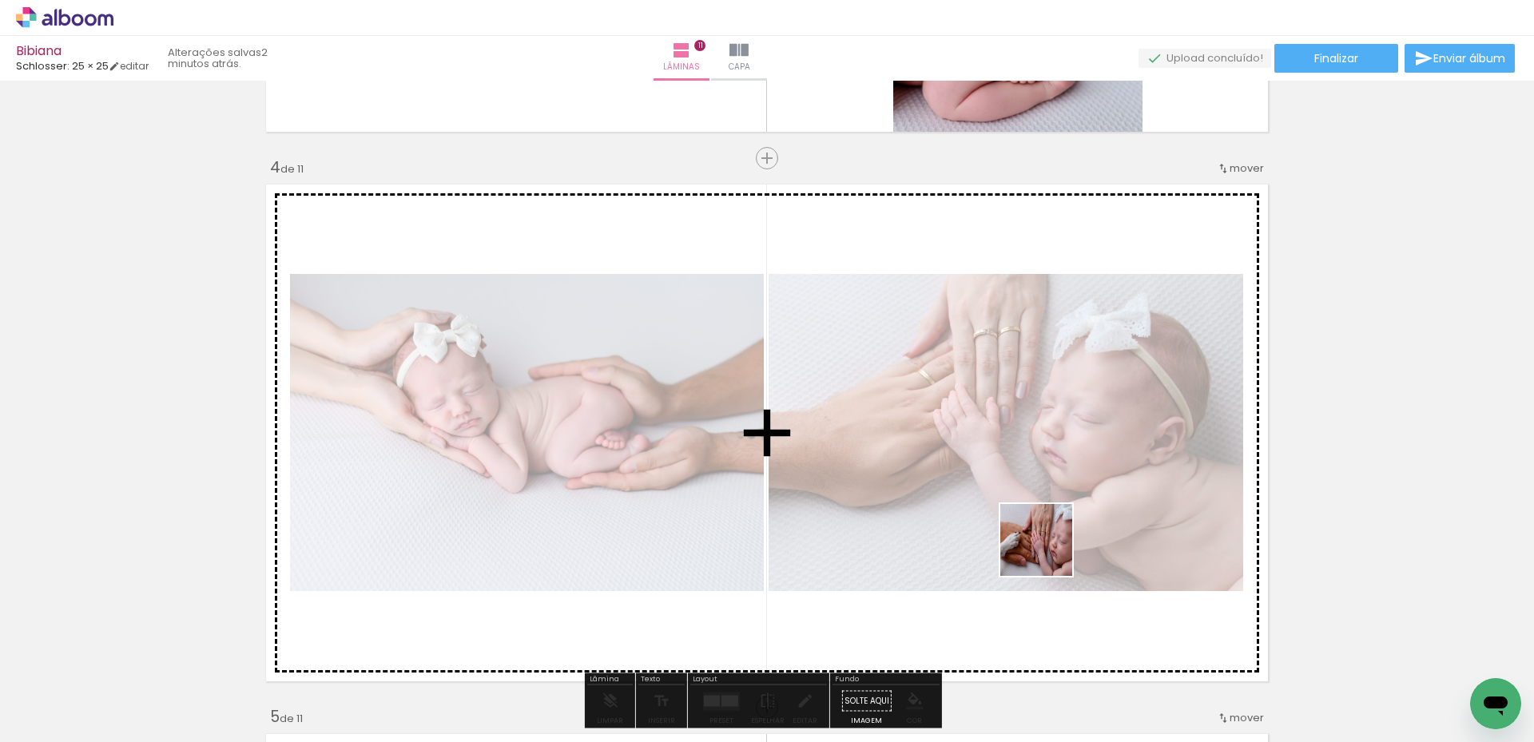
drag, startPoint x: 1079, startPoint y: 705, endPoint x: 997, endPoint y: 455, distance: 264.0
click at [1000, 453] on quentale-workspace at bounding box center [767, 371] width 1534 height 742
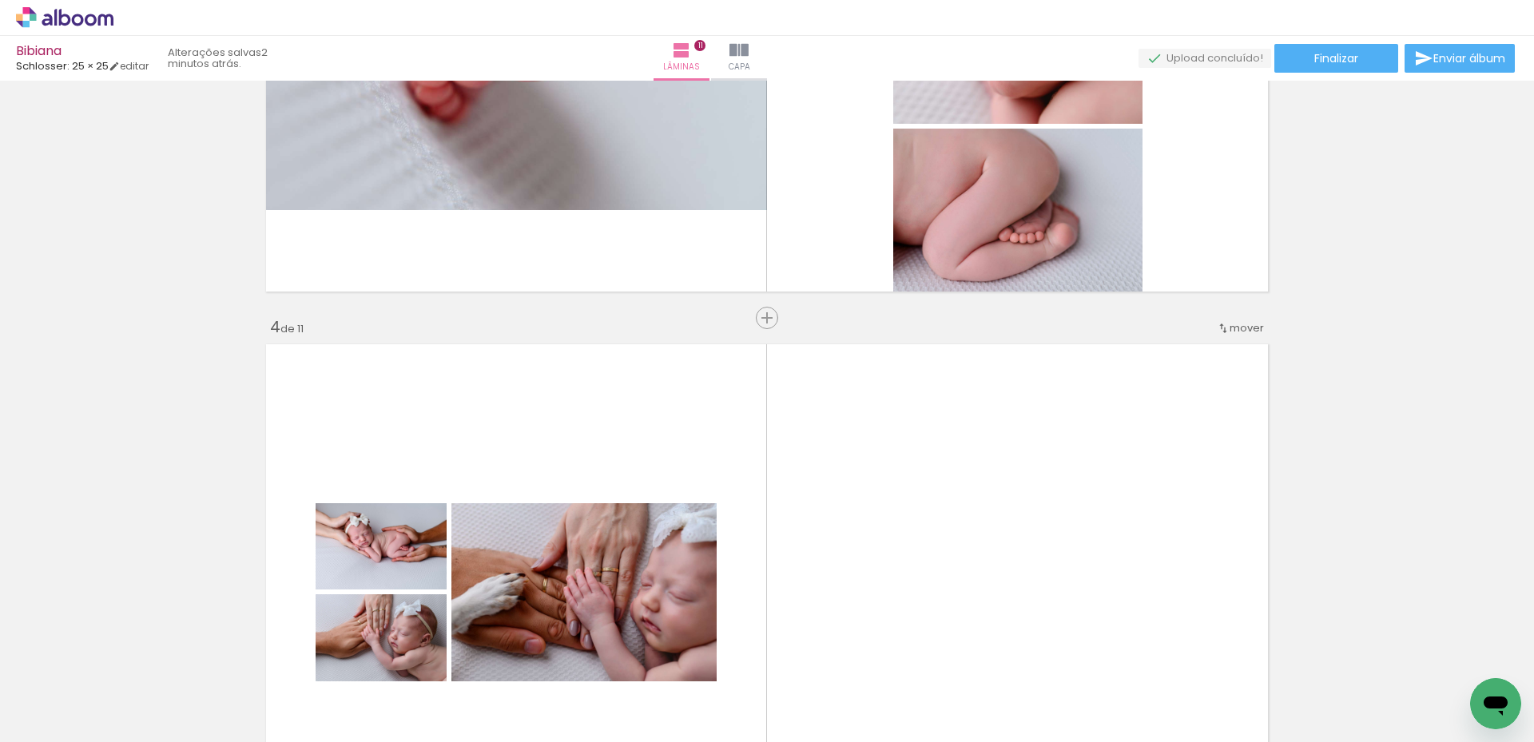
scroll to position [0, 0]
